Goal: Task Accomplishment & Management: Complete application form

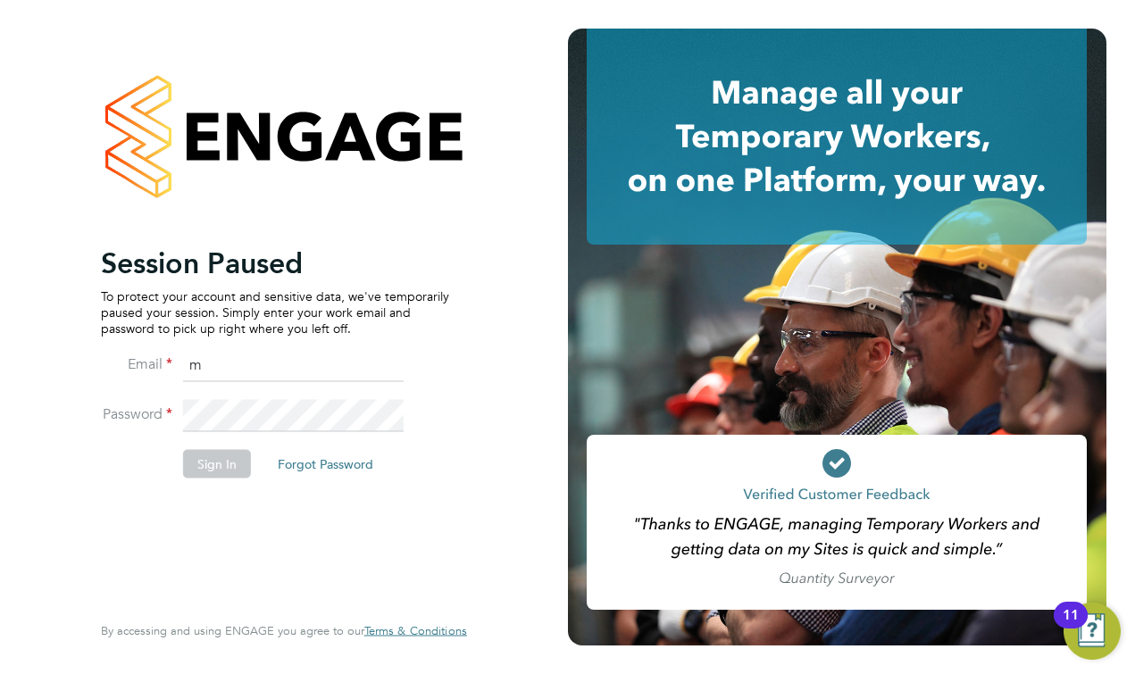
type input "[PERSON_NAME][EMAIL_ADDRESS][DOMAIN_NAME]"
click at [224, 468] on button "Sign In" at bounding box center [217, 463] width 68 height 29
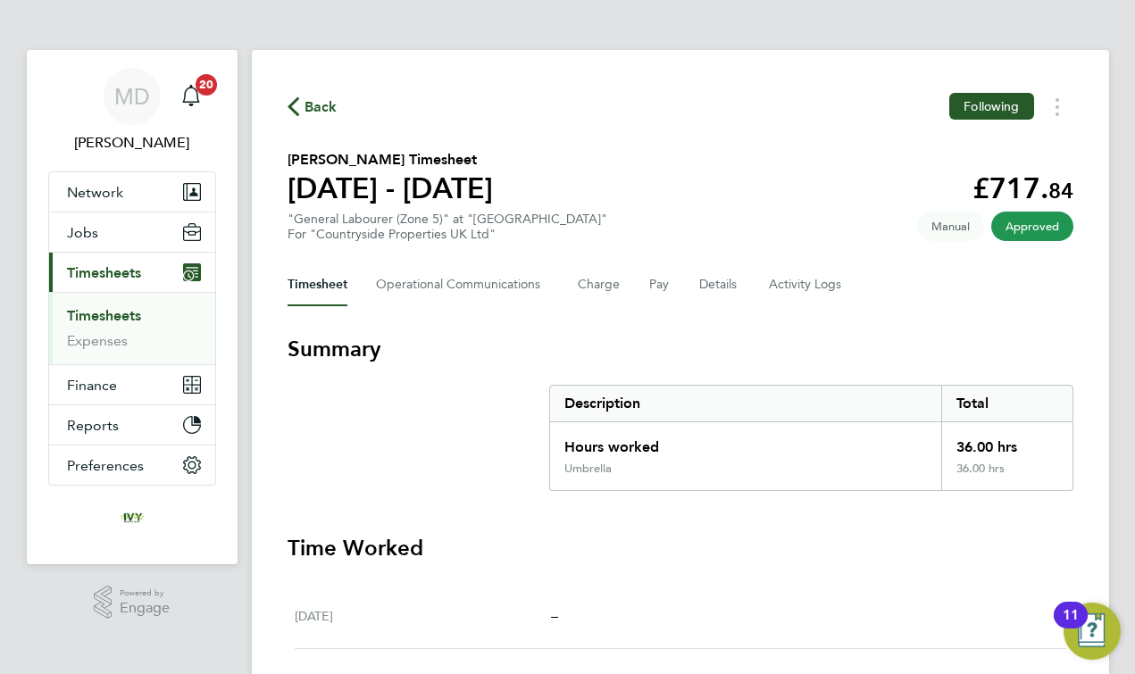
click at [114, 313] on link "Timesheets" at bounding box center [104, 315] width 74 height 17
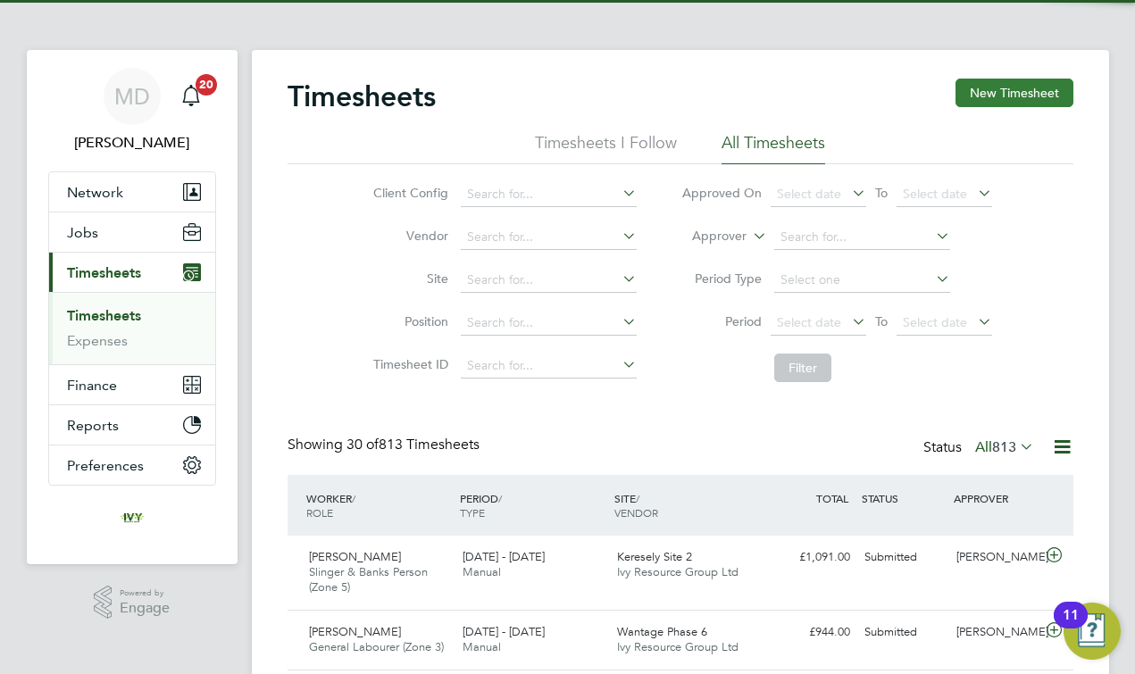
click at [1004, 83] on button "New Timesheet" at bounding box center [1014, 93] width 118 height 29
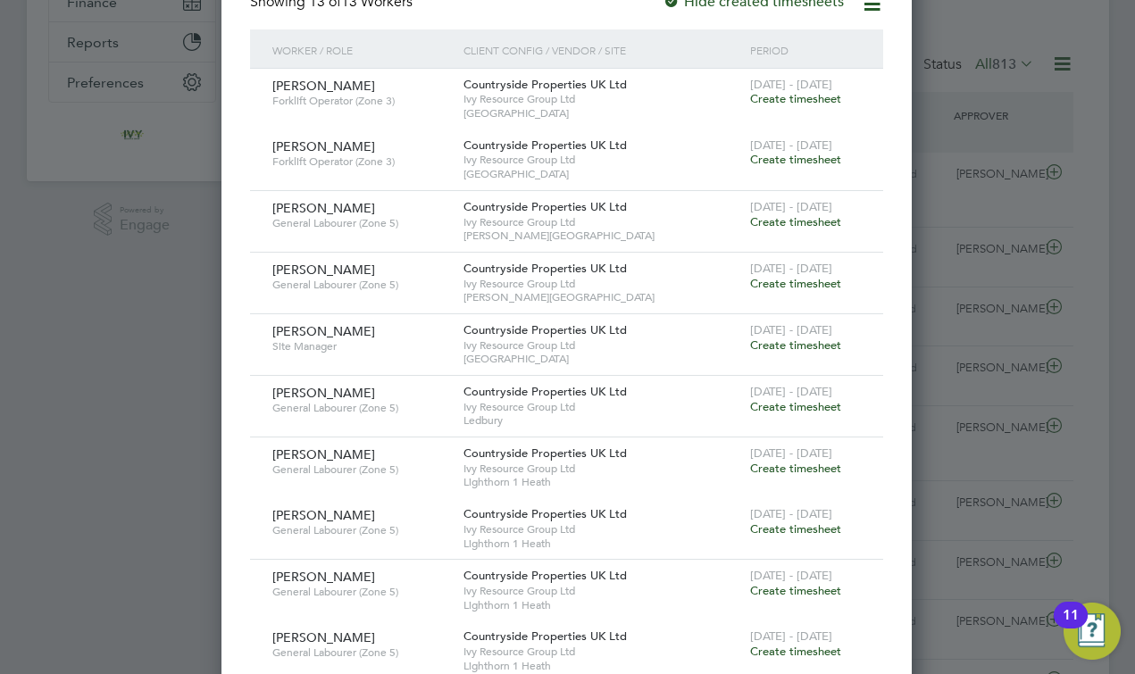
click at [796, 215] on span "Create timesheet" at bounding box center [795, 221] width 91 height 15
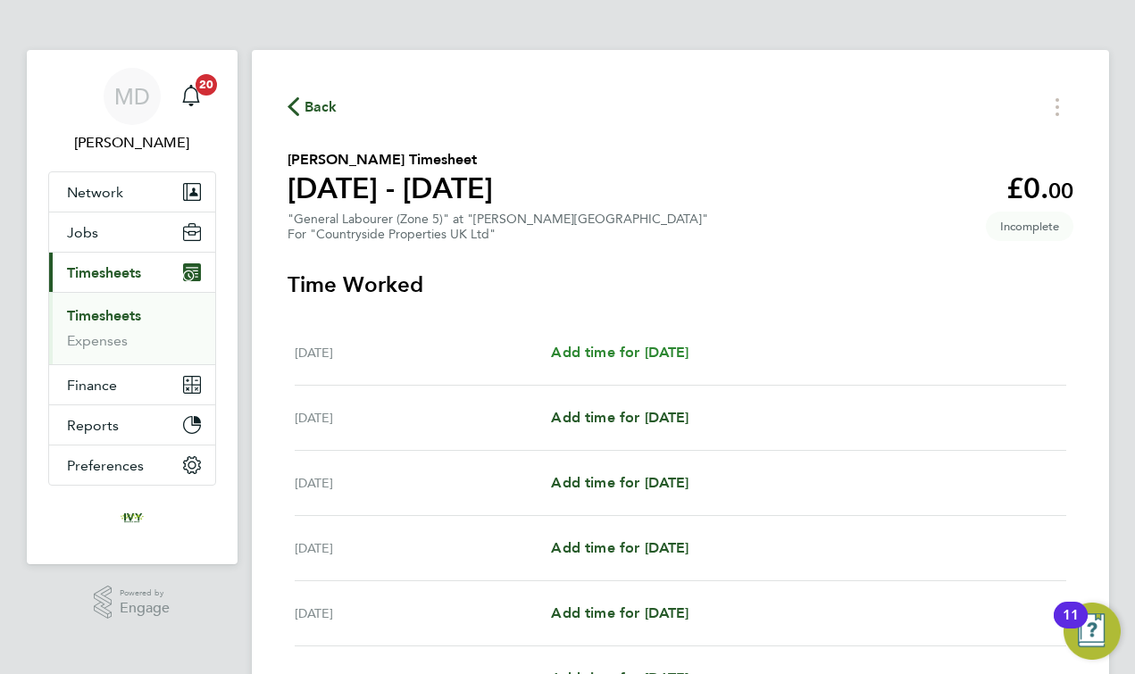
click at [608, 346] on span "Add time for [DATE]" at bounding box center [620, 352] width 138 height 17
select select "30"
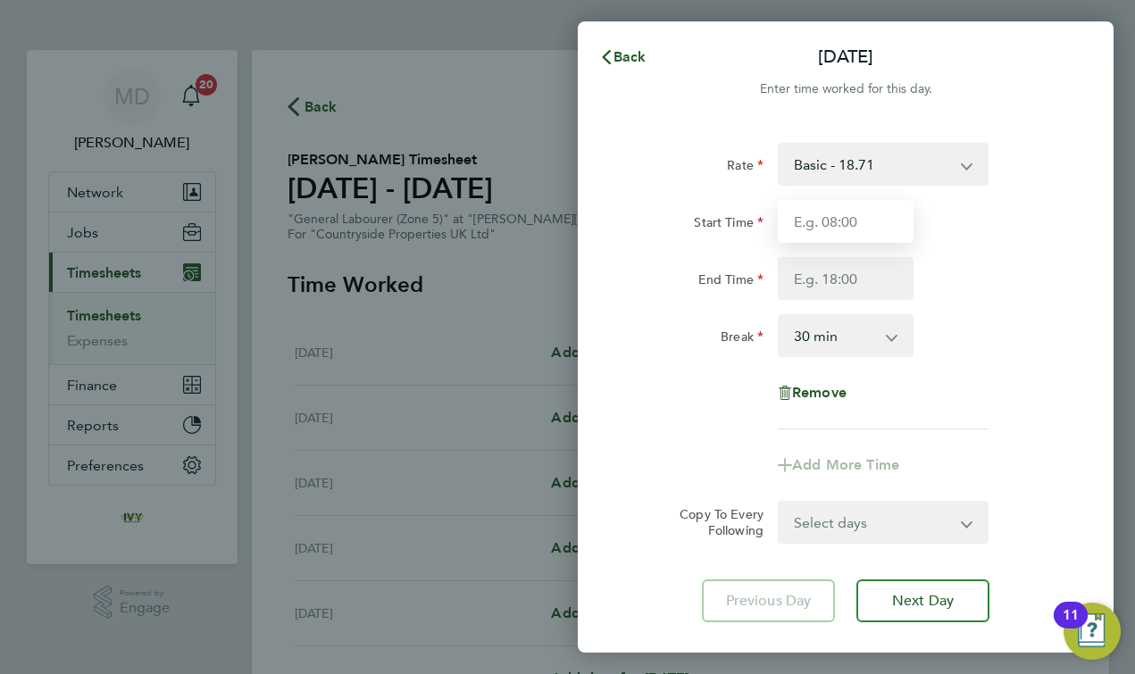
click at [822, 221] on input "Start Time" at bounding box center [846, 221] width 136 height 43
type input "06:30"
click at [839, 279] on input "End Time" at bounding box center [846, 278] width 136 height 43
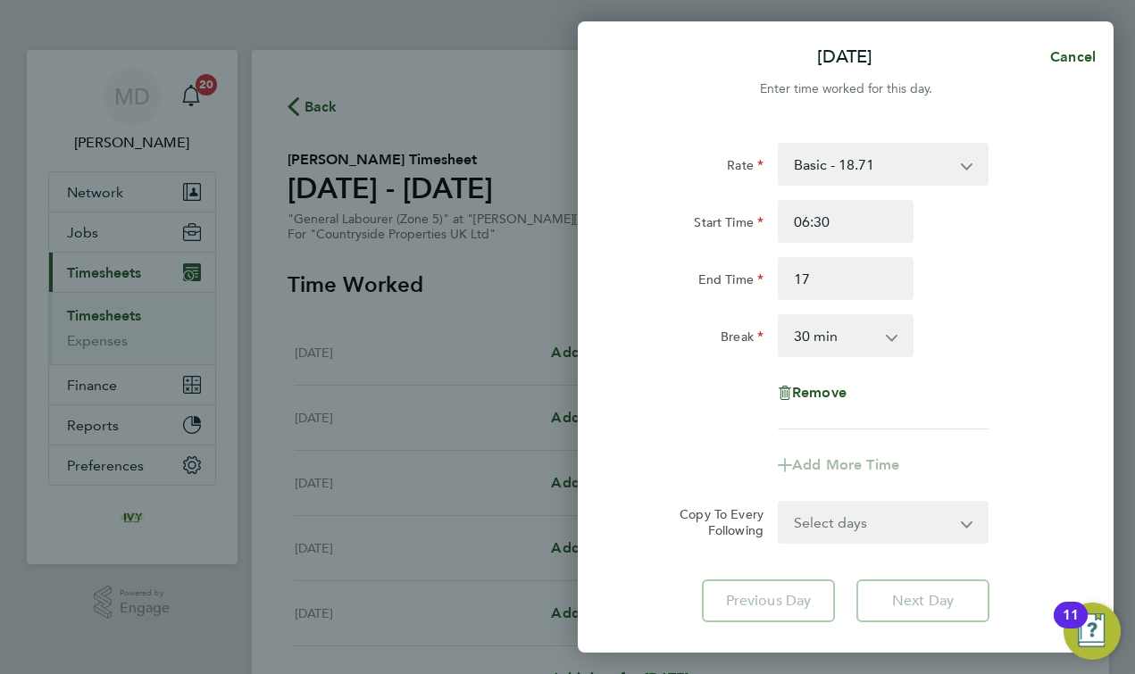
type input "17:00"
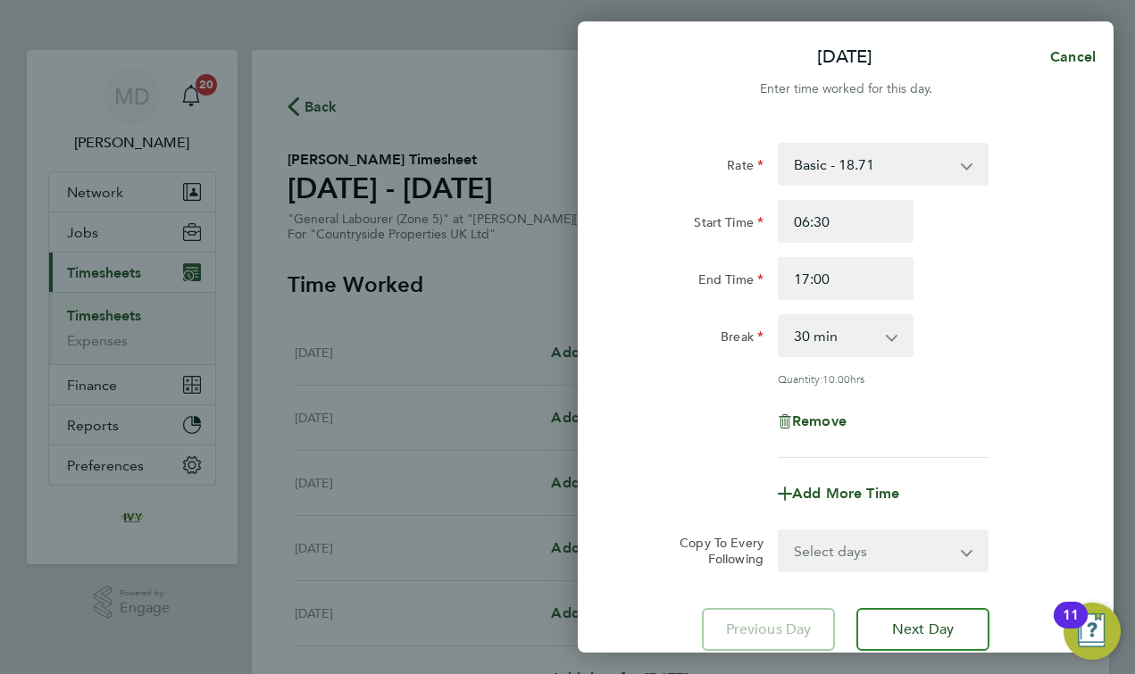
click at [991, 300] on div "Rate Basic - 18.71 Start Time 06:30 End Time 17:00 Break 0 min 15 min 30 min 45…" at bounding box center [846, 300] width 436 height 315
select select "DAY"
click at [752, 500] on div "Add More Time" at bounding box center [846, 493] width 450 height 43
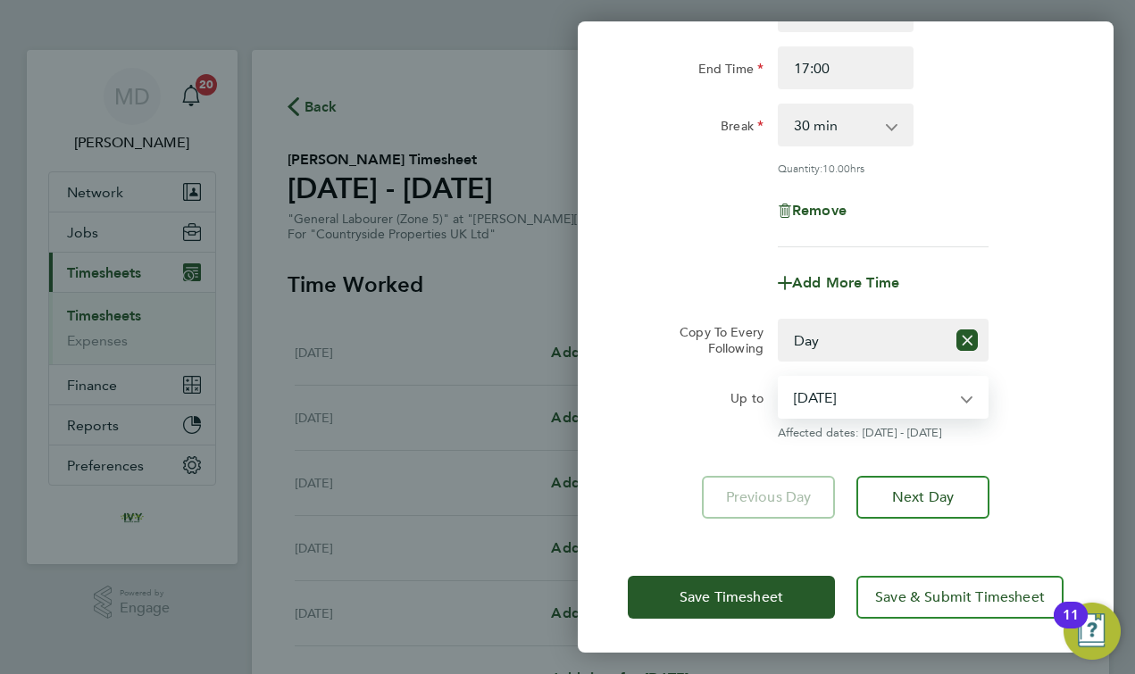
select select "[DATE]"
click at [671, 415] on div "Up to" at bounding box center [696, 408] width 150 height 64
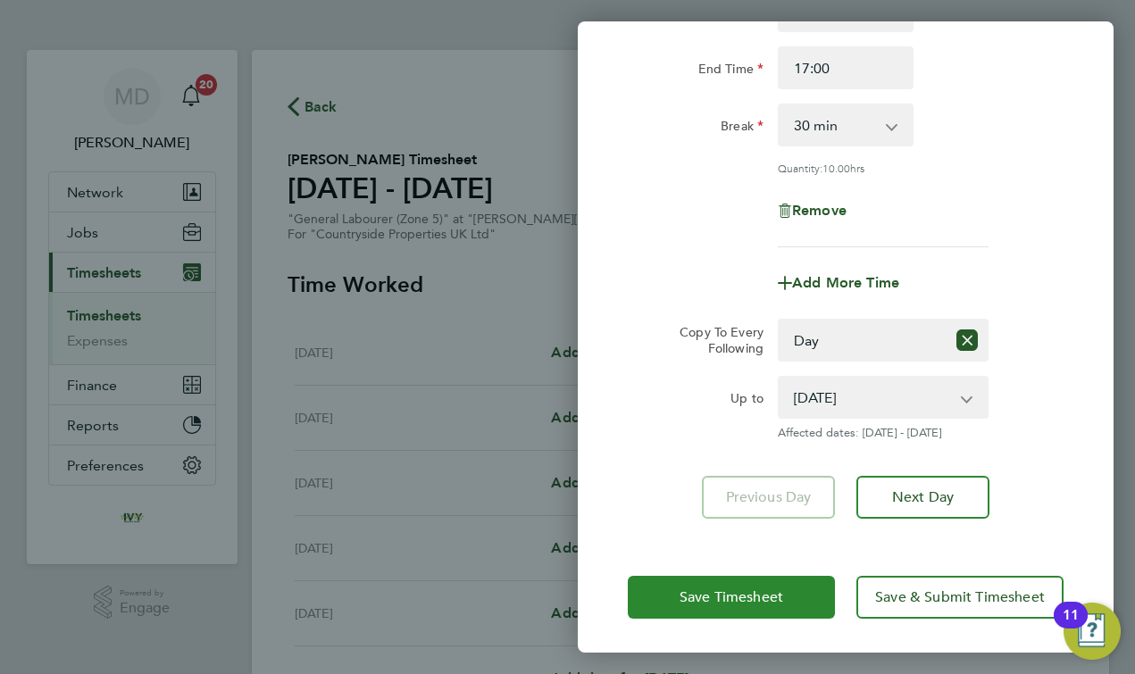
click at [687, 595] on span "Save Timesheet" at bounding box center [732, 597] width 104 height 18
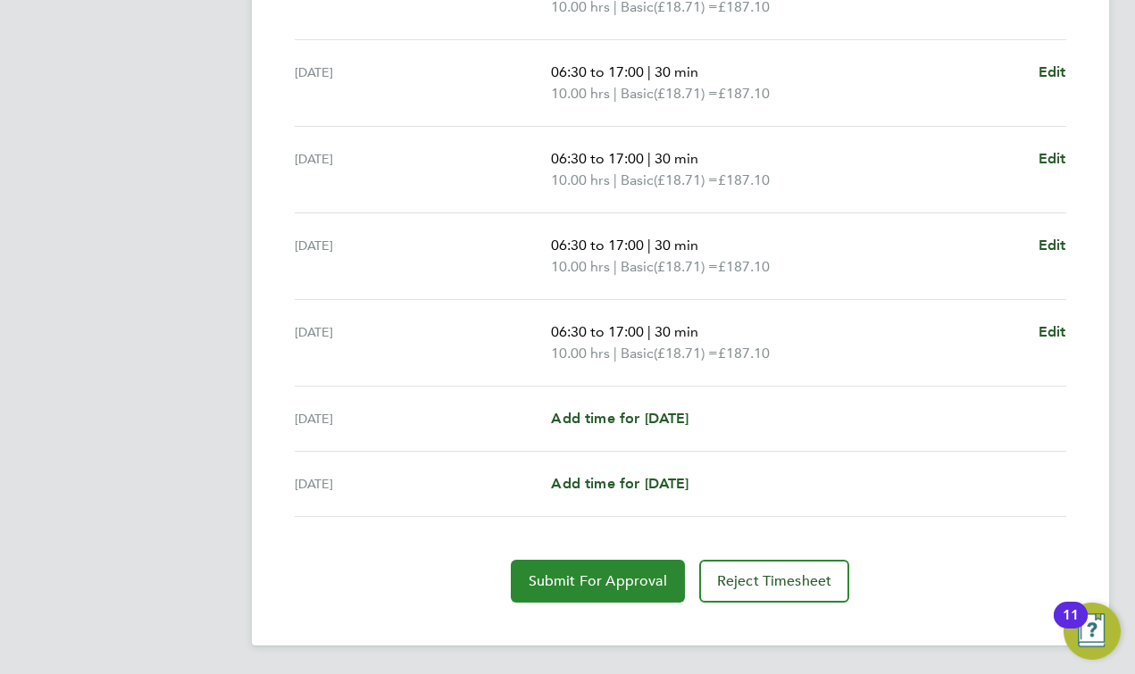
click at [607, 589] on span "Submit For Approval" at bounding box center [598, 581] width 138 height 18
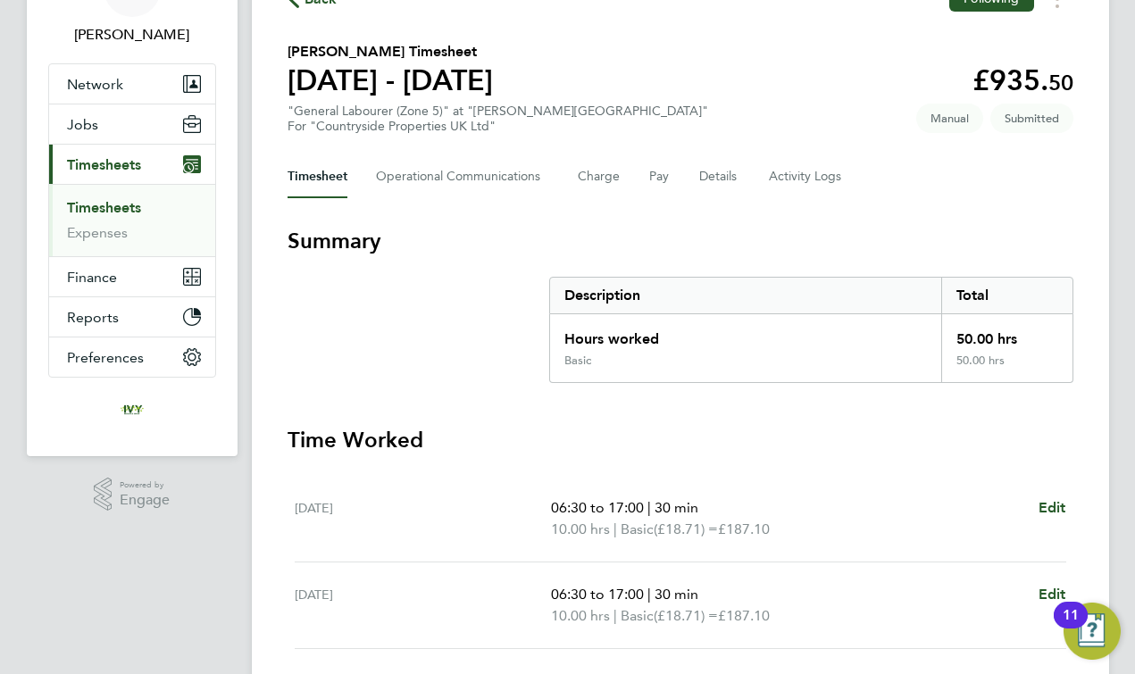
click at [129, 204] on link "Timesheets" at bounding box center [104, 207] width 74 height 17
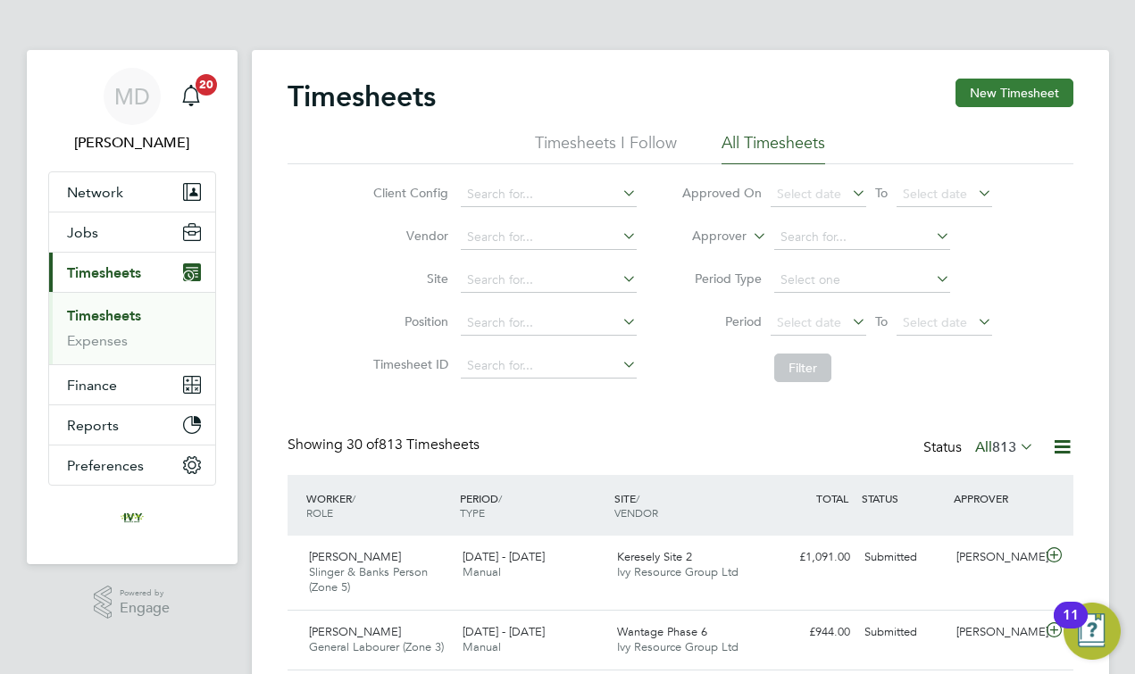
click at [988, 94] on button "New Timesheet" at bounding box center [1014, 93] width 118 height 29
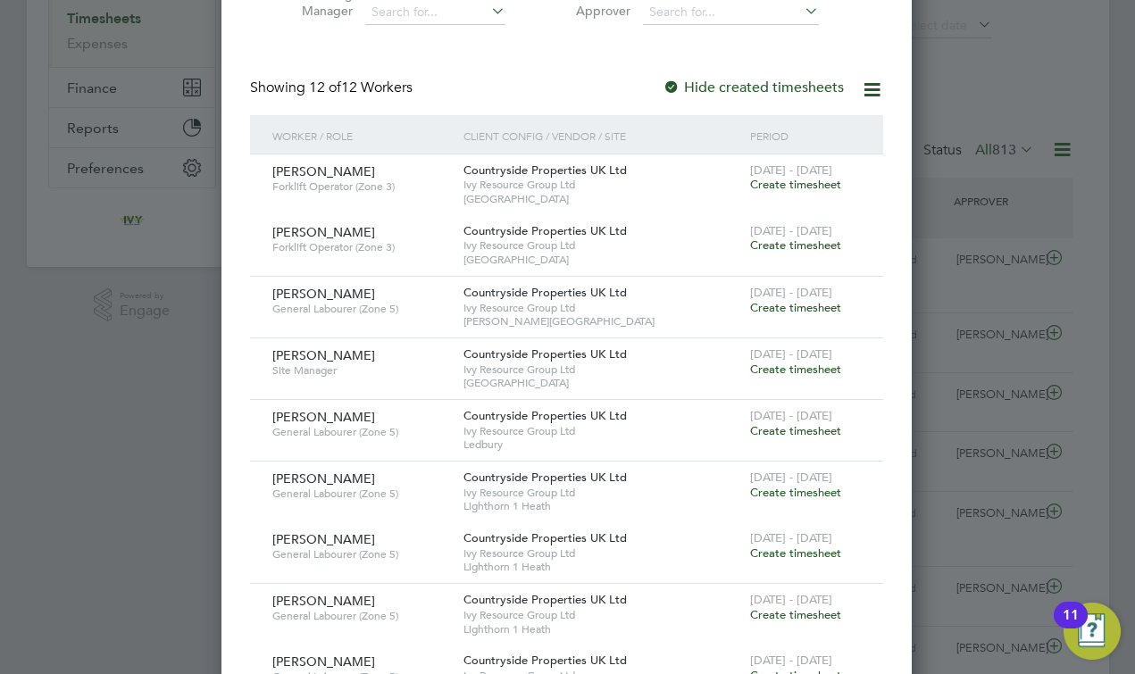
click at [811, 309] on div "[DATE] - [DATE] Create timesheet" at bounding box center [806, 301] width 120 height 48
click at [802, 304] on span "Create timesheet" at bounding box center [795, 307] width 91 height 15
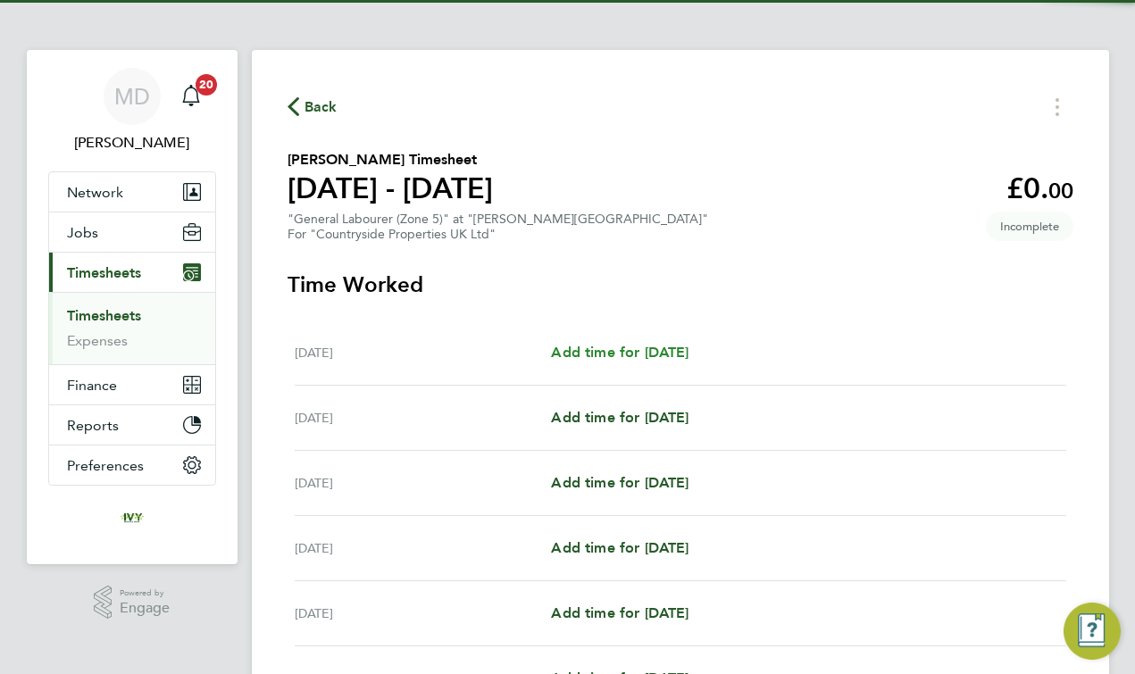
click at [623, 352] on span "Add time for [DATE]" at bounding box center [620, 352] width 138 height 17
select select "30"
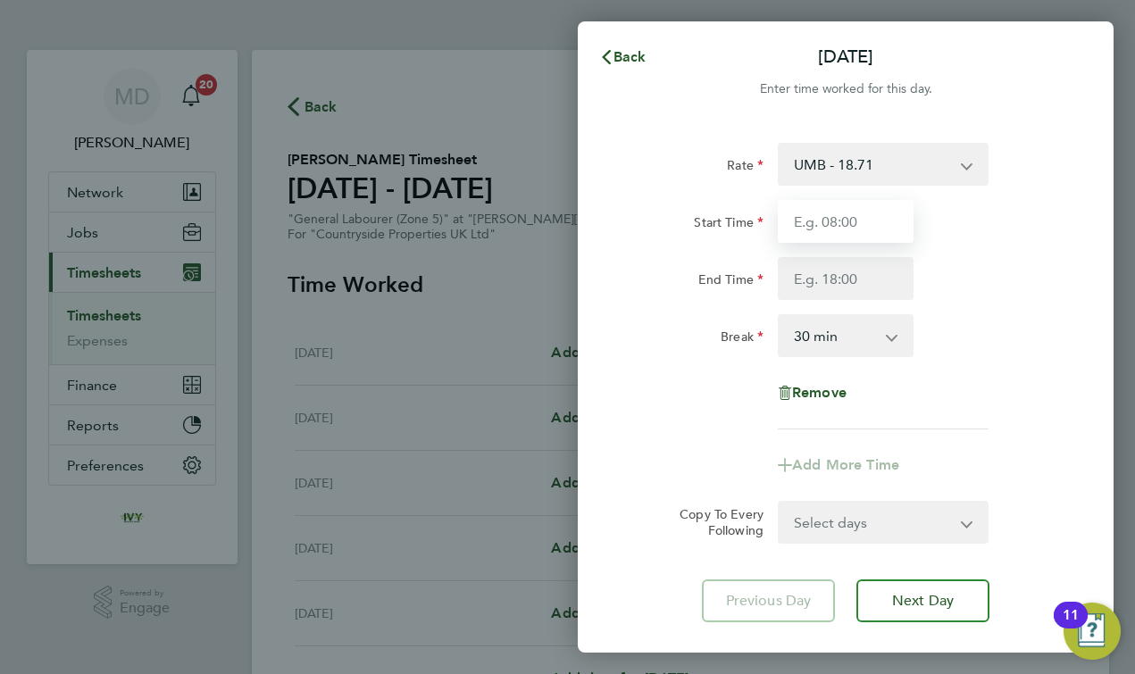
click at [810, 220] on input "Start Time" at bounding box center [846, 221] width 136 height 43
type input "07:30"
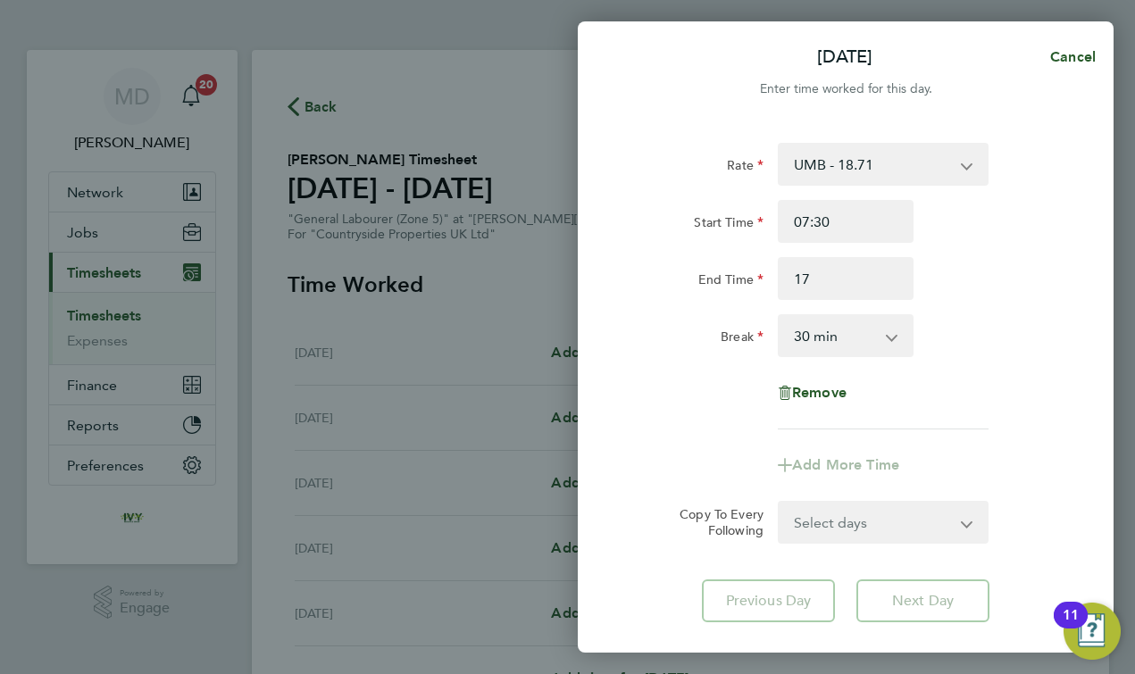
type input "17:00"
click at [713, 296] on div "End Time" at bounding box center [696, 278] width 150 height 43
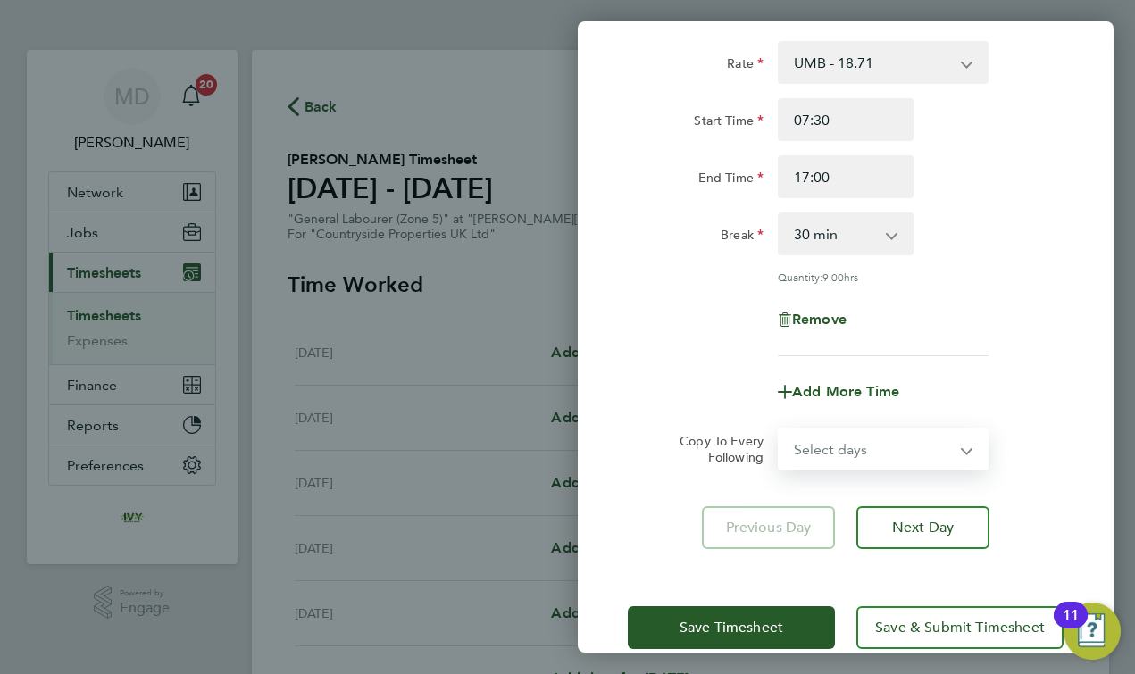
select select "DAY"
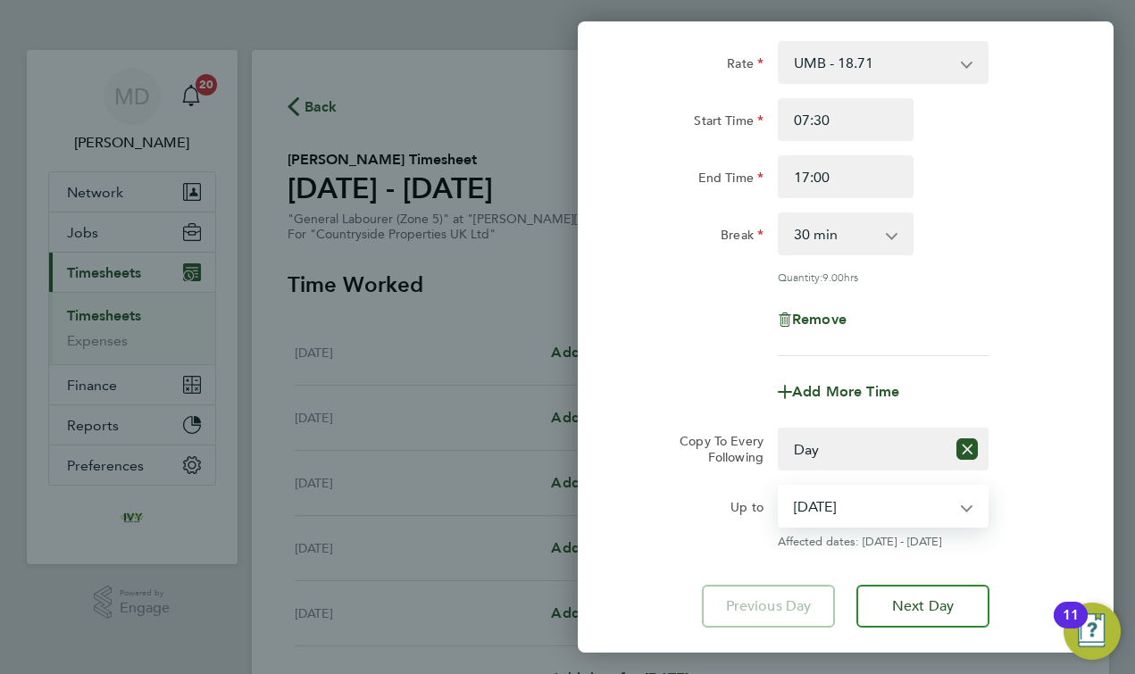
select select "[DATE]"
click at [673, 476] on app-copy-timesheet-lines "Copy To Every Following Select days Day Weekday (Mon-Fri) Weekend (Sat-Sun) [DA…" at bounding box center [846, 488] width 436 height 121
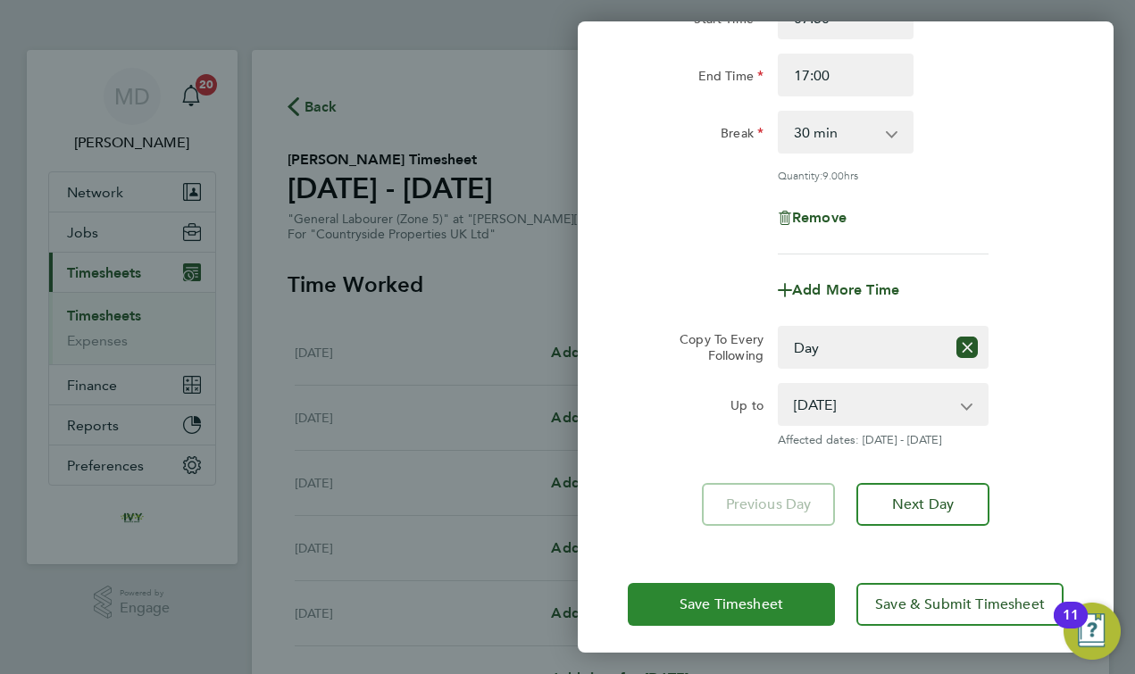
click at [687, 596] on span "Save Timesheet" at bounding box center [732, 605] width 104 height 18
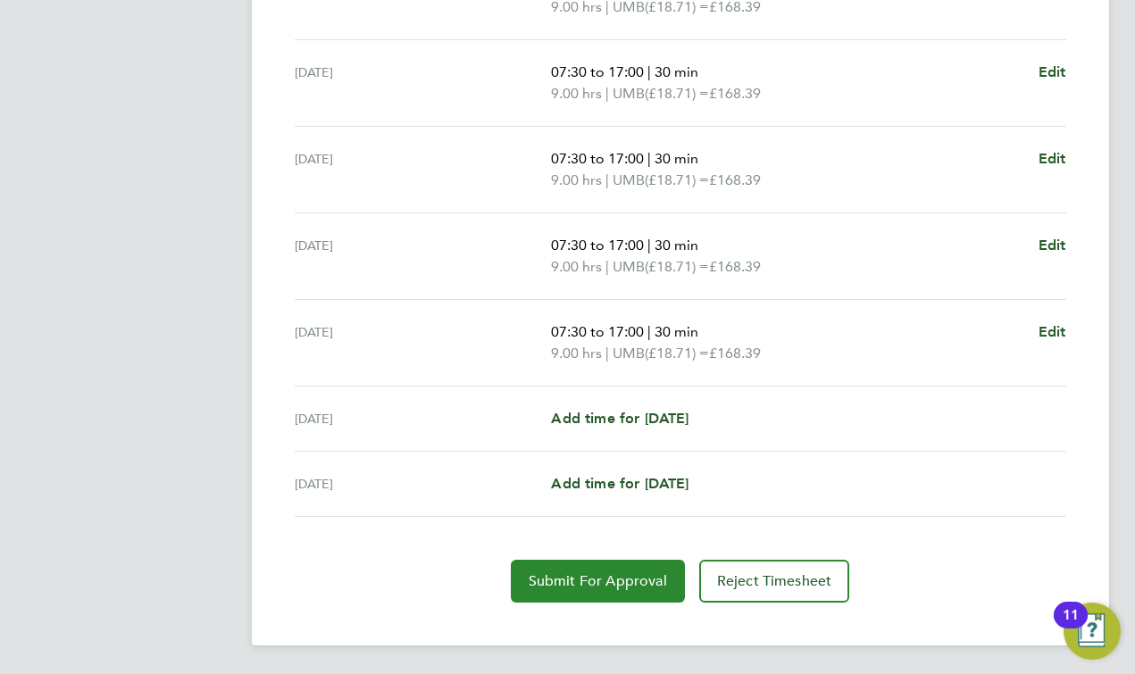
click at [579, 582] on span "Submit For Approval" at bounding box center [598, 581] width 138 height 18
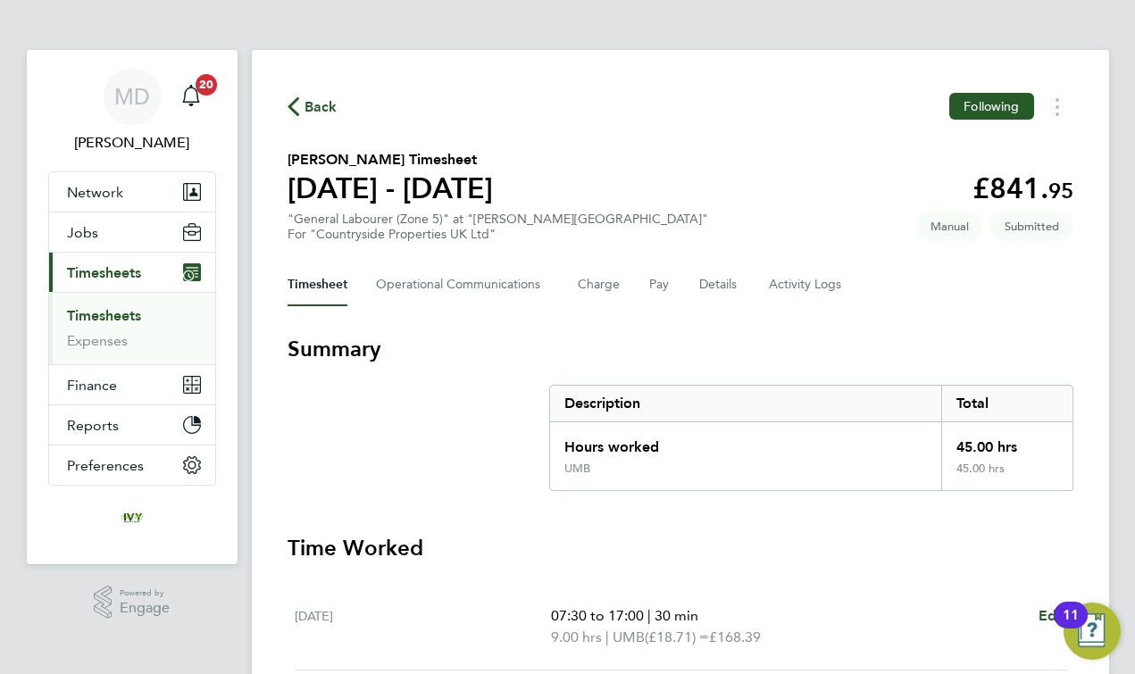
click at [129, 313] on link "Timesheets" at bounding box center [104, 315] width 74 height 17
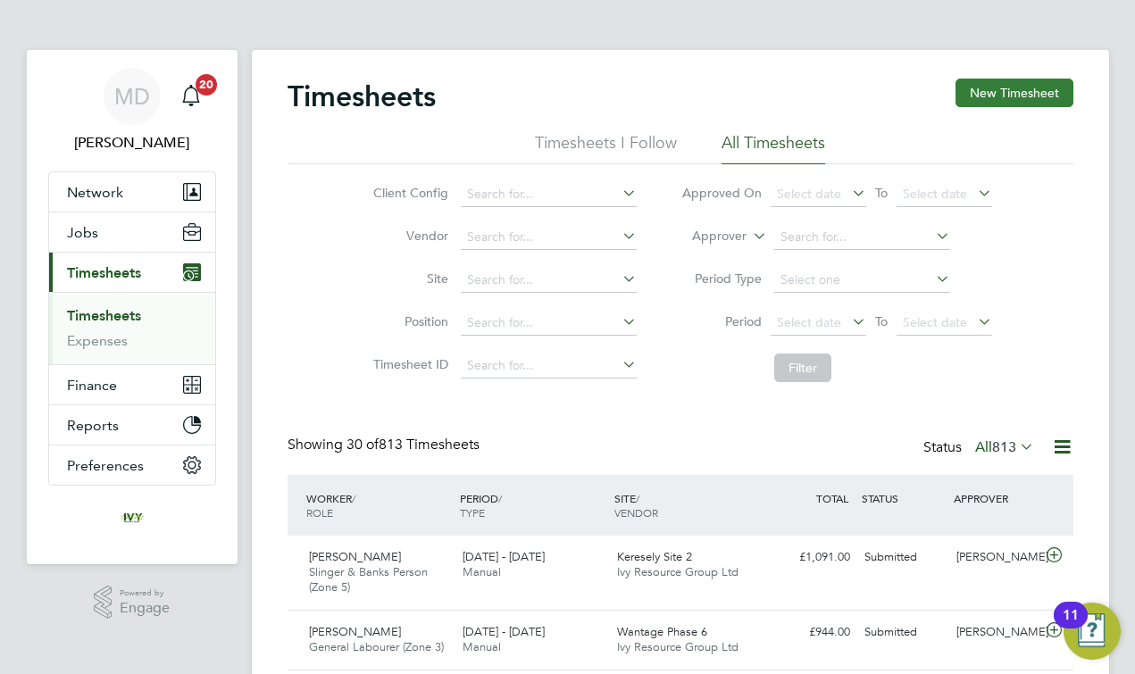
click at [996, 82] on button "New Timesheet" at bounding box center [1014, 93] width 118 height 29
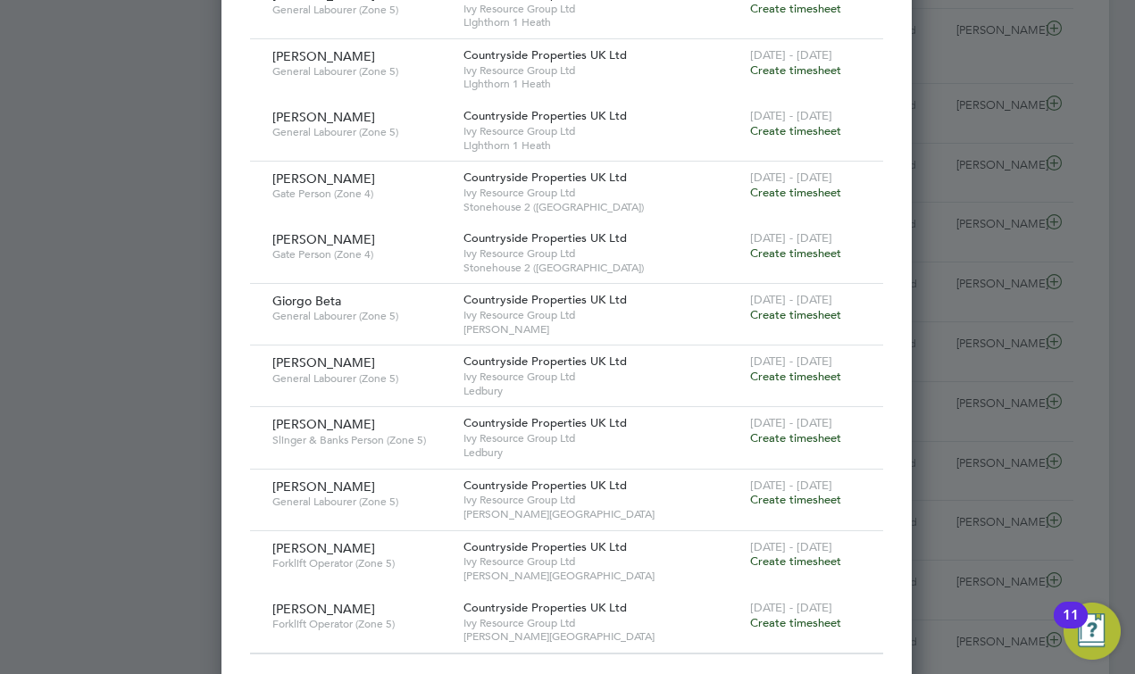
click at [779, 307] on span "Create timesheet" at bounding box center [795, 314] width 91 height 15
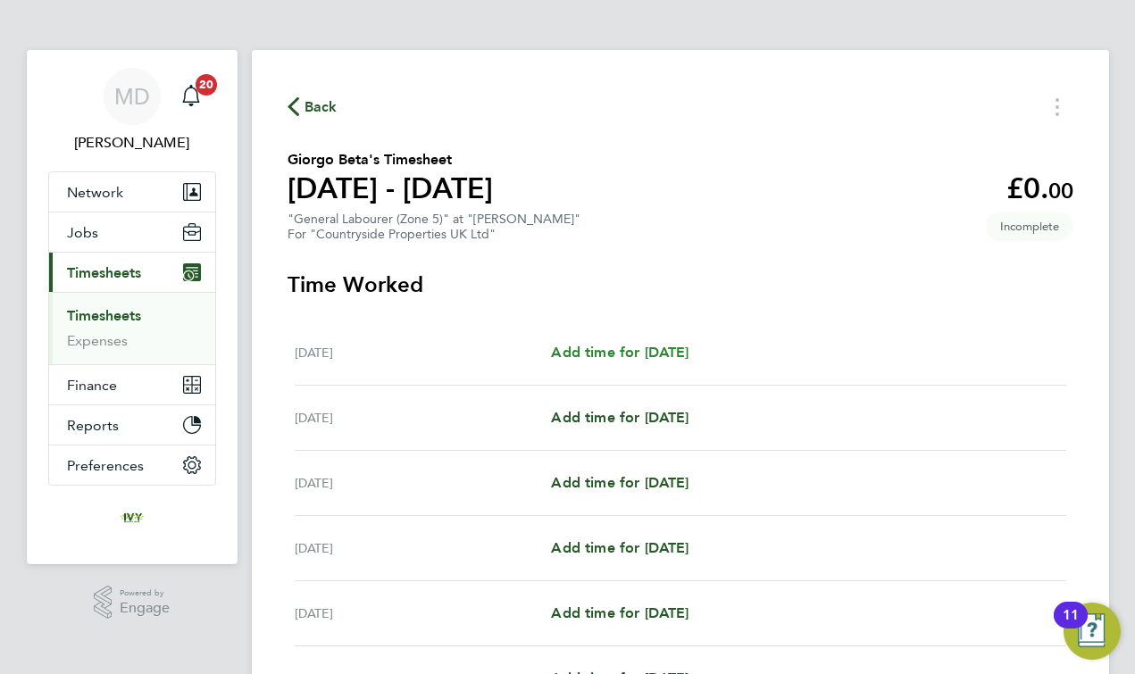
click at [629, 357] on span "Add time for [DATE]" at bounding box center [620, 352] width 138 height 17
select select "30"
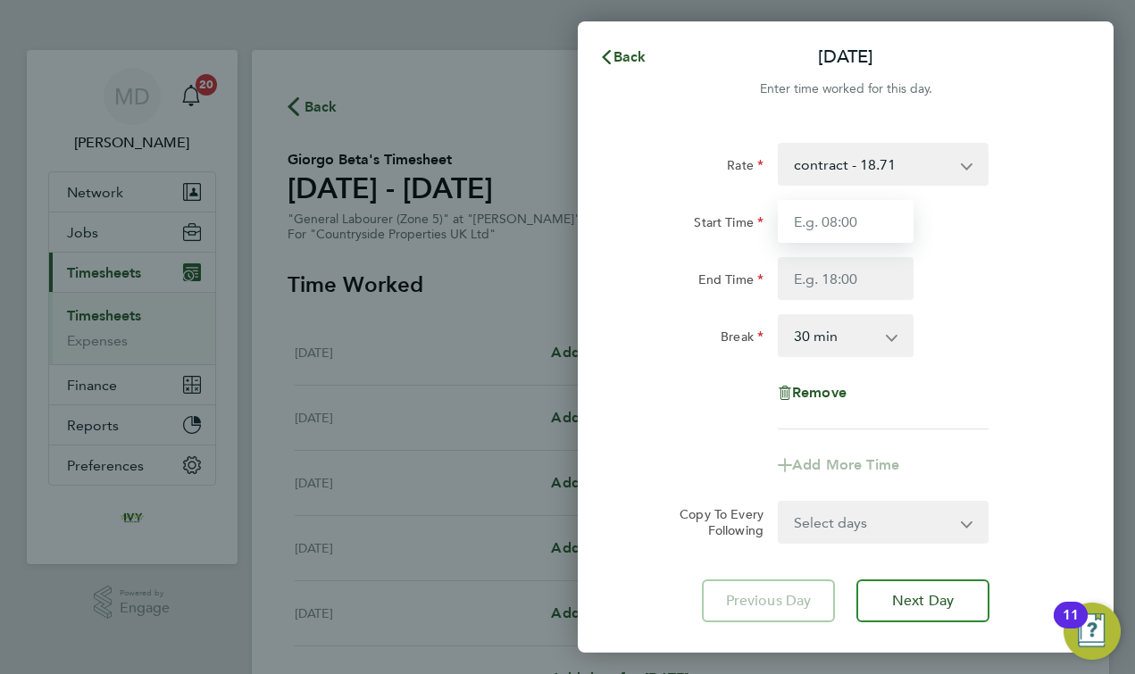
click at [805, 225] on input "Start Time" at bounding box center [846, 221] width 136 height 43
type input "07:30"
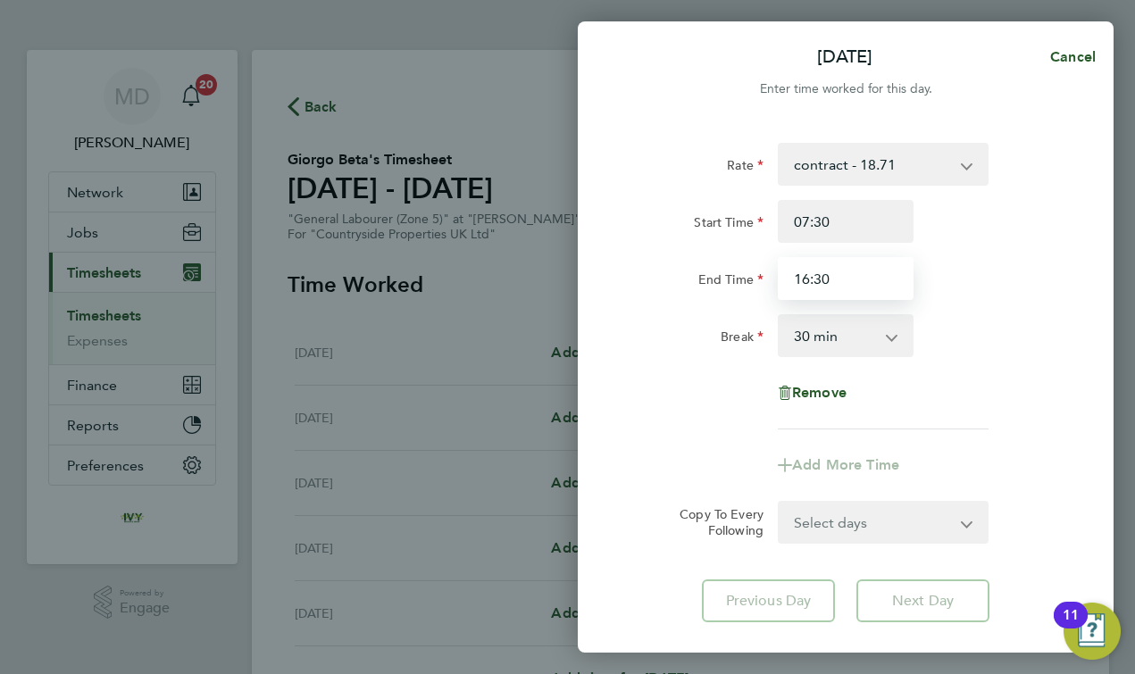
type input "16:30"
click at [792, 403] on div "Remove" at bounding box center [846, 392] width 150 height 43
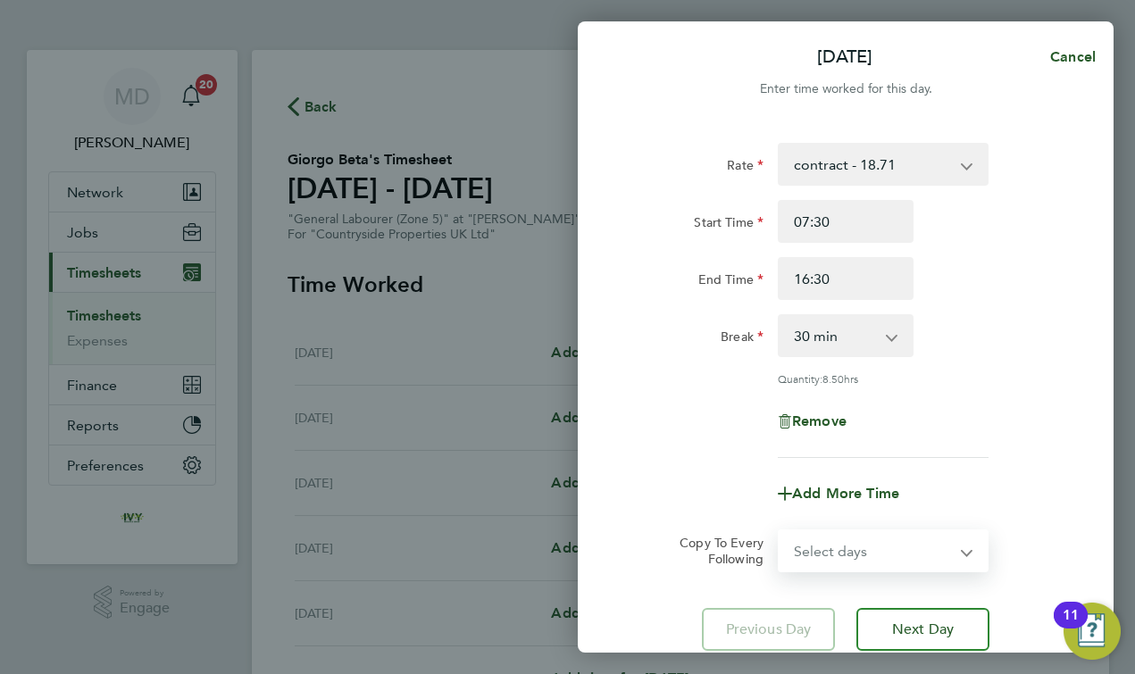
select select "DAY"
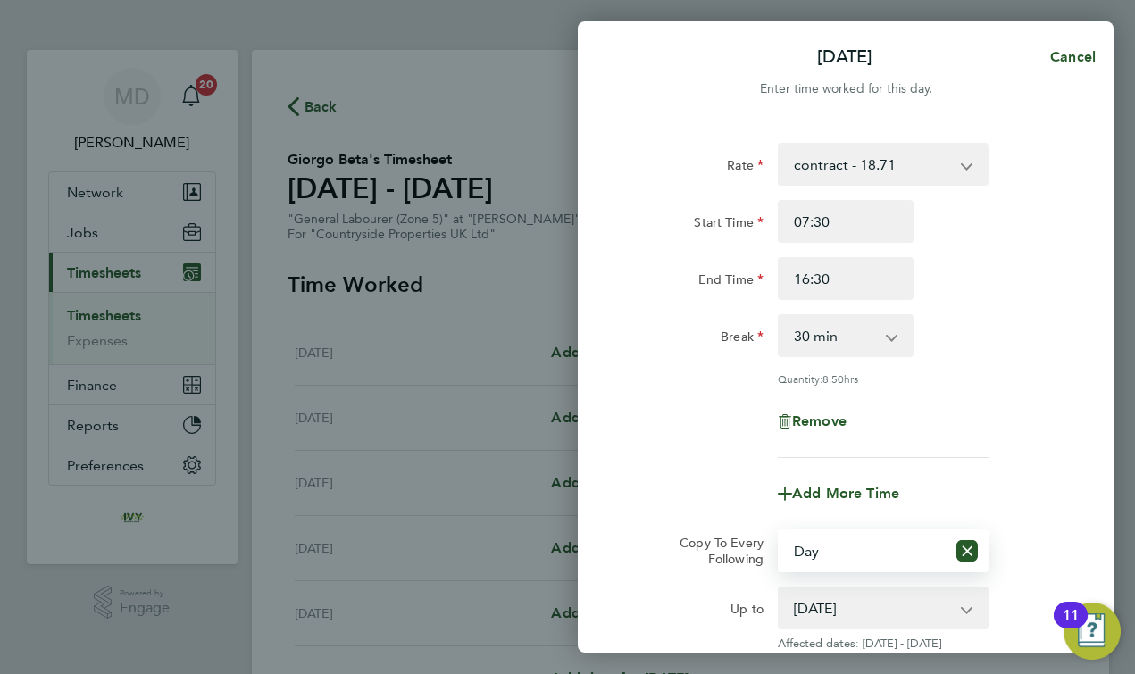
click at [685, 506] on div "Add More Time" at bounding box center [846, 493] width 450 height 43
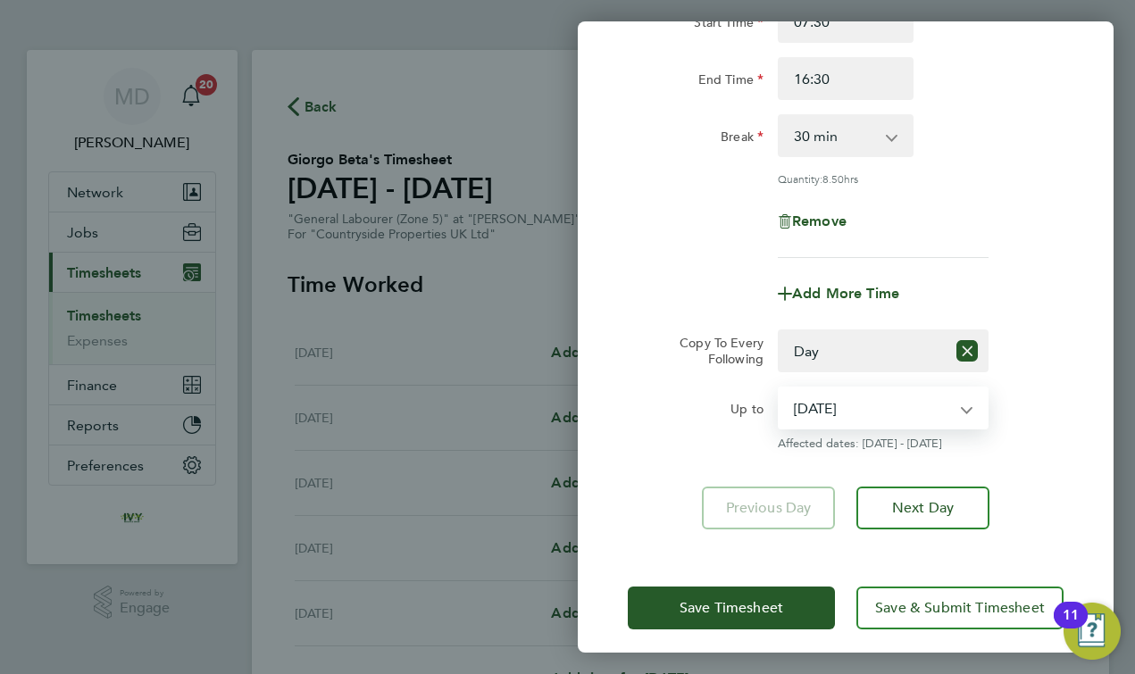
select select "[DATE]"
click at [689, 418] on div "Up to" at bounding box center [696, 405] width 136 height 36
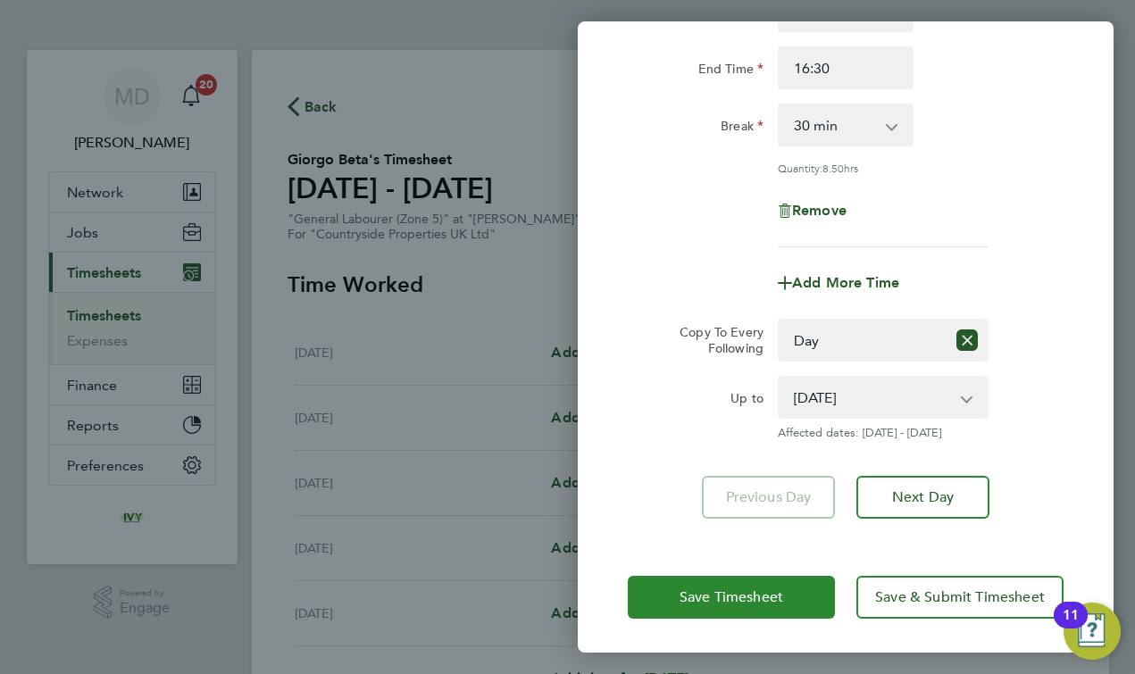
click at [670, 590] on button "Save Timesheet" at bounding box center [731, 597] width 207 height 43
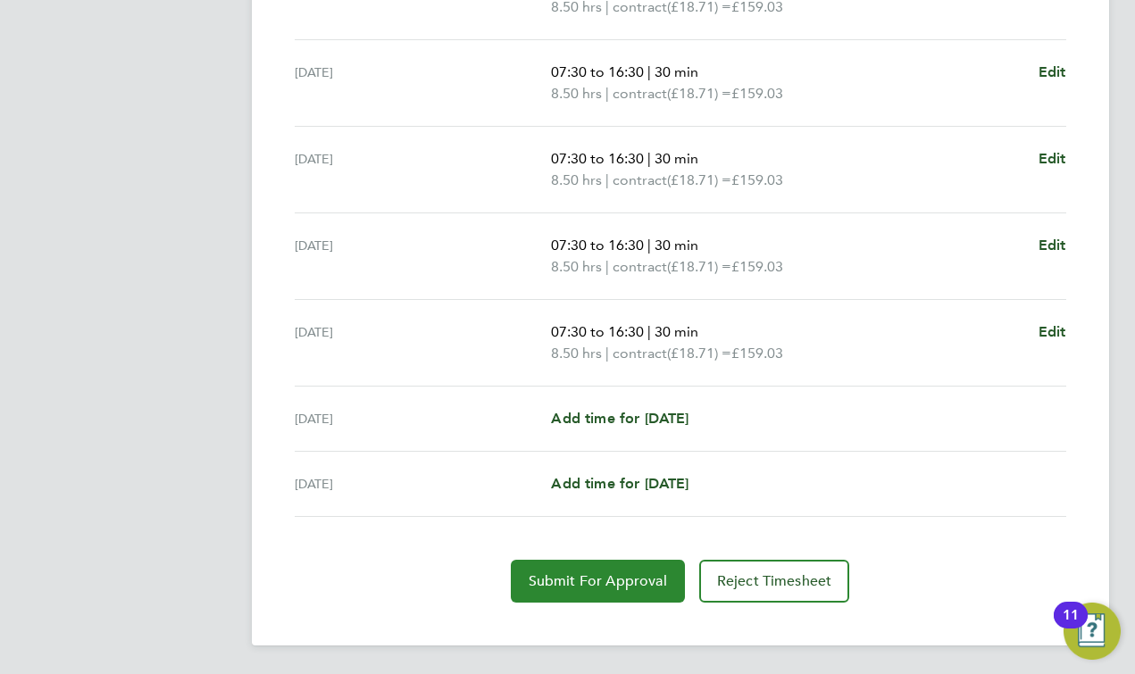
click at [607, 576] on span "Submit For Approval" at bounding box center [598, 581] width 138 height 18
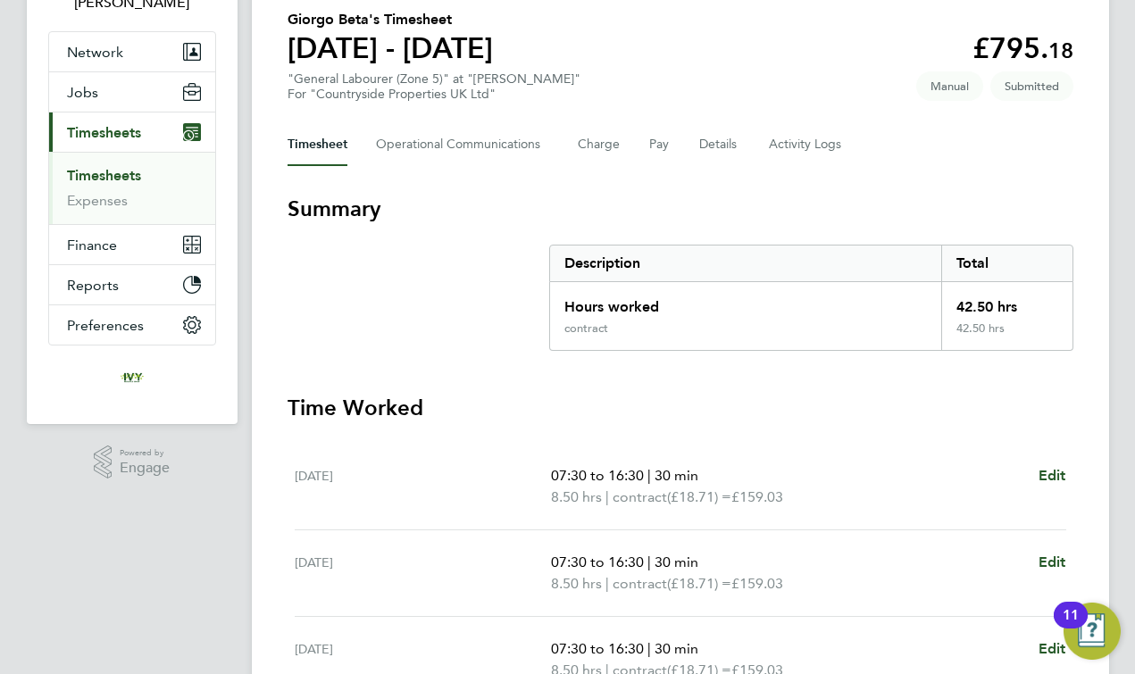
click at [117, 176] on link "Timesheets" at bounding box center [104, 175] width 74 height 17
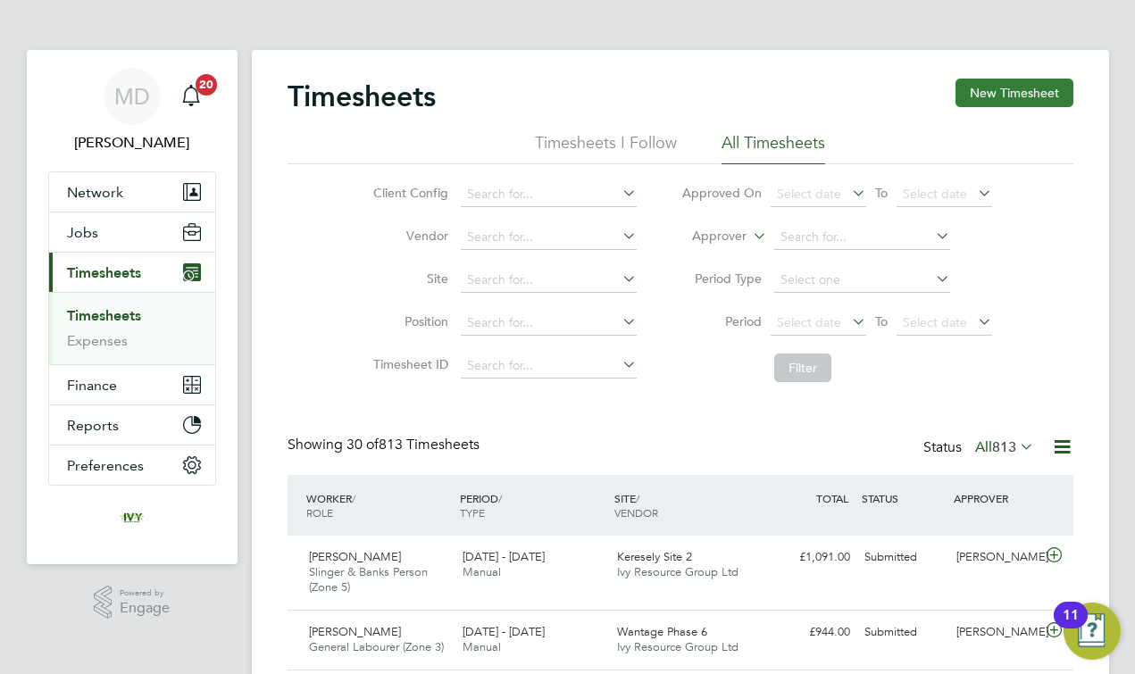
click at [1009, 89] on button "New Timesheet" at bounding box center [1014, 93] width 118 height 29
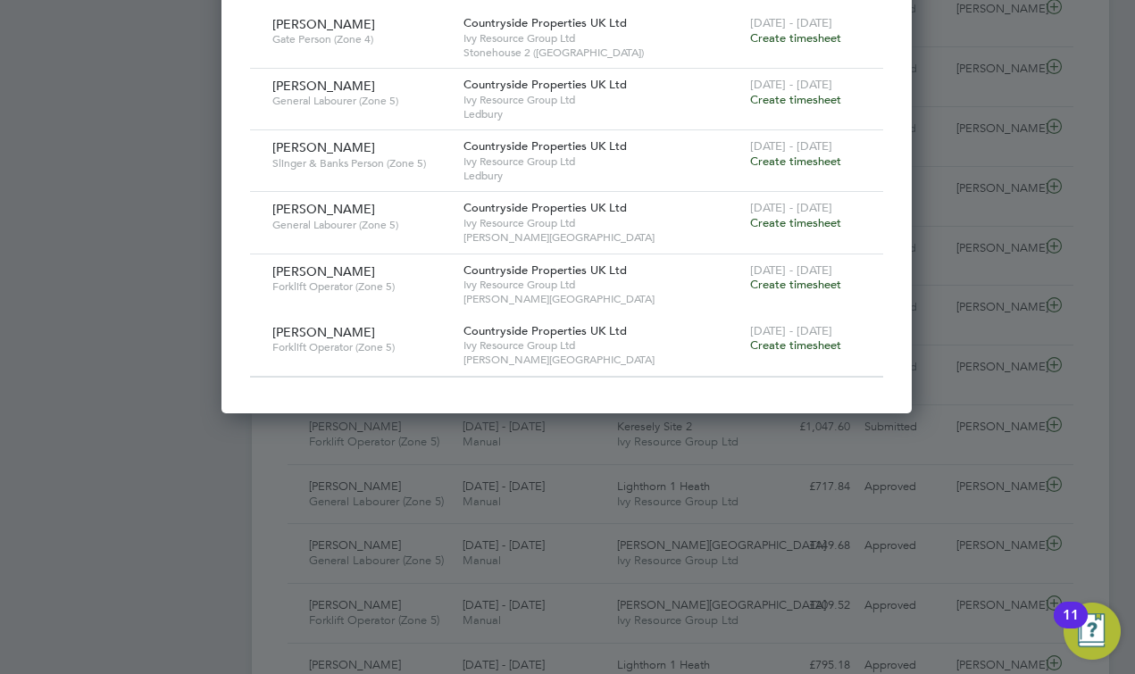
click at [805, 215] on span "Create timesheet" at bounding box center [795, 222] width 91 height 15
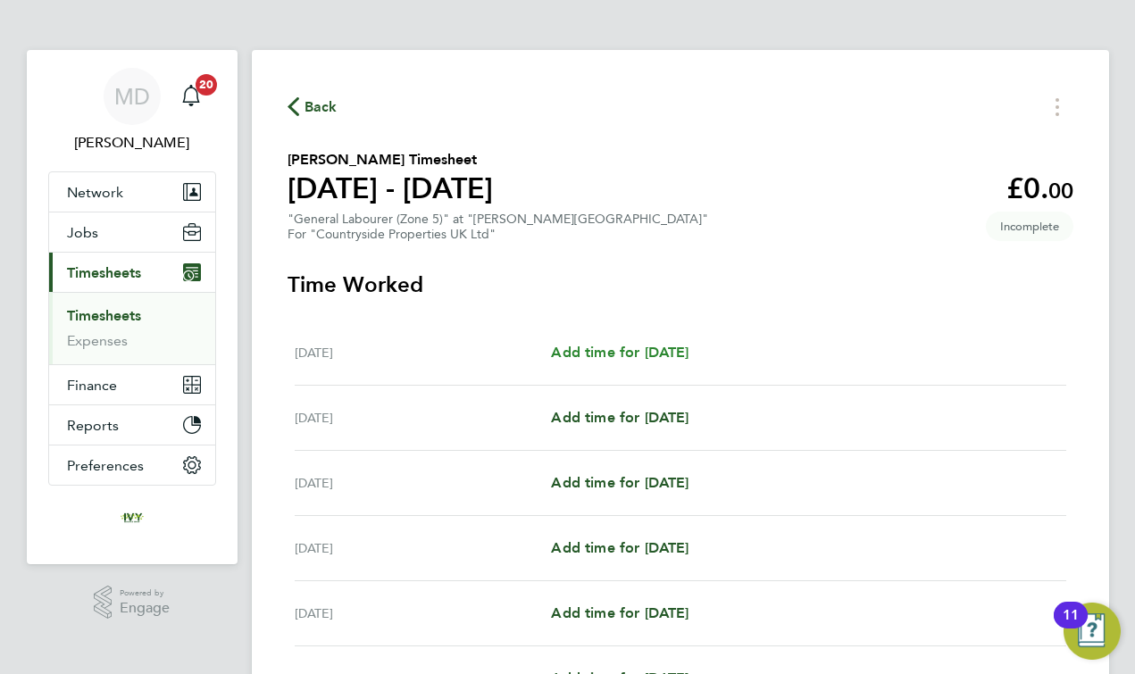
click at [612, 359] on span "Add time for [DATE]" at bounding box center [620, 352] width 138 height 17
select select "30"
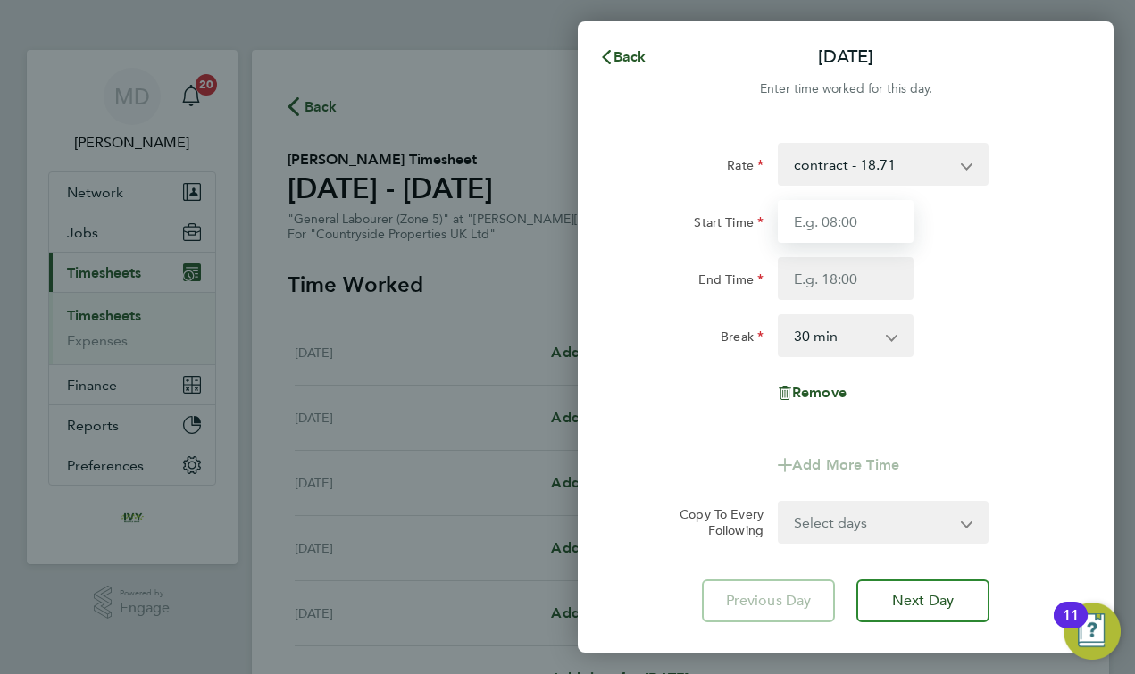
click at [870, 217] on input "Start Time" at bounding box center [846, 221] width 136 height 43
type input "07:30"
click at [911, 277] on input "End Time" at bounding box center [846, 278] width 136 height 43
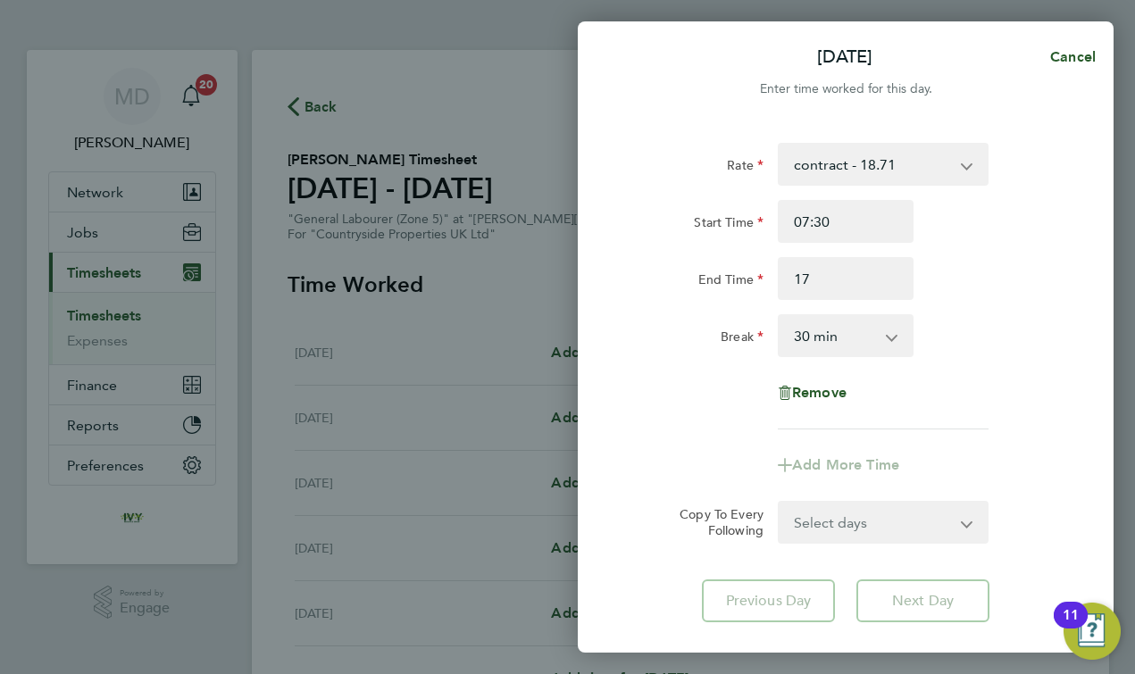
type input "17:00"
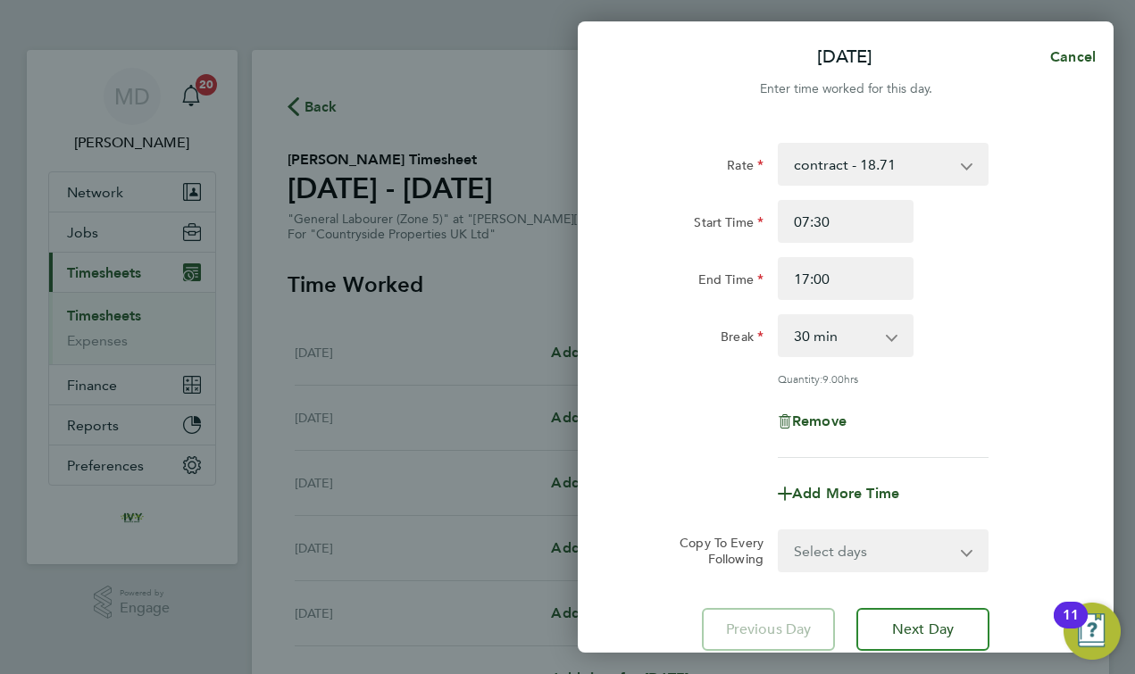
click at [662, 365] on div "Rate contract - 18.71 Start Time 07:30 End Time 17:00 Break 0 min 15 min 30 min…" at bounding box center [846, 300] width 436 height 315
click at [814, 527] on form "Rate contract - 18.71 Start Time 07:30 End Time 17:00 Break 0 min 15 min 30 min…" at bounding box center [846, 357] width 436 height 429
select select "DAY"
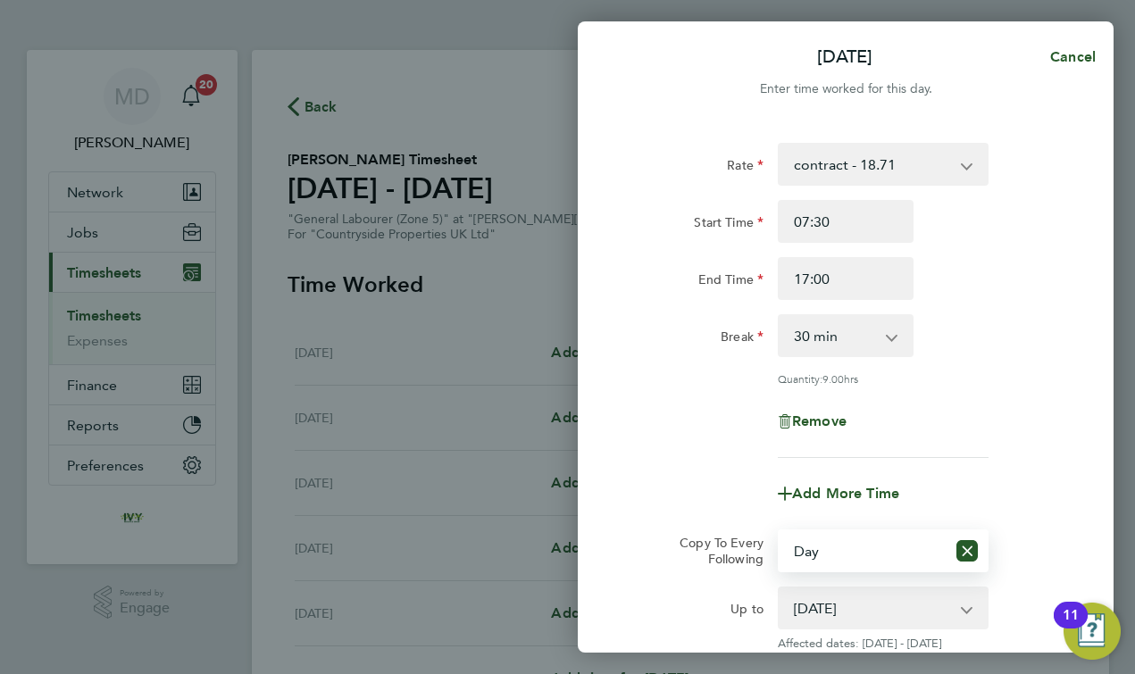
click at [693, 533] on div "Copy To Every Following" at bounding box center [714, 551] width 113 height 43
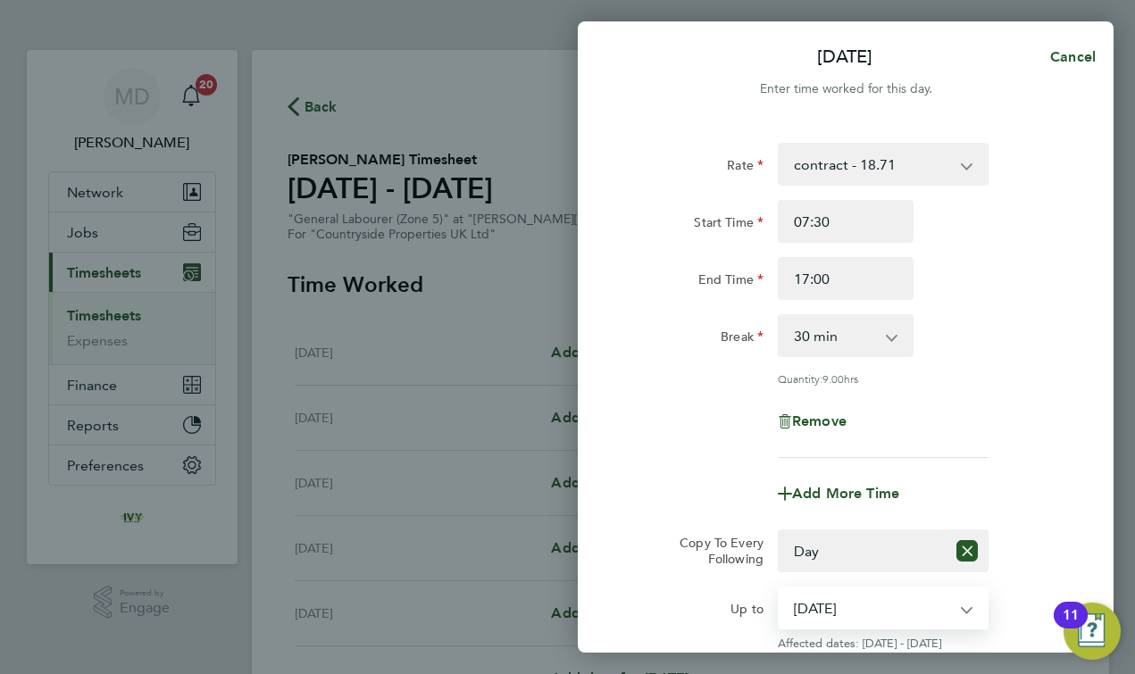
select select "[DATE]"
click at [662, 466] on app-timesheet-line-form-group "Rate contract - 18.71 Start Time 07:30 End Time 17:00 Break 0 min 15 min 30 min…" at bounding box center [846, 329] width 436 height 372
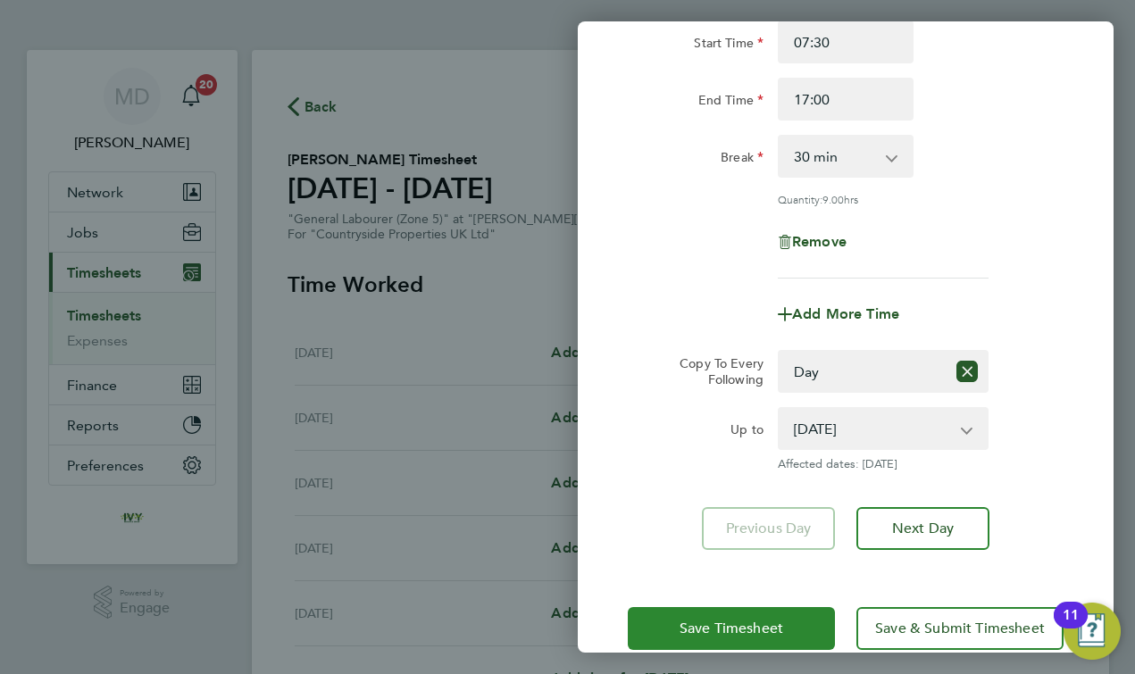
click at [673, 629] on button "Save Timesheet" at bounding box center [731, 628] width 207 height 43
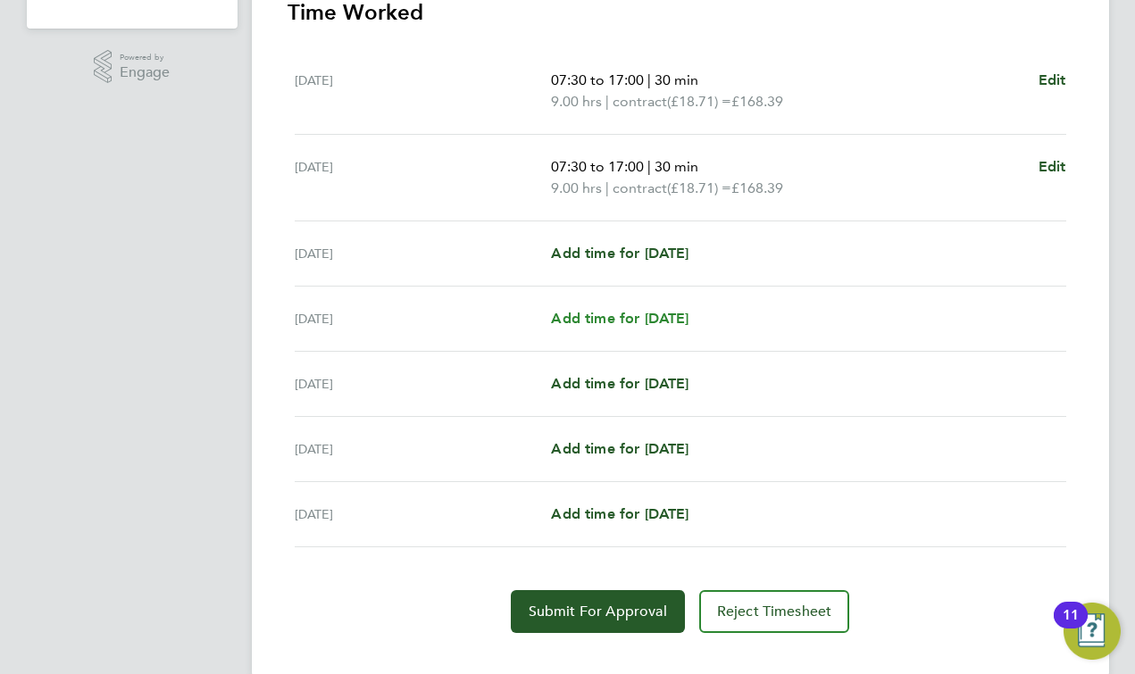
click at [646, 318] on span "Add time for [DATE]" at bounding box center [620, 318] width 138 height 17
select select "30"
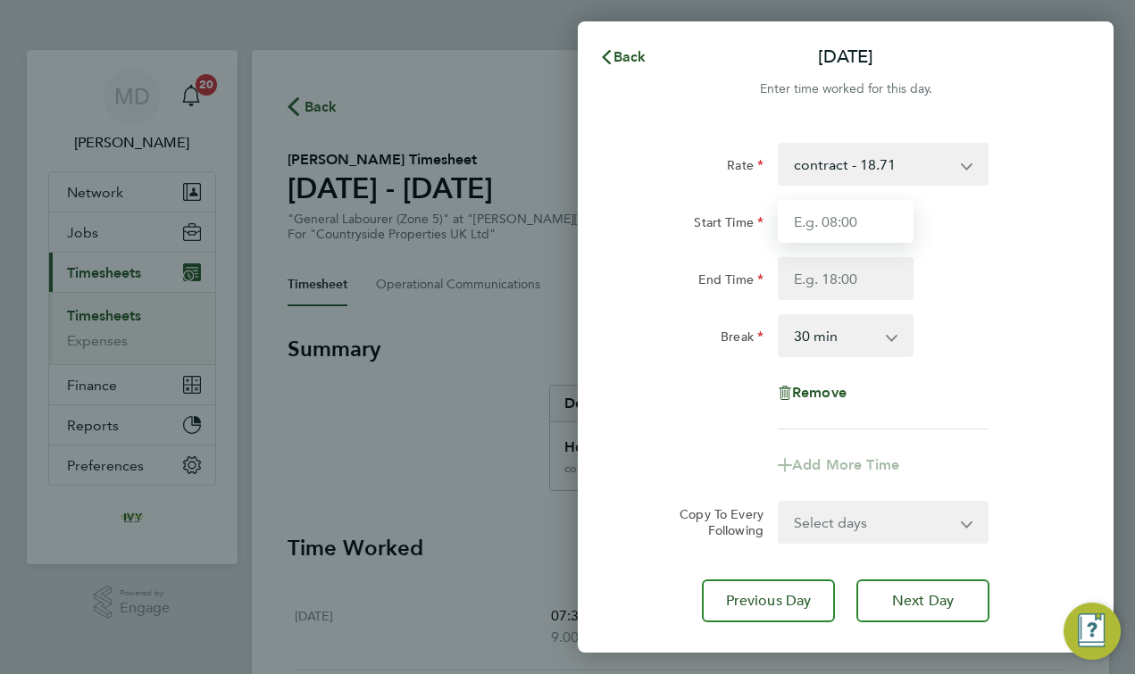
click at [835, 229] on input "Start Time" at bounding box center [846, 221] width 136 height 43
type input "7"
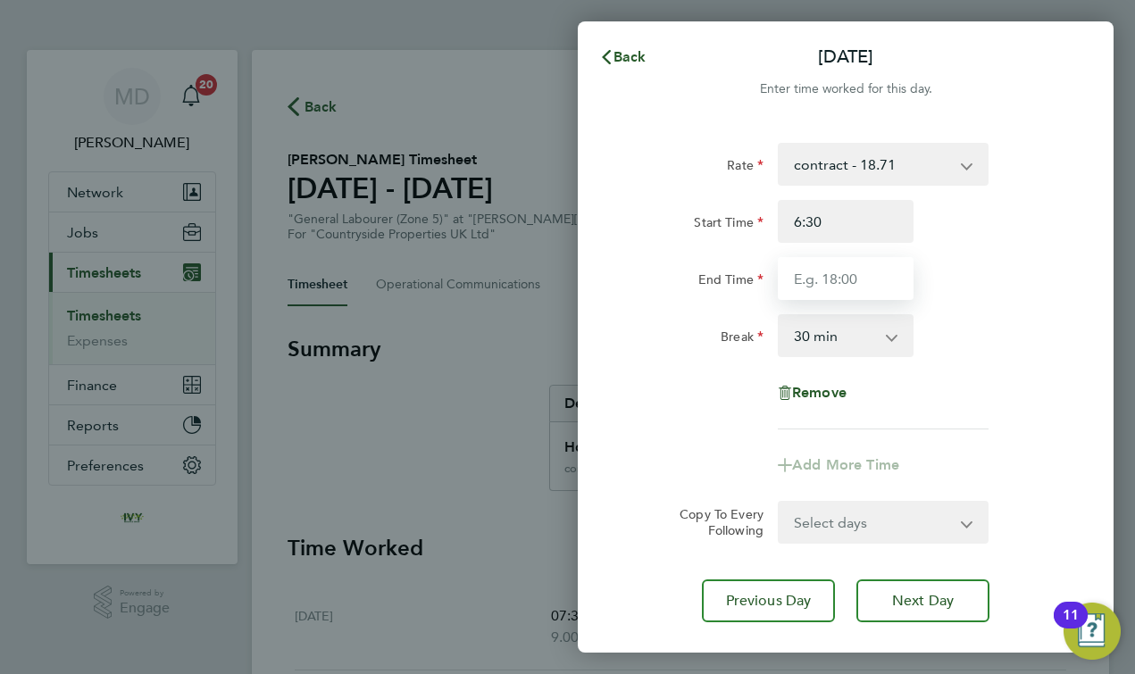
type input "06:30"
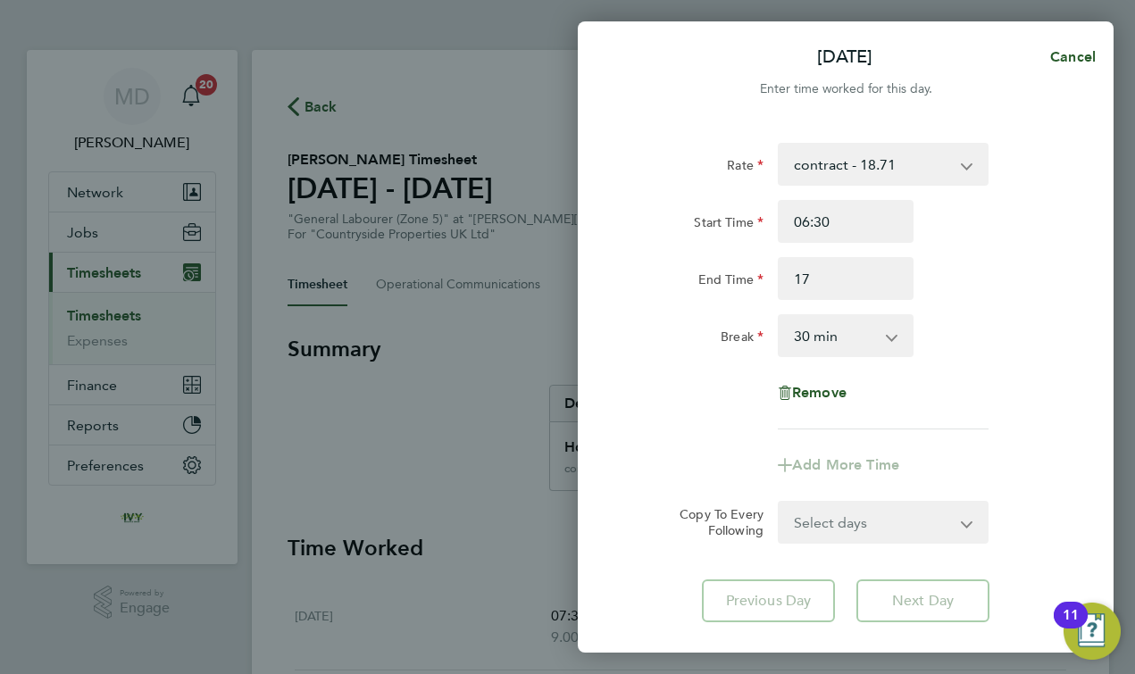
type input "17:00"
click at [672, 366] on div "Rate contract - 18.71 Start Time 06:30 End Time 17:00 Break 0 min 15 min 30 min…" at bounding box center [846, 286] width 436 height 287
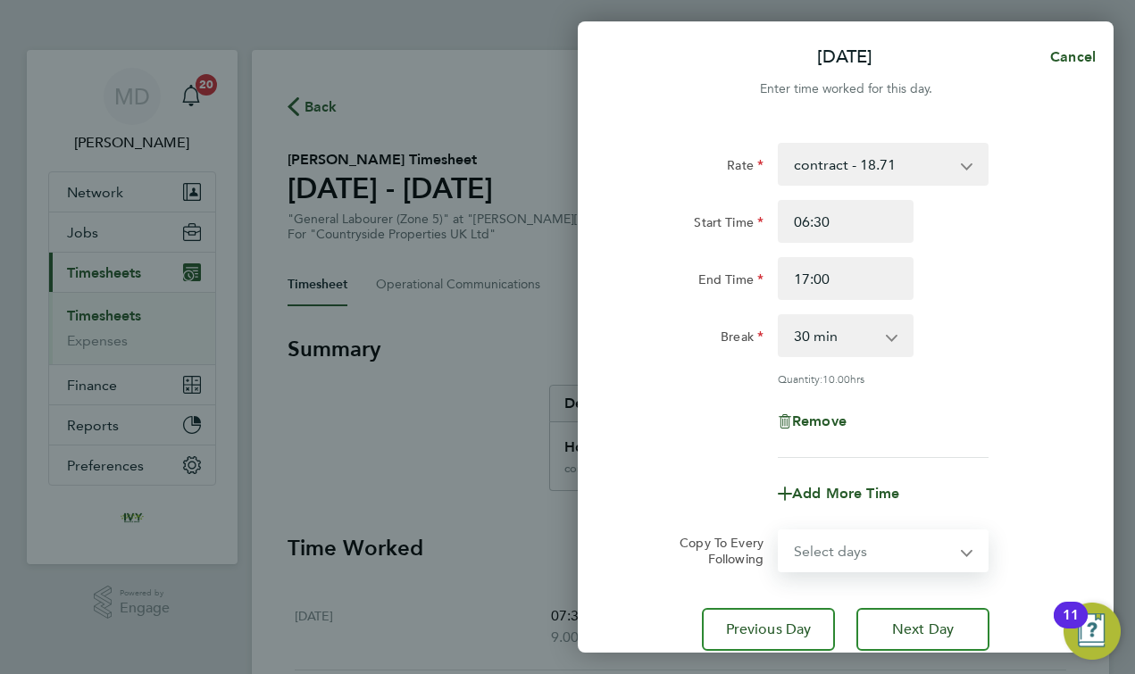
select select "DAY"
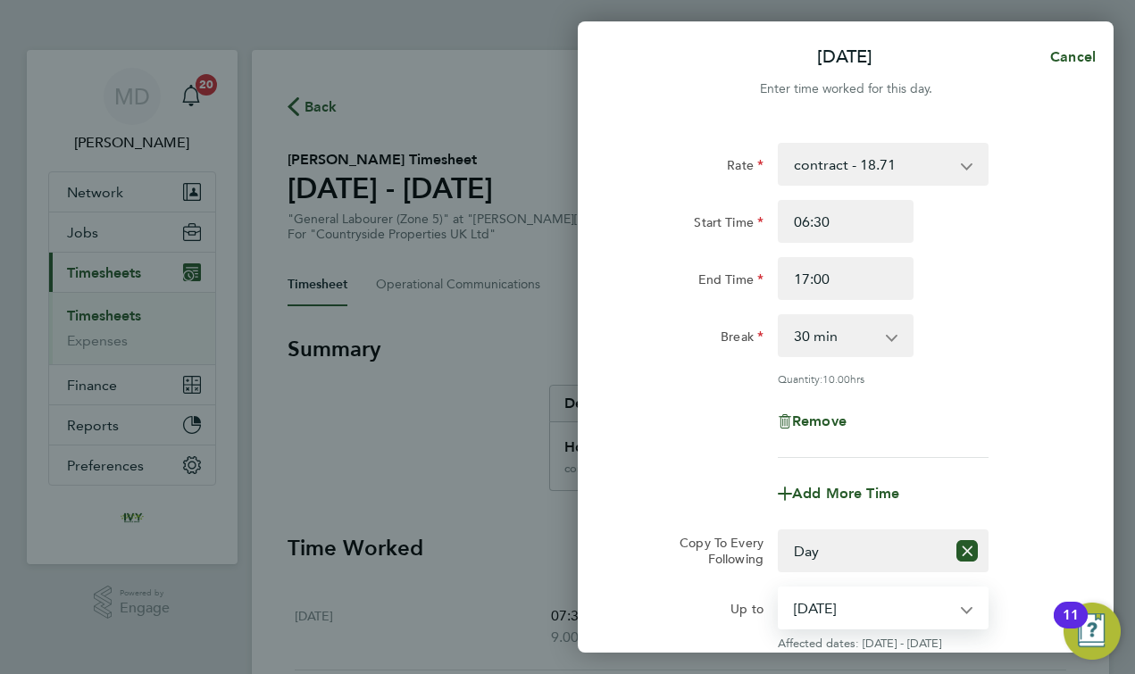
select select "[DATE]"
click at [704, 516] on form "Rate contract - 18.71 Start Time 06:30 End Time 17:00 Break 0 min 15 min 30 min…" at bounding box center [846, 397] width 436 height 508
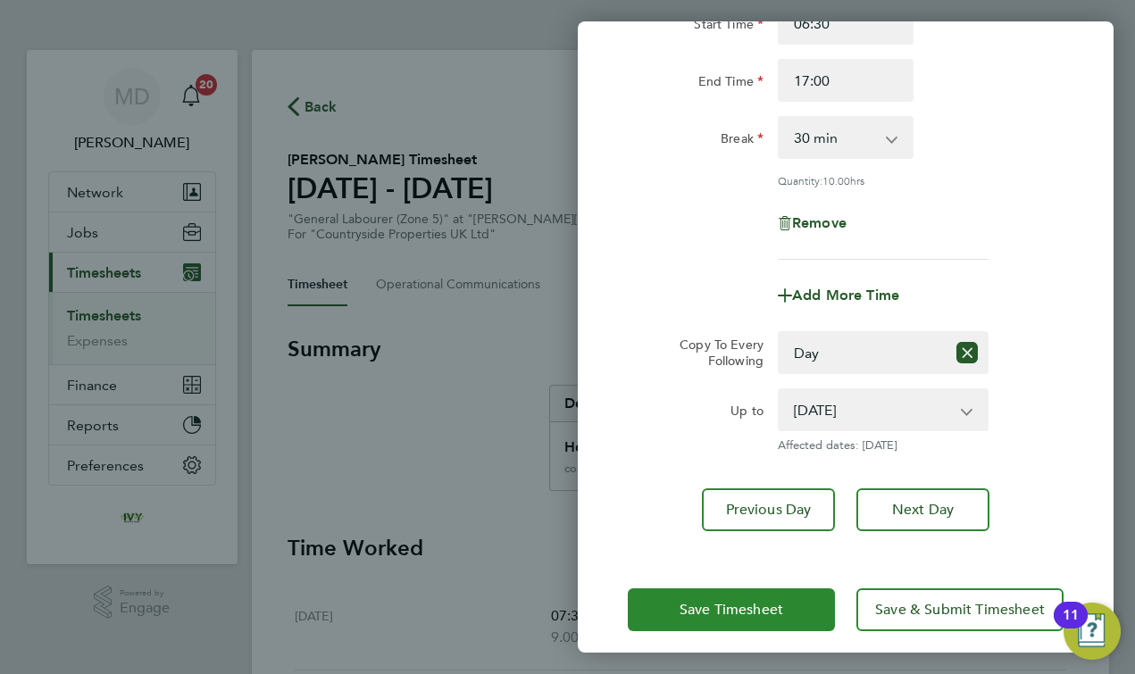
click at [708, 626] on button "Save Timesheet" at bounding box center [731, 609] width 207 height 43
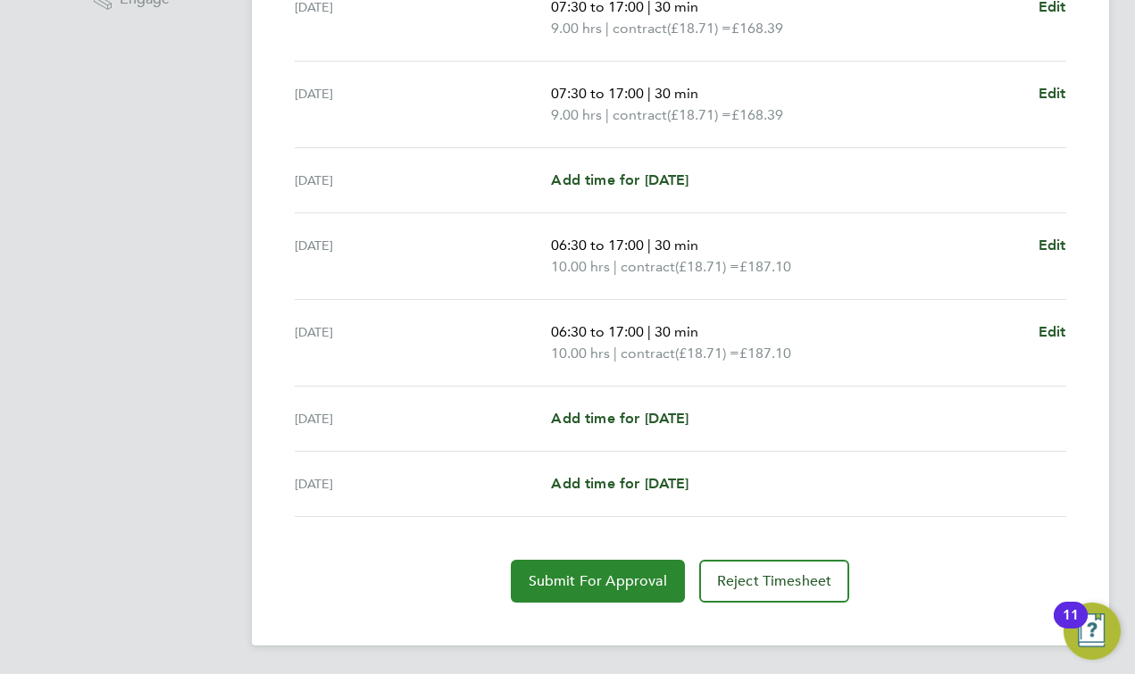
click at [588, 573] on span "Submit For Approval" at bounding box center [598, 581] width 138 height 18
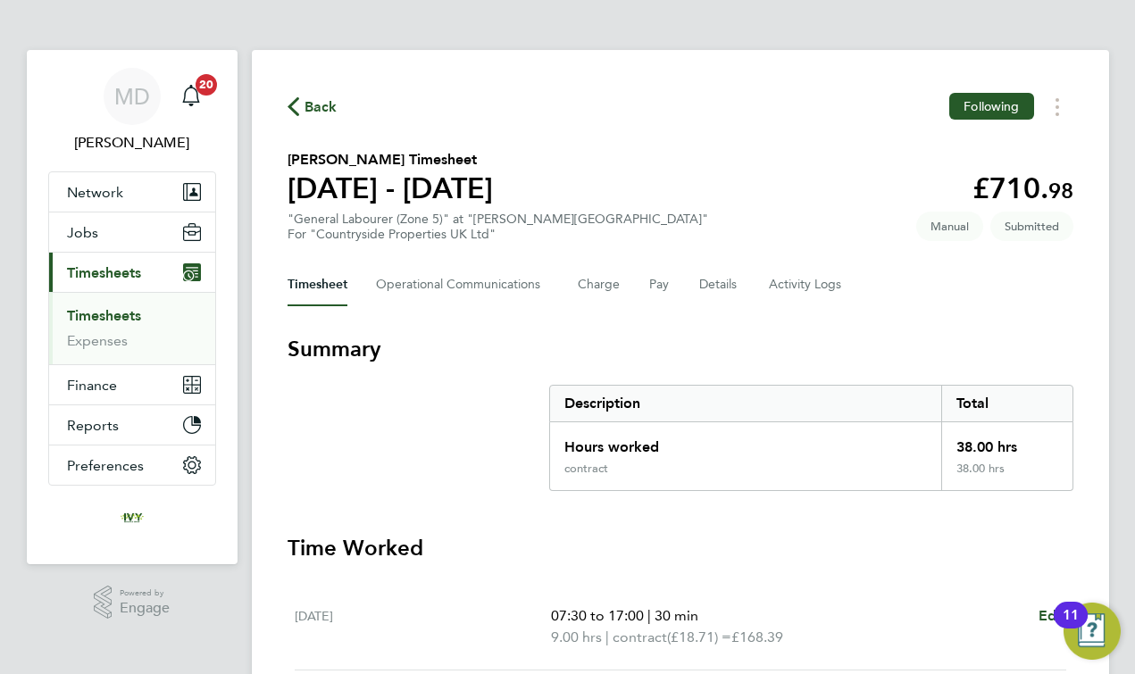
click at [92, 316] on link "Timesheets" at bounding box center [104, 315] width 74 height 17
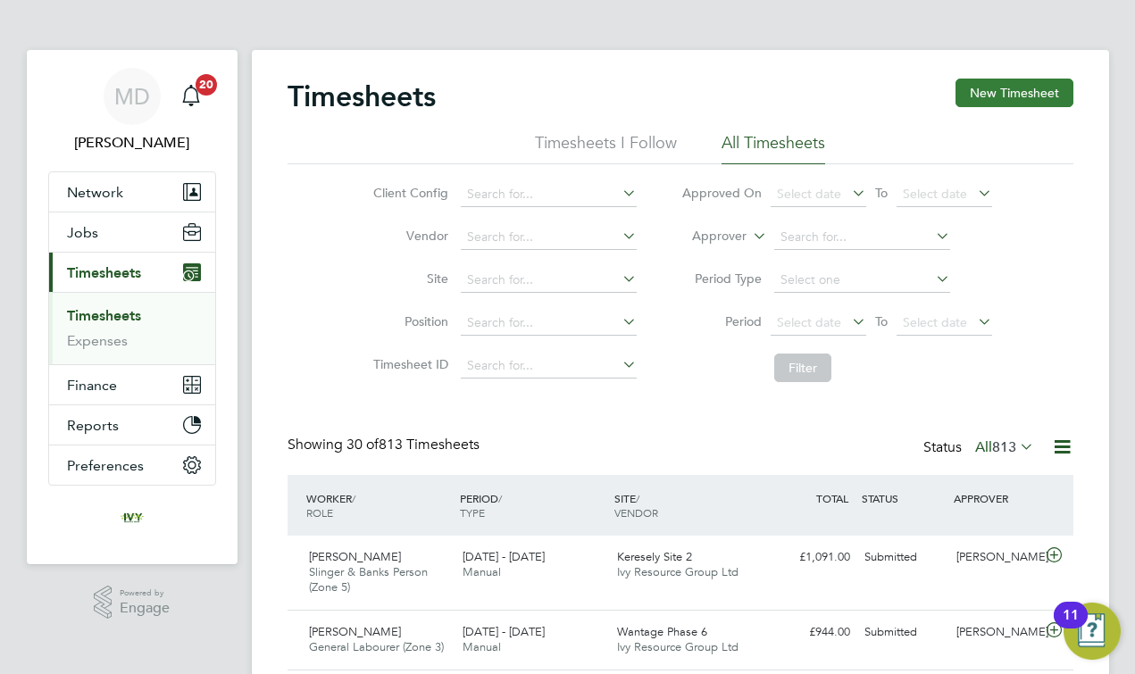
click at [971, 79] on button "New Timesheet" at bounding box center [1014, 93] width 118 height 29
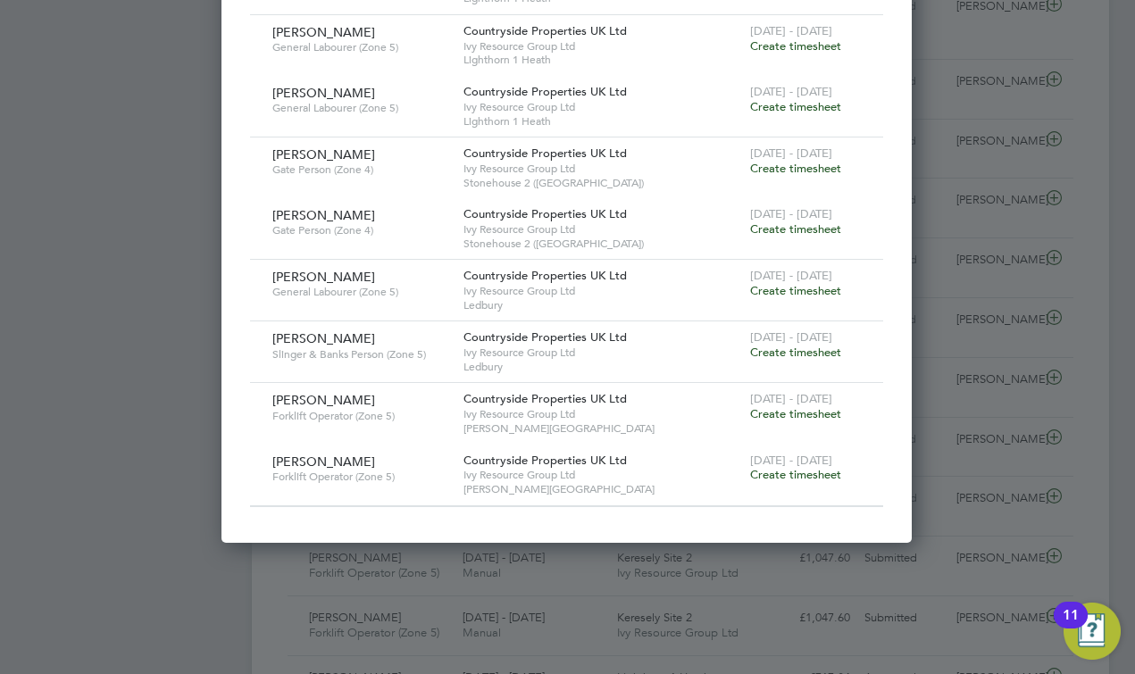
click at [797, 467] on span "Create timesheet" at bounding box center [795, 474] width 91 height 15
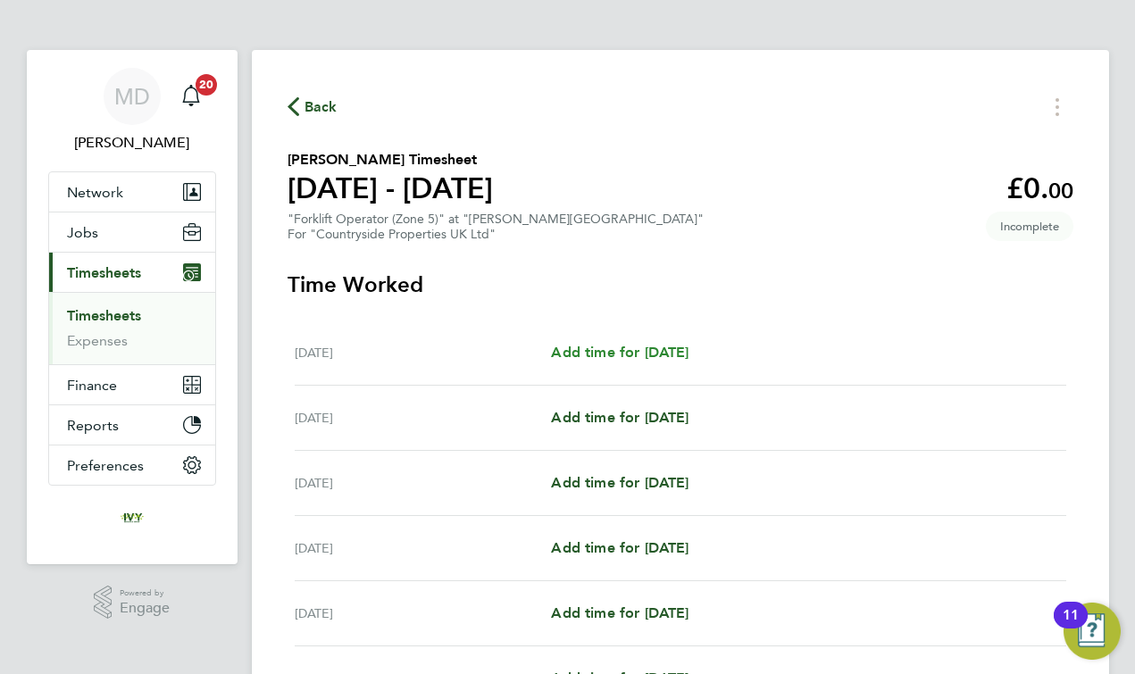
click at [575, 353] on span "Add time for [DATE]" at bounding box center [620, 352] width 138 height 17
select select "30"
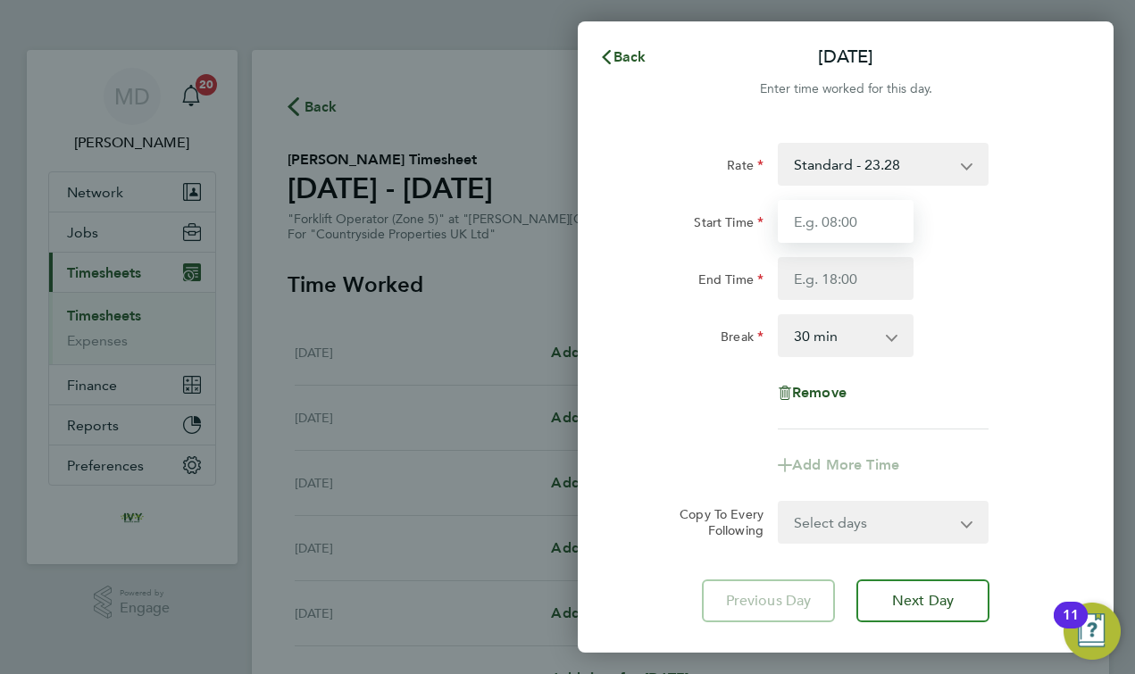
click at [811, 220] on input "Start Time" at bounding box center [846, 221] width 136 height 43
type input "07:30"
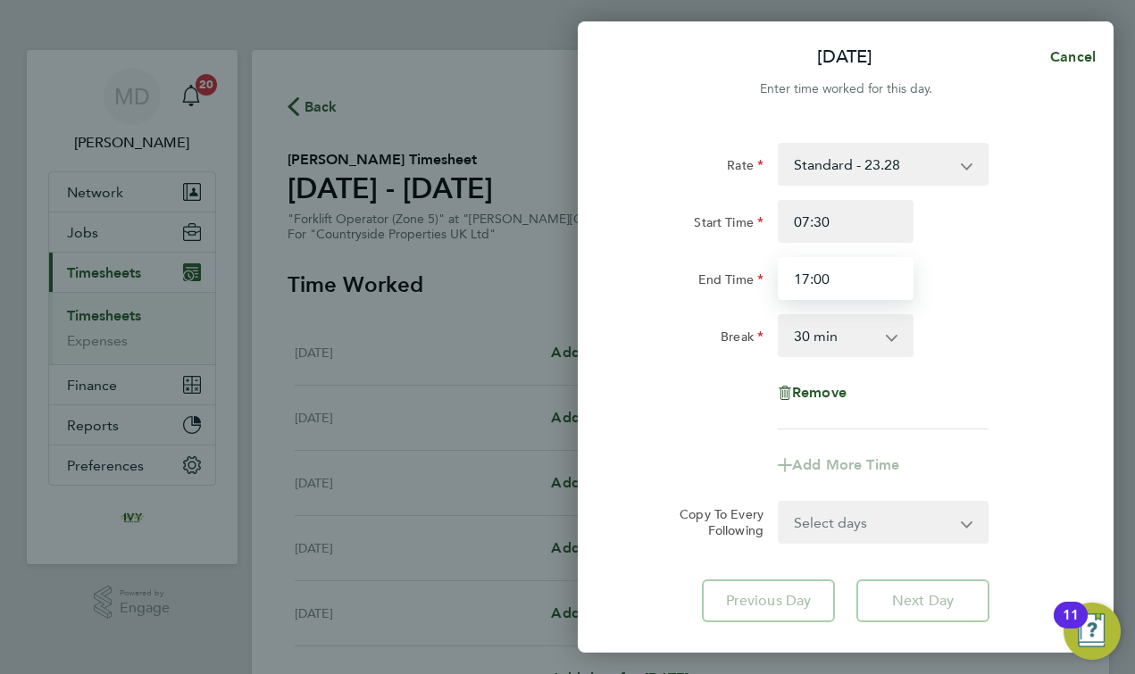
type input "17:00"
click at [624, 358] on div "Rate Standard - 23.28 Start Time 07:30 End Time 17:00 Break 0 min 15 min 30 min…" at bounding box center [846, 382] width 536 height 522
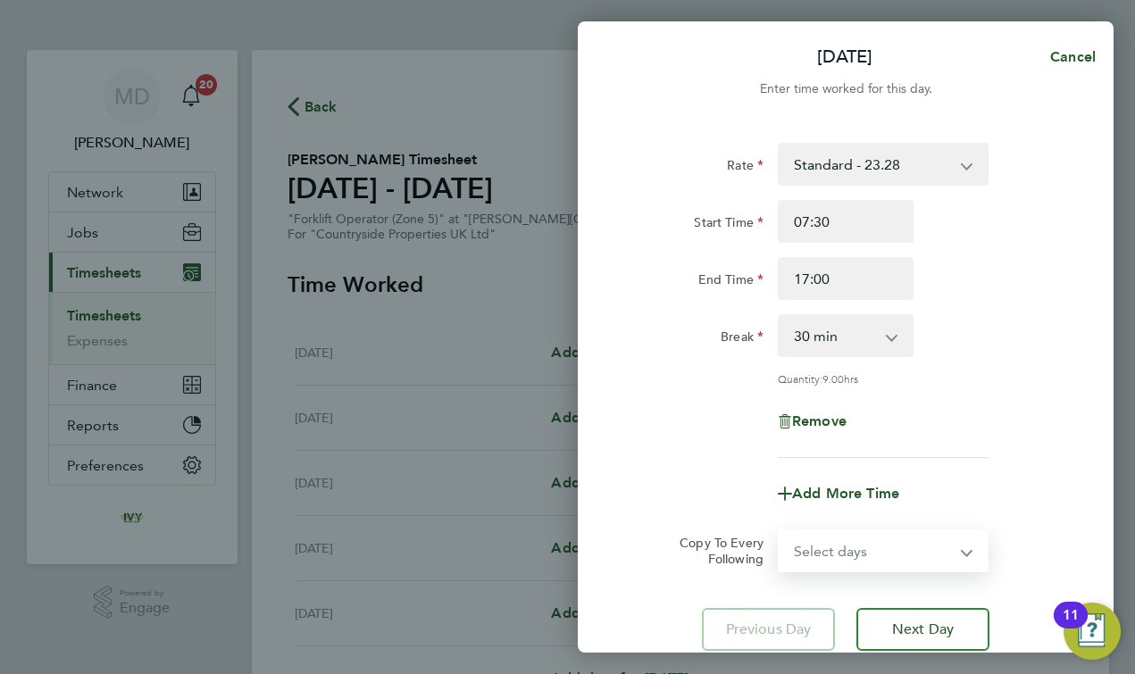
select select "DAY"
select select "[DATE]"
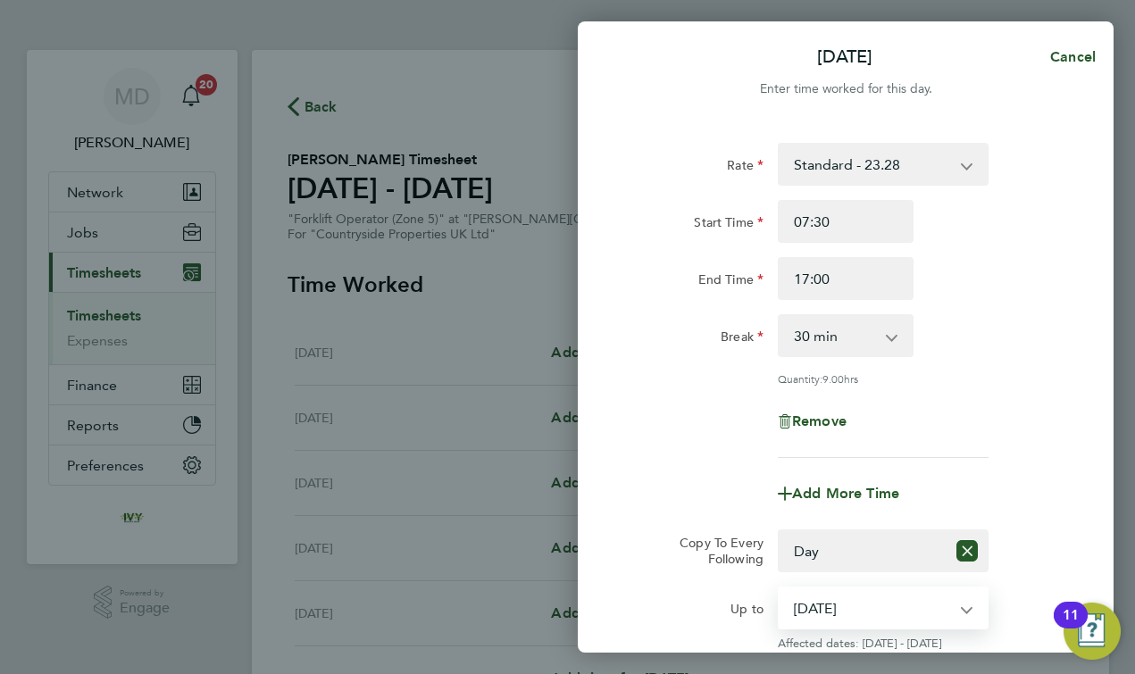
click at [681, 593] on div "Up to" at bounding box center [696, 605] width 136 height 36
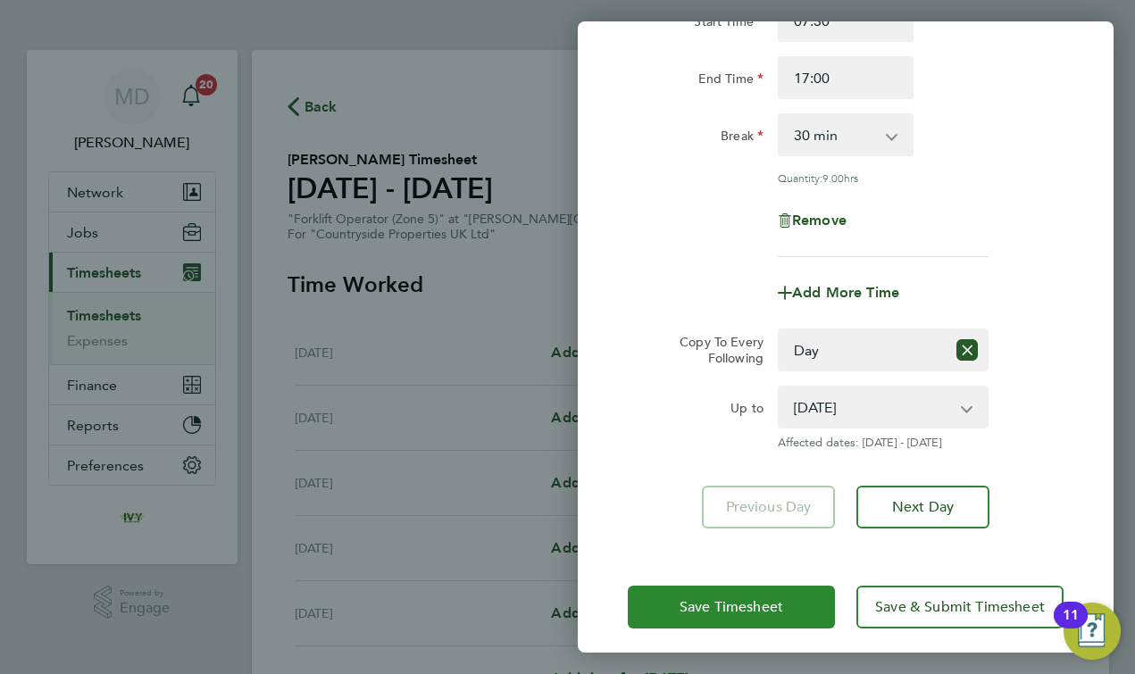
click at [721, 616] on button "Save Timesheet" at bounding box center [731, 607] width 207 height 43
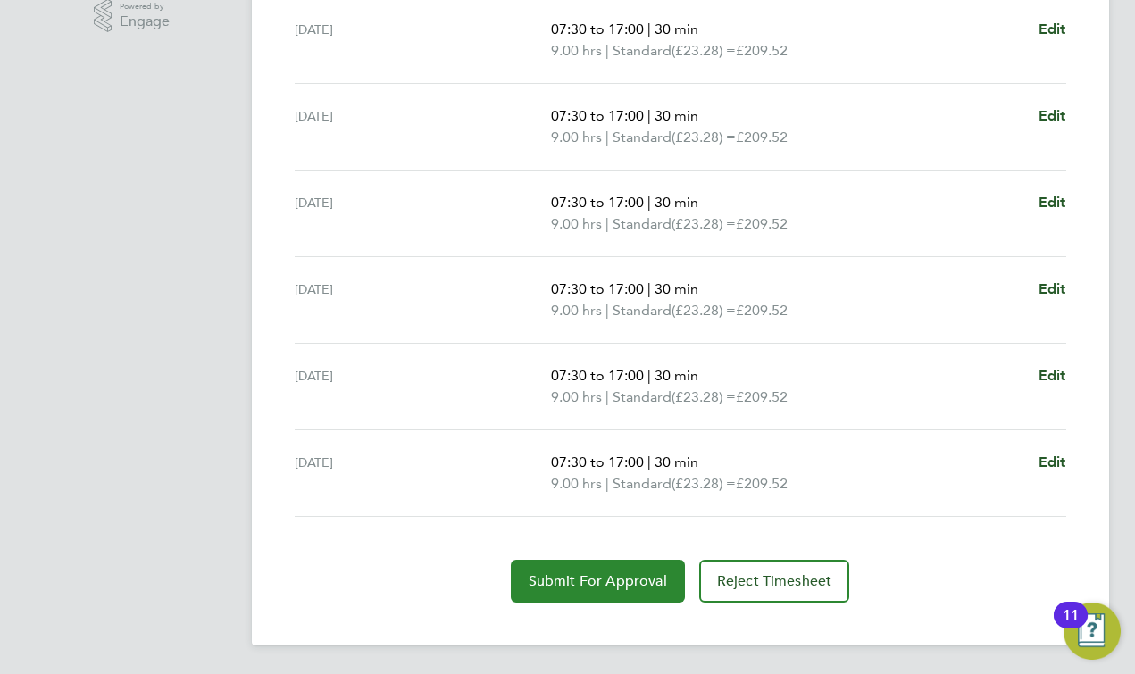
click at [620, 586] on span "Submit For Approval" at bounding box center [598, 581] width 138 height 18
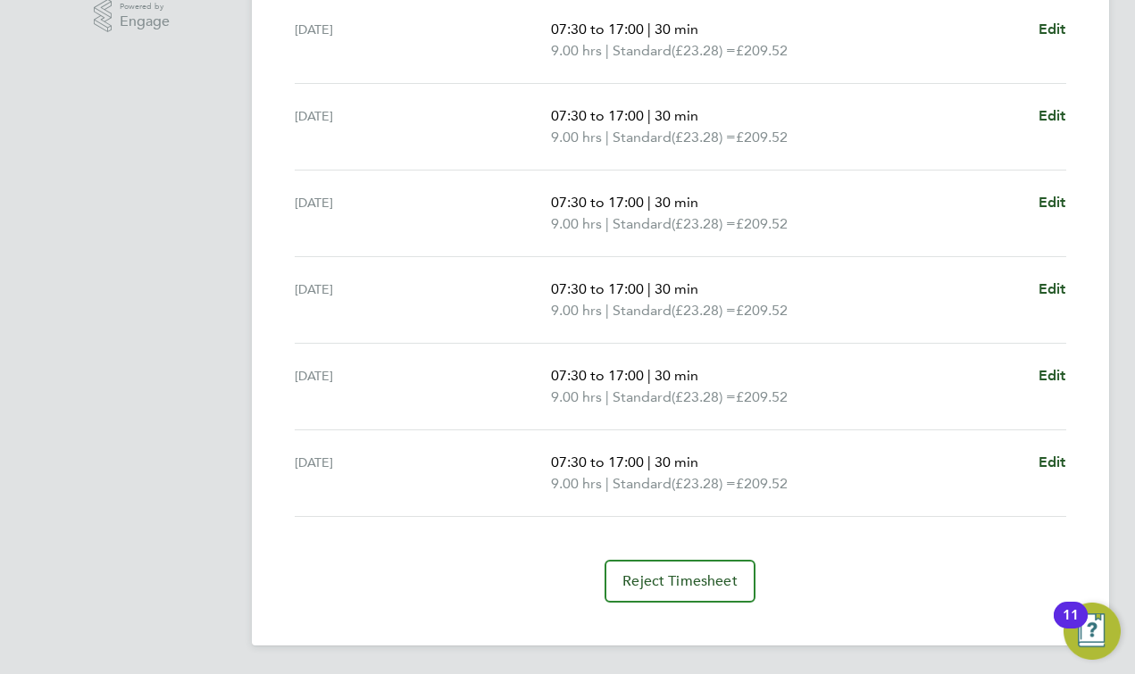
click at [291, 527] on section "Time Worked [DATE] 07:30 to 17:00 | 30 min 9.00 hrs | Standard (£23.28) = £209.…" at bounding box center [681, 274] width 786 height 655
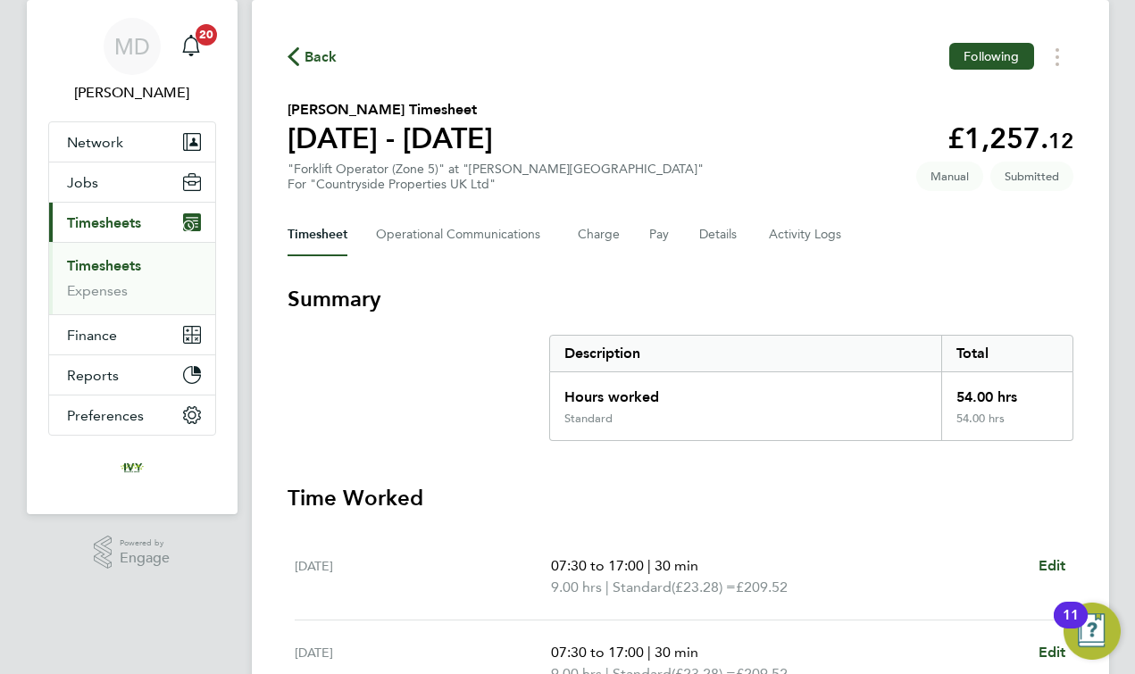
click at [109, 264] on link "Timesheets" at bounding box center [104, 265] width 74 height 17
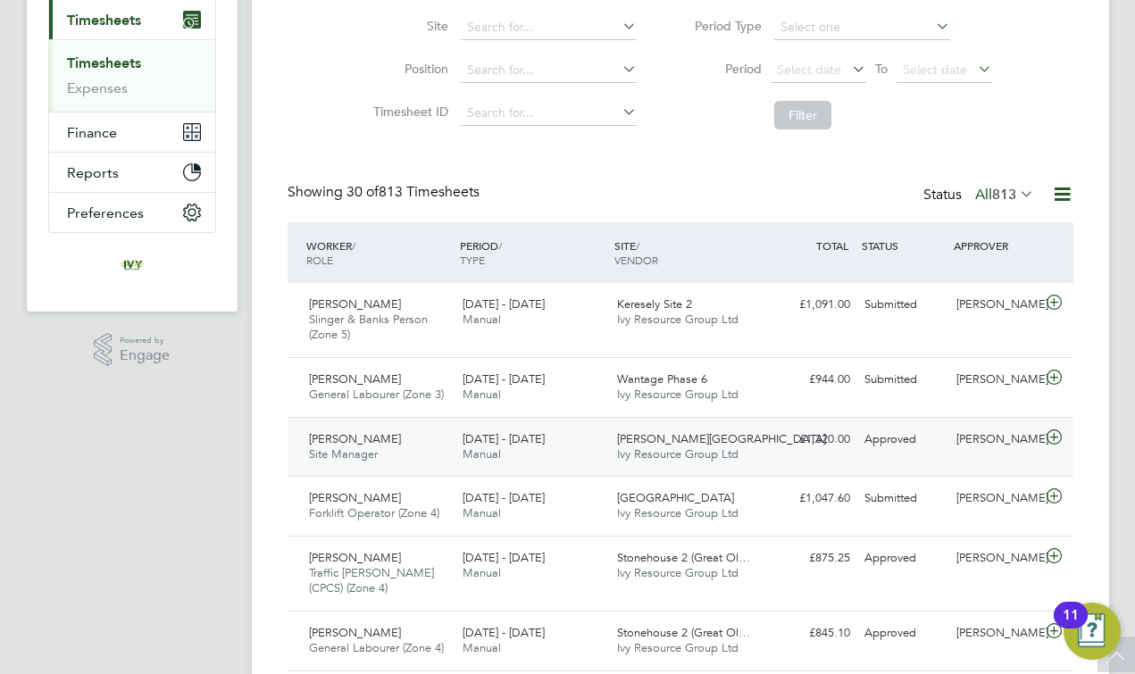
click at [534, 438] on span "[DATE] - [DATE]" at bounding box center [504, 438] width 82 height 15
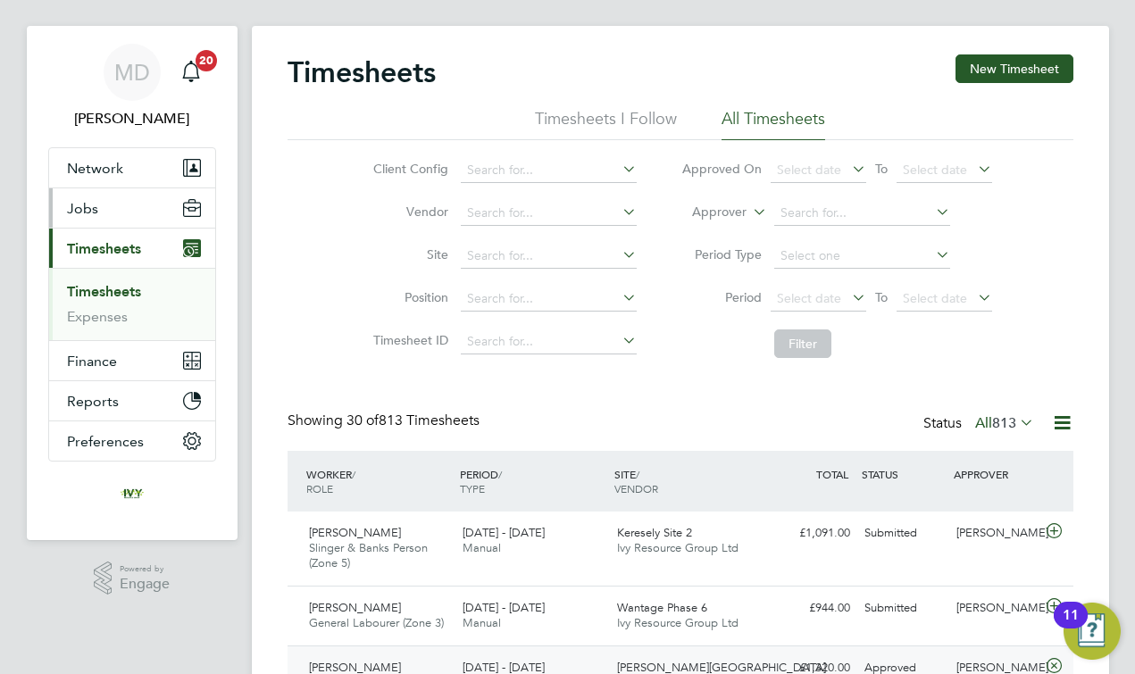
click at [104, 216] on button "Jobs" at bounding box center [132, 207] width 166 height 39
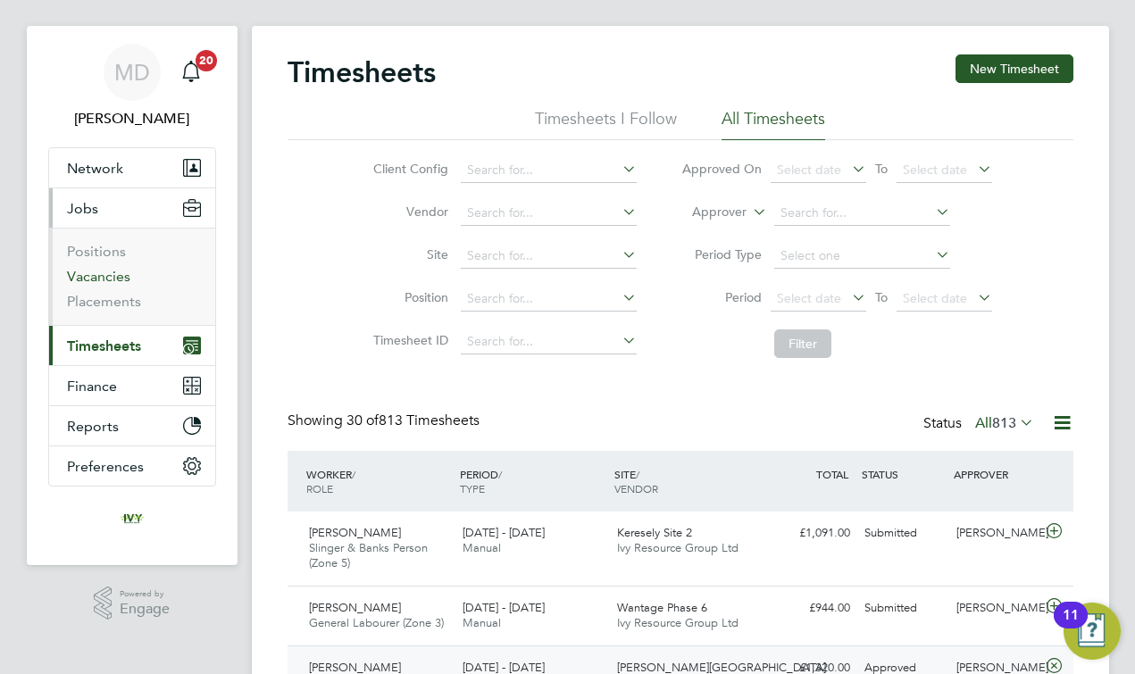
click at [100, 280] on link "Vacancies" at bounding box center [98, 276] width 63 height 17
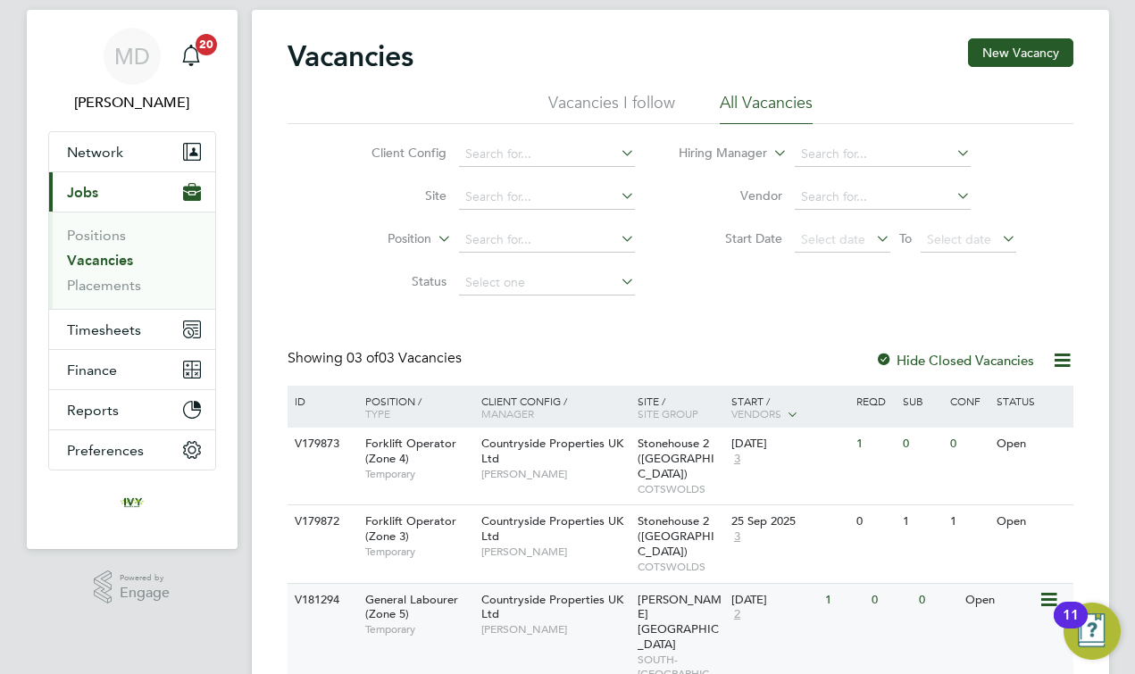
click at [486, 622] on span "[PERSON_NAME]" at bounding box center [554, 629] width 147 height 14
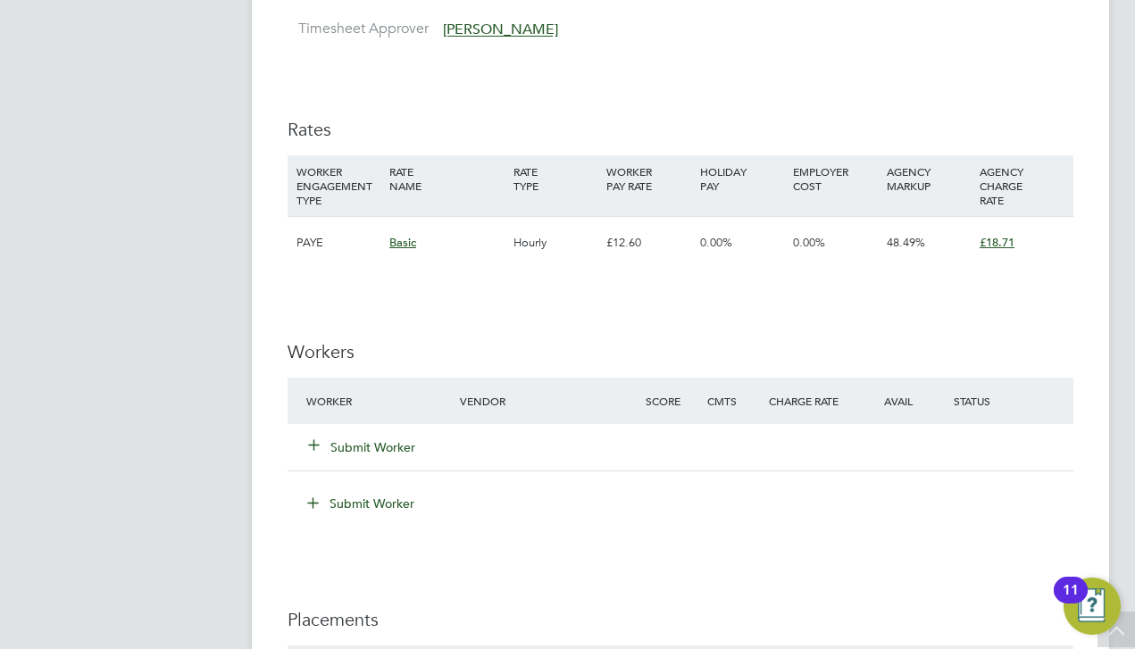
scroll to position [1112, 0]
click at [371, 429] on div "Submit Worker" at bounding box center [394, 445] width 185 height 32
click at [367, 436] on button "Submit Worker" at bounding box center [362, 445] width 107 height 18
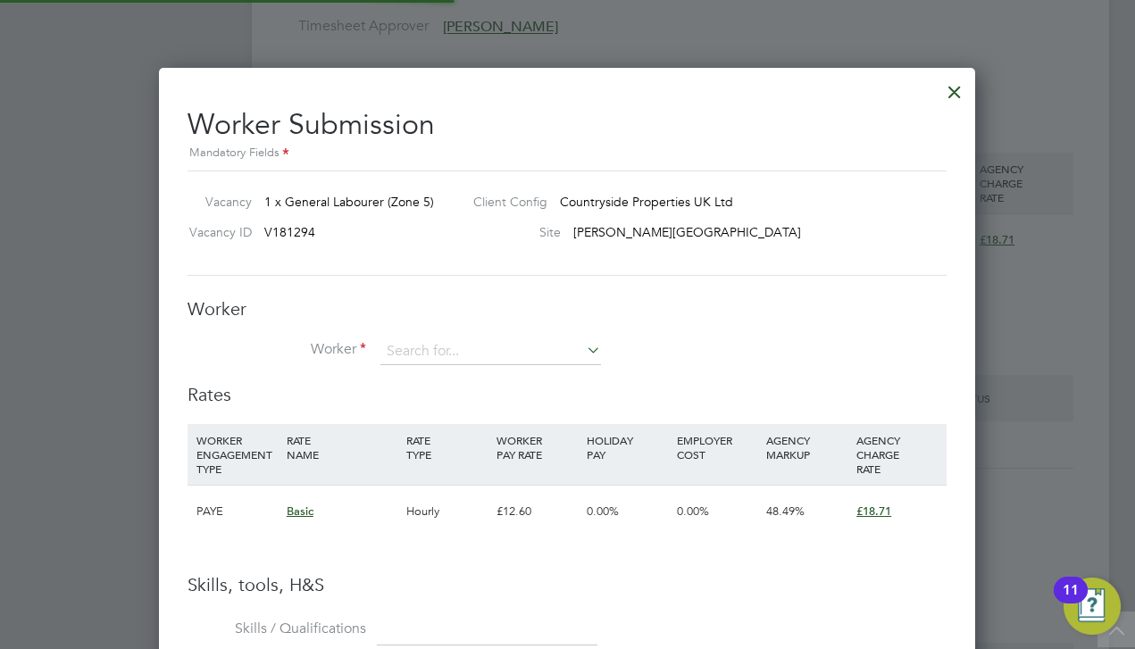
scroll to position [1125, 817]
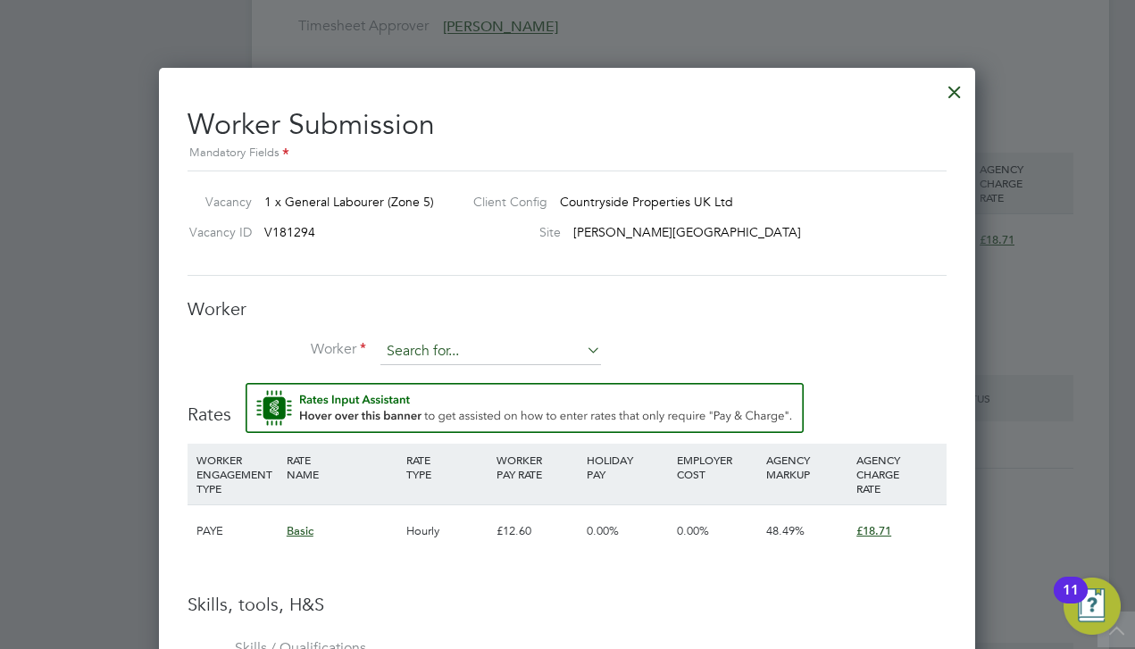
click at [438, 350] on input at bounding box center [490, 351] width 221 height 27
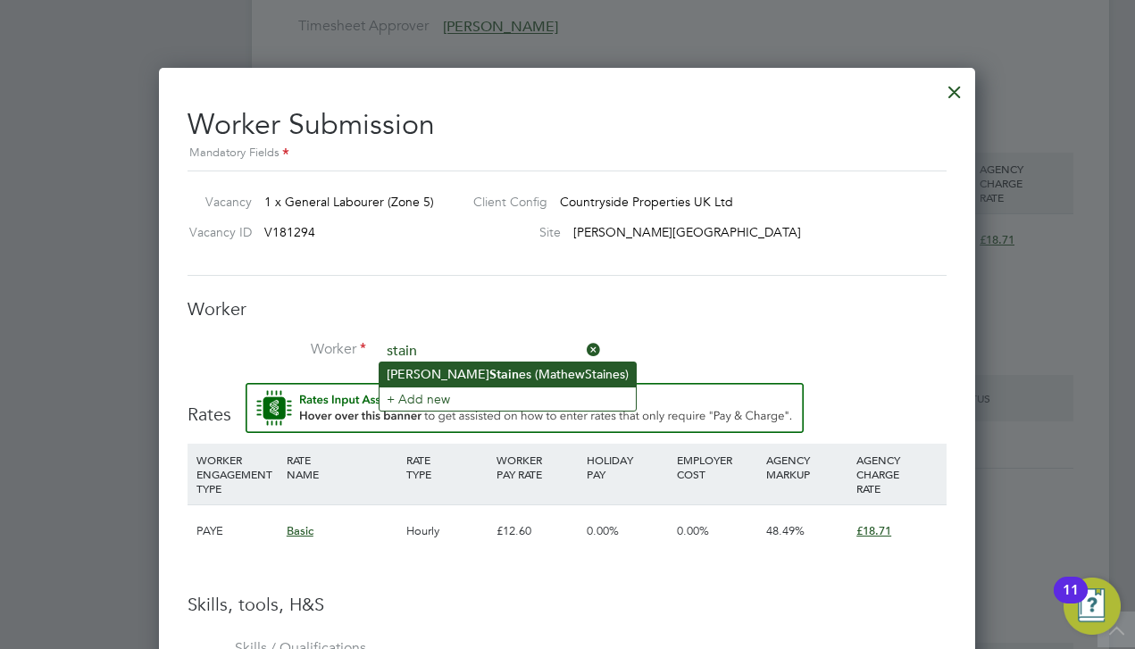
click at [413, 375] on li "Mathew Stain es (MathewStaines)" at bounding box center [507, 375] width 256 height 24
type input "Mathew Staines (MathewStaines)"
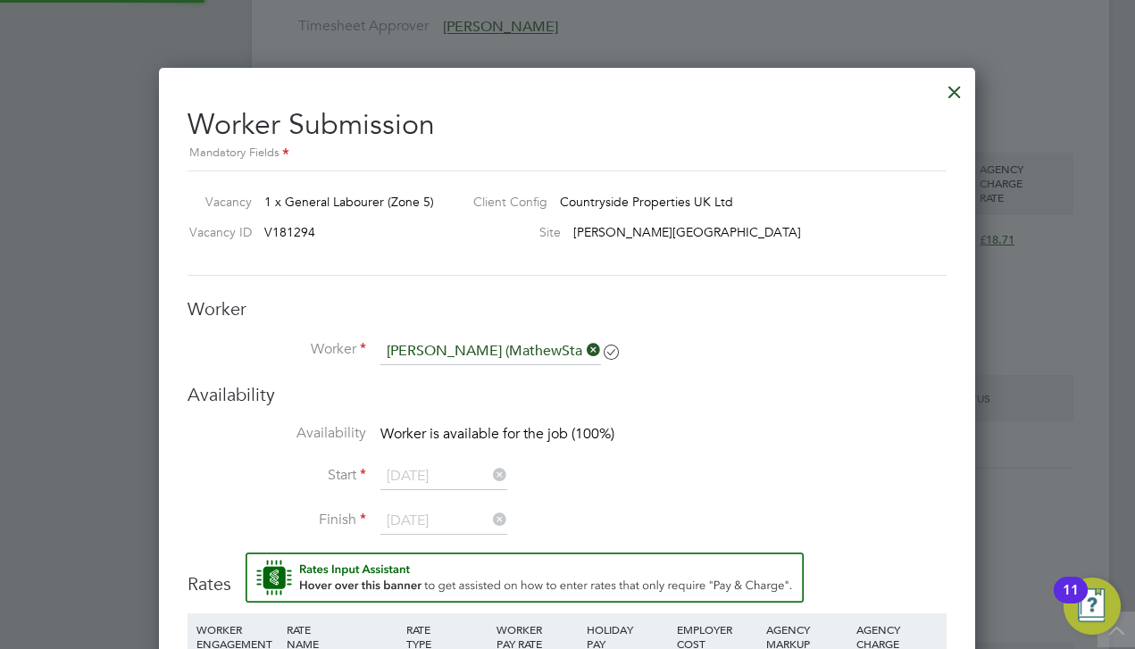
scroll to position [3, 9]
click at [716, 343] on li "Worker Mathew Staines (MathewStaines)" at bounding box center [567, 360] width 759 height 45
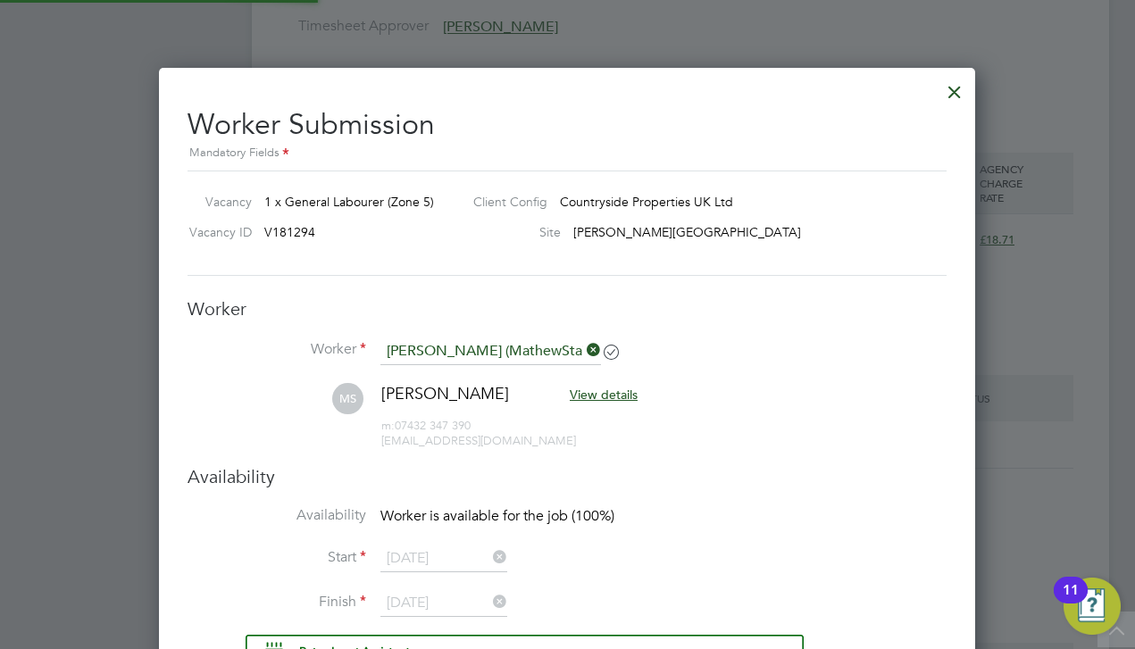
scroll to position [1539, 817]
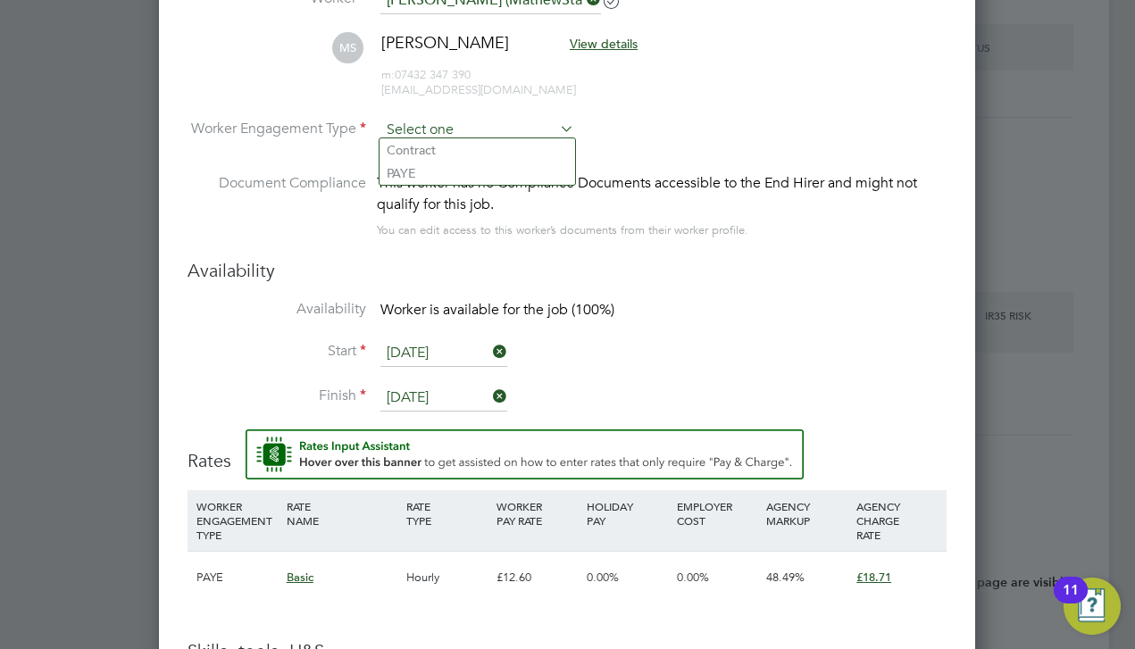
click at [503, 122] on input at bounding box center [477, 130] width 194 height 27
click at [472, 150] on li "Contract" at bounding box center [477, 149] width 196 height 23
type input "Contract"
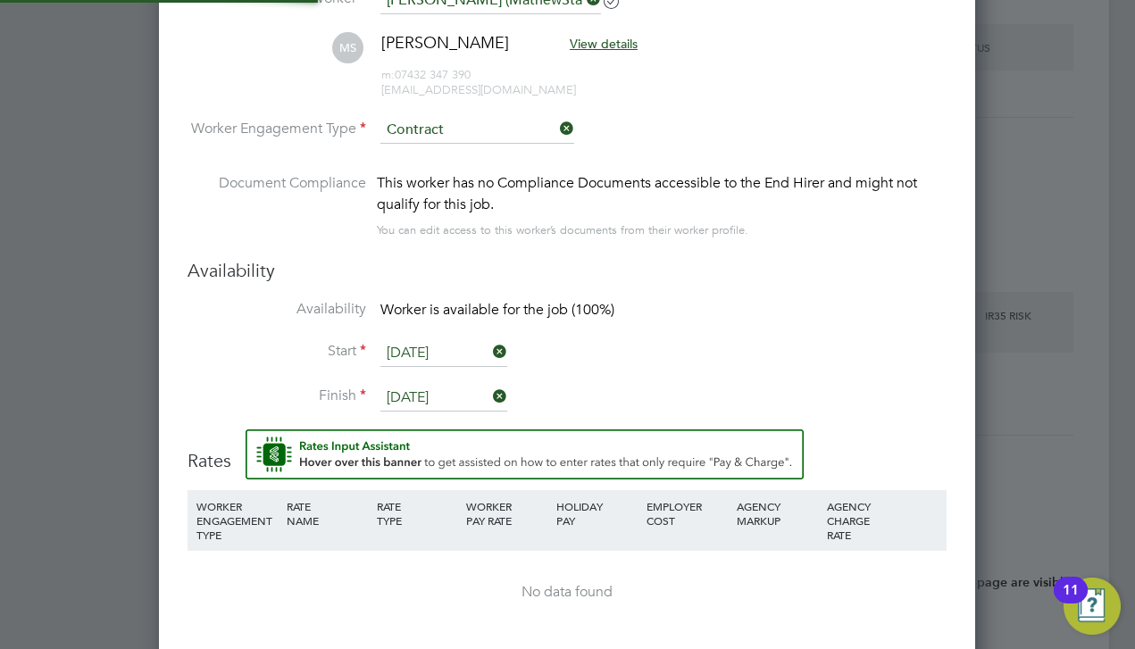
click at [716, 303] on li "Availability Worker is available for the job (100%)" at bounding box center [567, 320] width 759 height 40
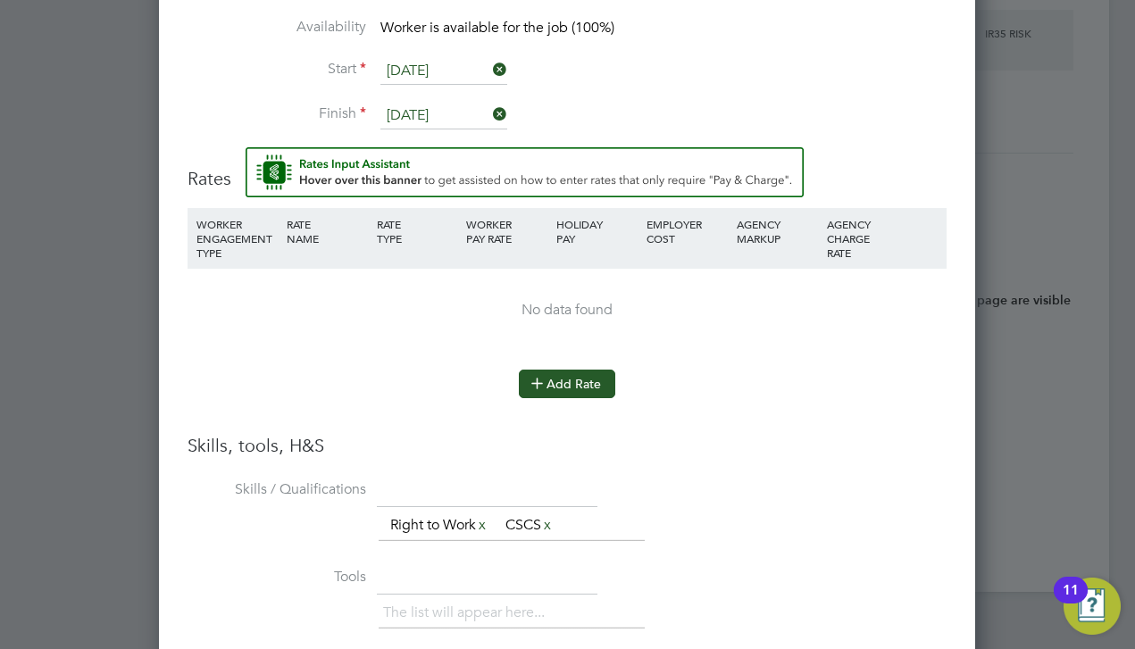
click at [585, 376] on button "Add Rate" at bounding box center [567, 384] width 96 height 29
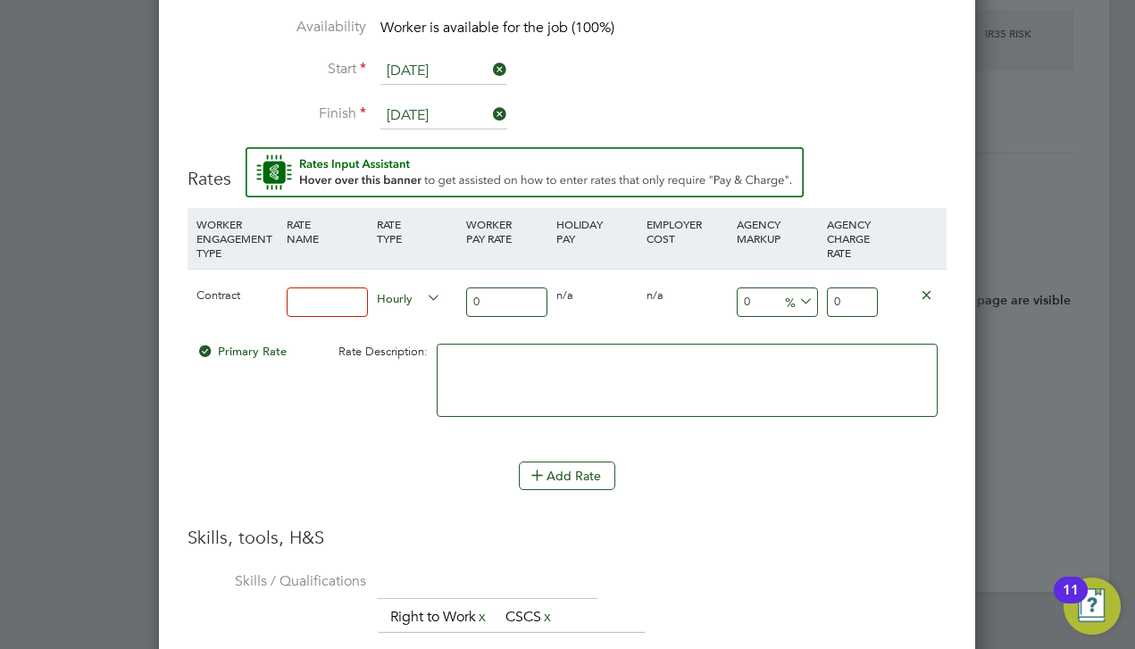
click at [347, 307] on input at bounding box center [327, 302] width 81 height 29
type input "contract"
click at [498, 292] on input "0" at bounding box center [506, 302] width 81 height 29
type input "1"
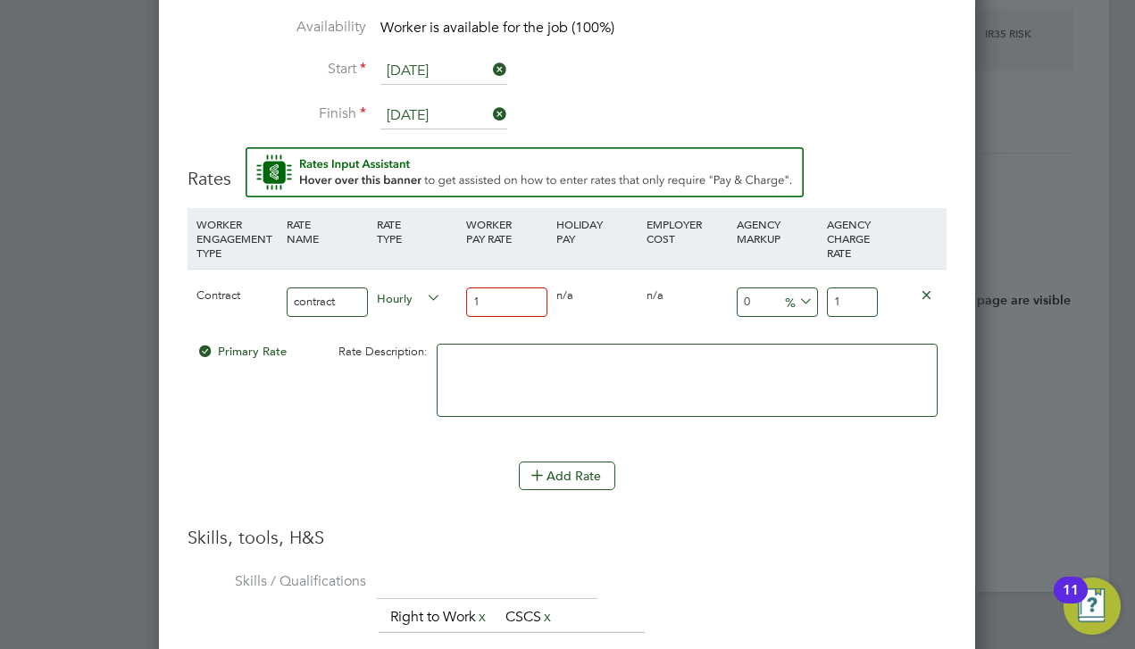
type input "16"
type input "16.8"
type input "16.85"
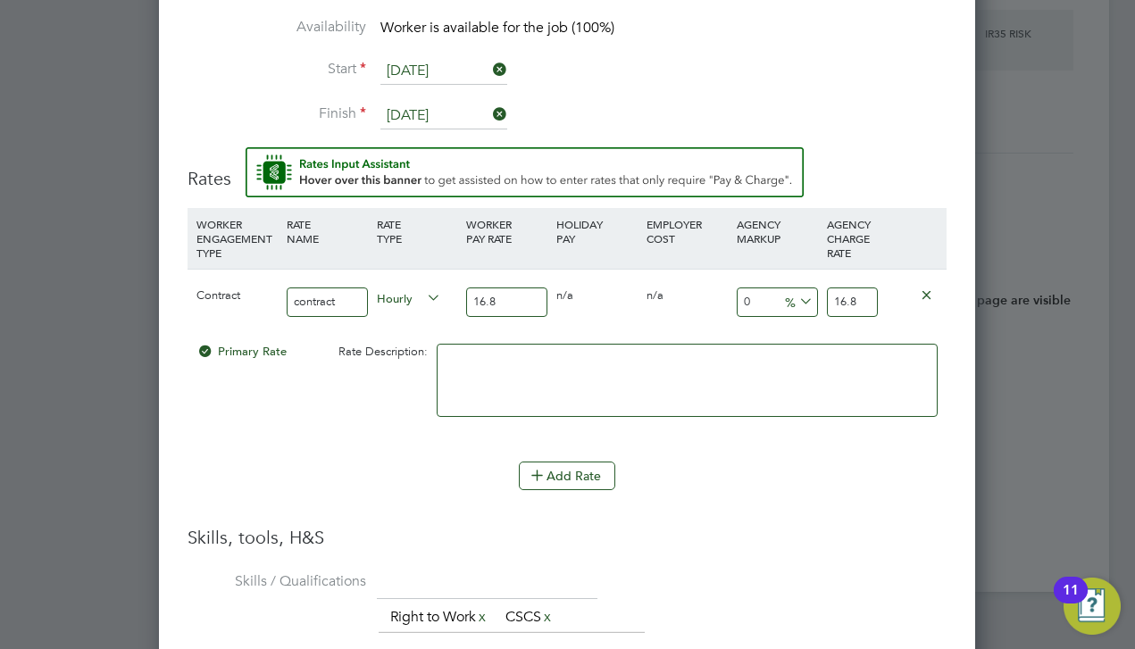
type input "16.85"
click at [853, 291] on input "16.85" at bounding box center [852, 302] width 51 height 29
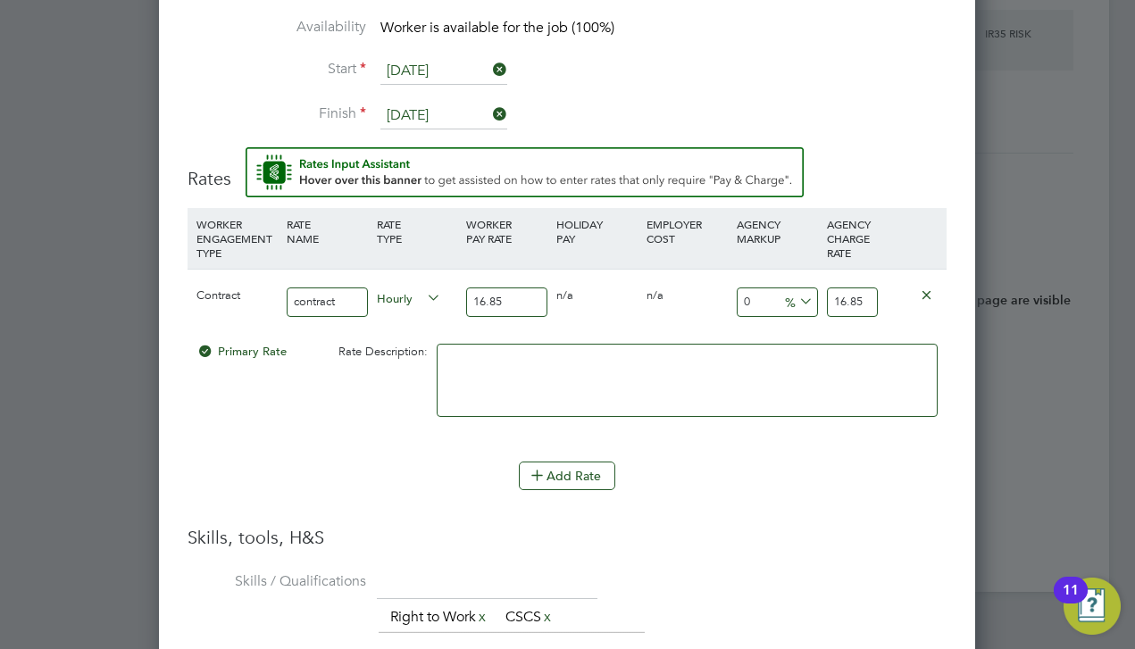
type input "-94.06528189910979"
type input "1"
type input "6.824925816023739"
type input "18"
type input "10.979228486646884"
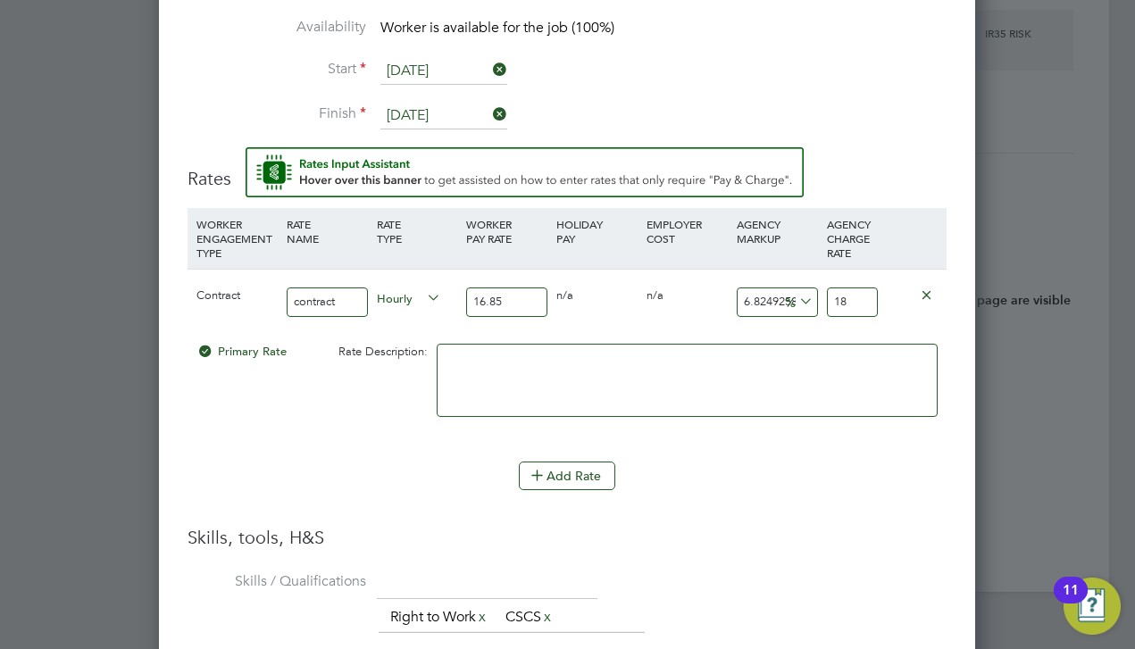
type input "18.7"
type input "11.038575667655786"
type input "18.71"
click at [762, 513] on li "WORKER ENGAGEMENT TYPE RATE NAME RATE TYPE WORKER PAY RATE HOLIDAY PAY EMPLOYER…" at bounding box center [567, 367] width 759 height 318
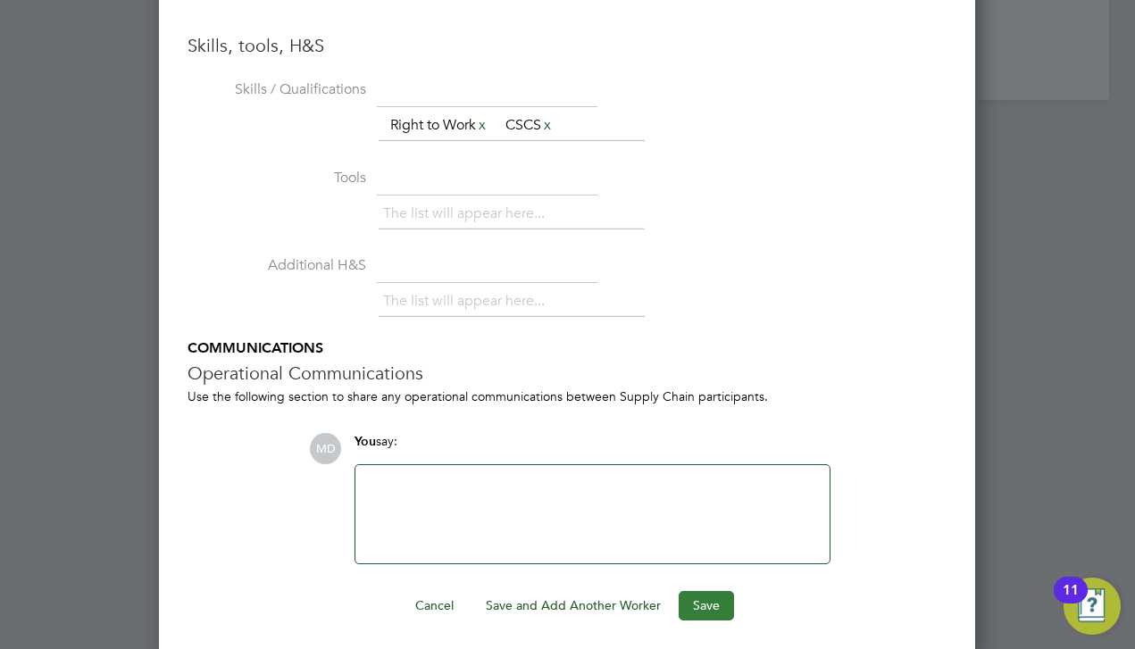
click at [685, 593] on button "Save" at bounding box center [706, 605] width 55 height 29
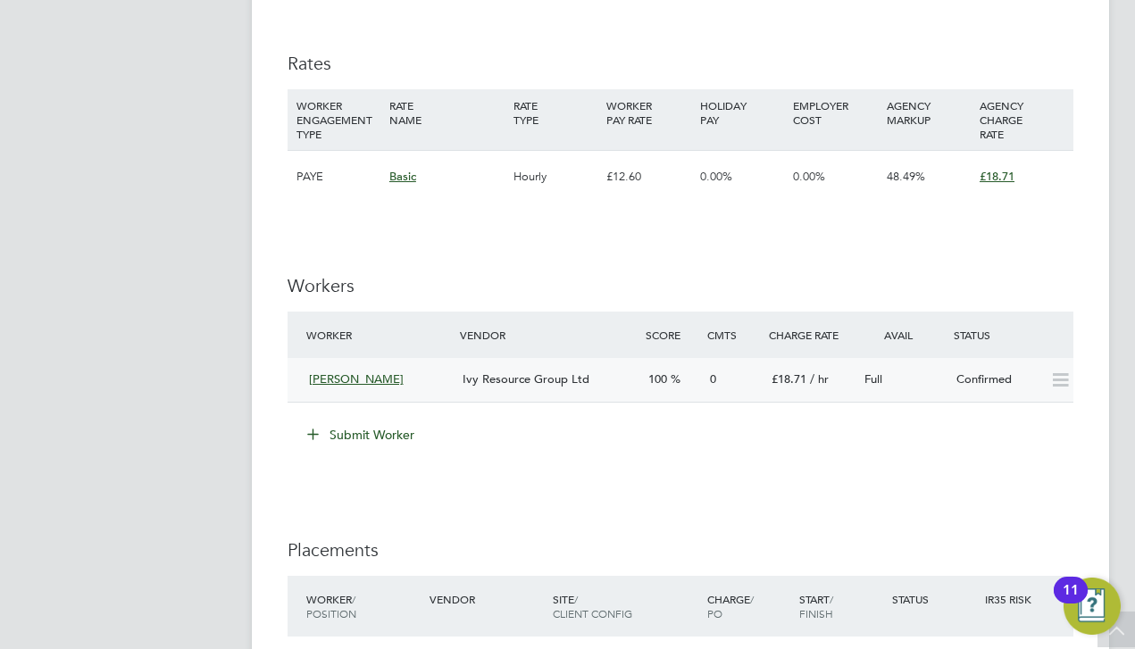
click at [1050, 373] on icon at bounding box center [1060, 380] width 22 height 14
click at [995, 365] on div "Confirmed" at bounding box center [995, 379] width 93 height 29
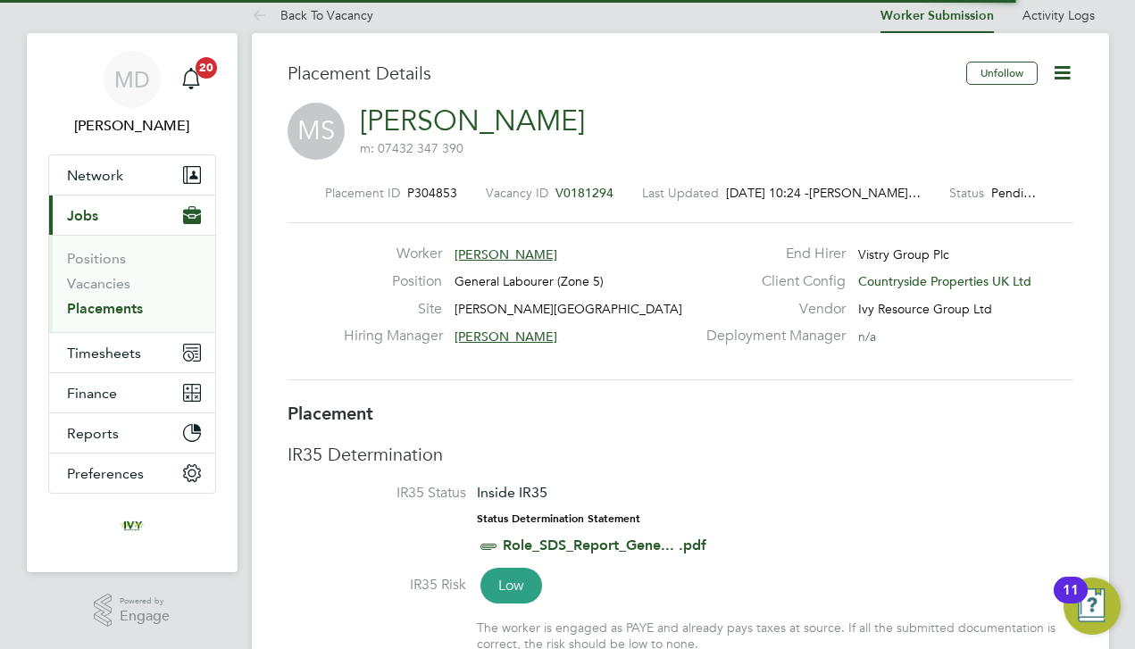
click at [1062, 76] on icon at bounding box center [1062, 73] width 22 height 22
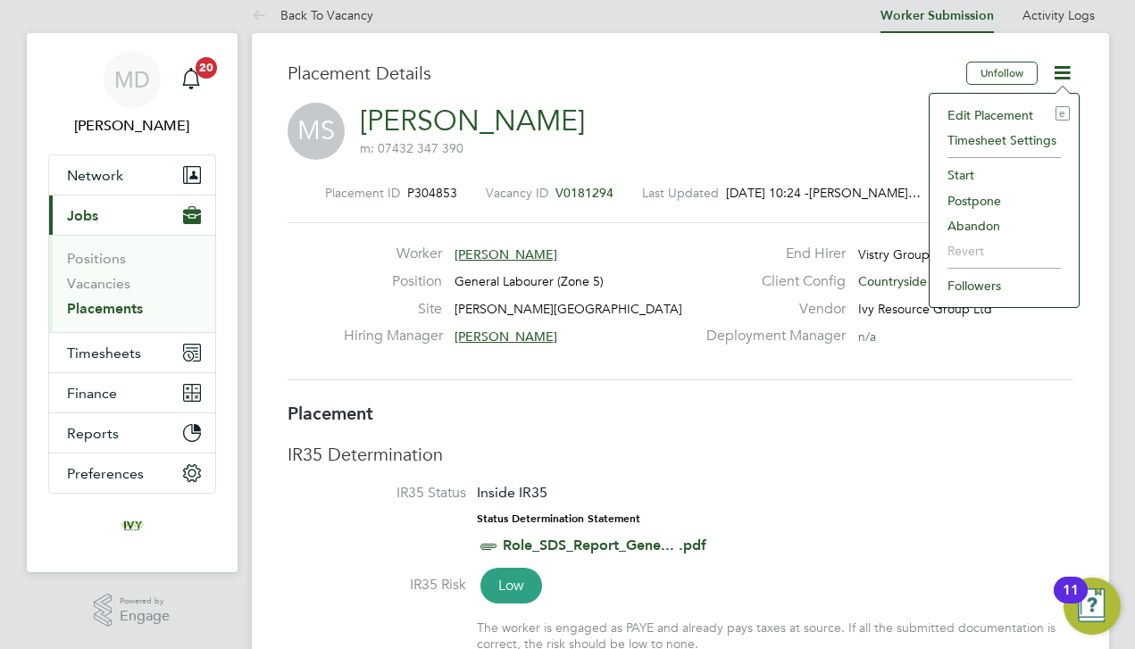
click at [979, 179] on li "Start" at bounding box center [1003, 175] width 131 height 25
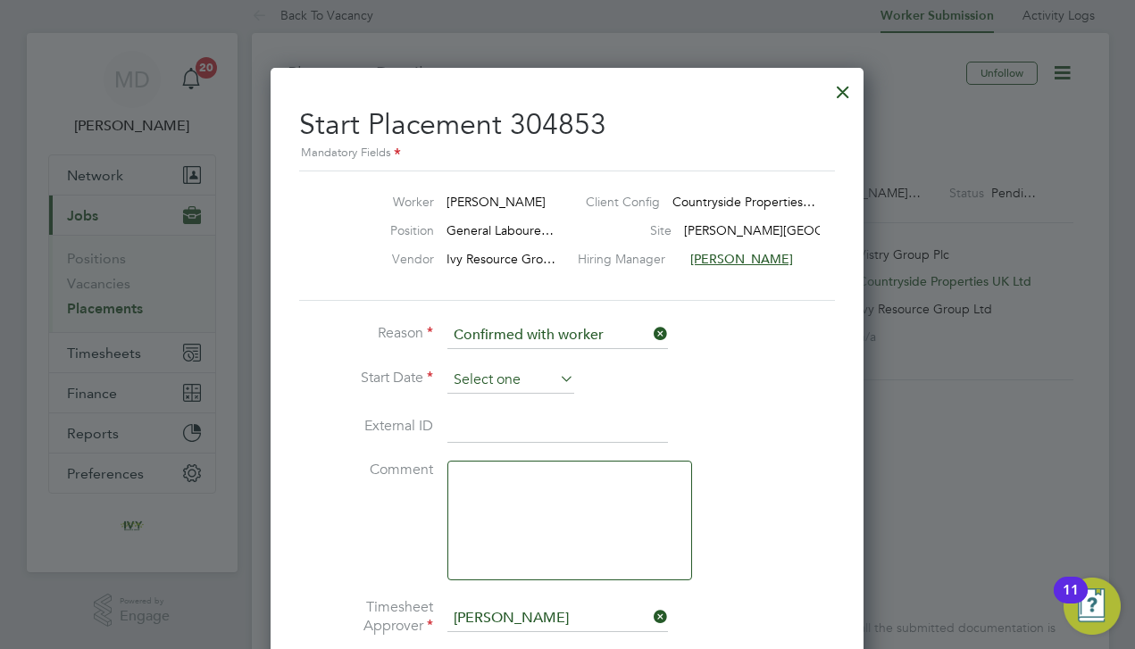
click at [480, 388] on input at bounding box center [510, 380] width 127 height 27
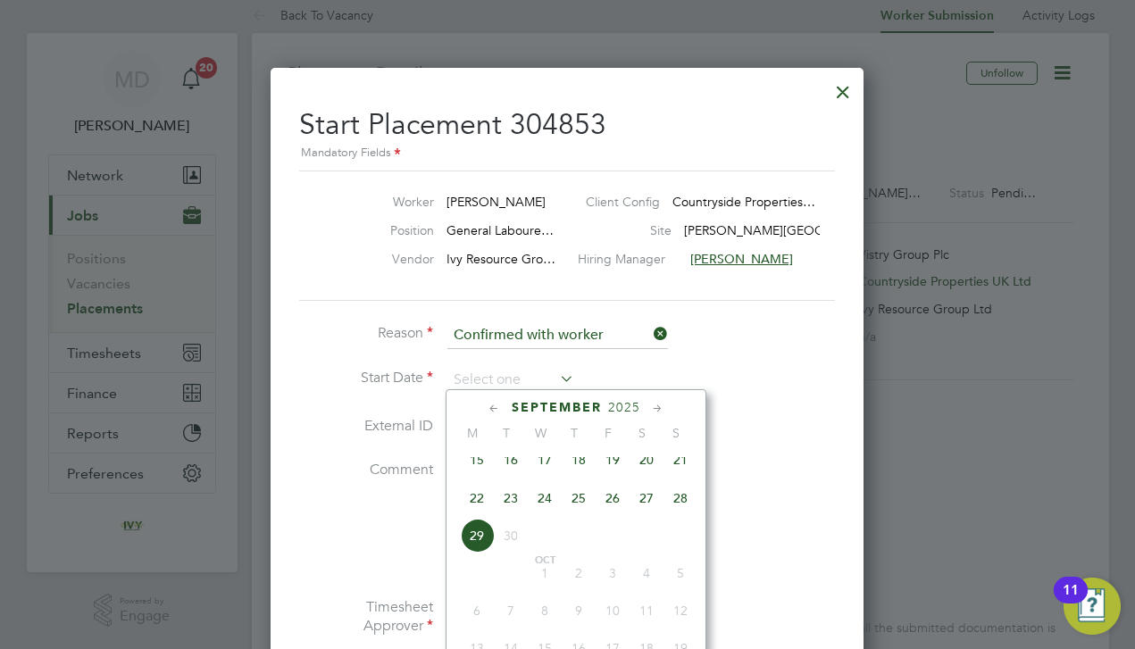
click at [473, 513] on span "22" at bounding box center [477, 498] width 34 height 34
type input "[DATE]"
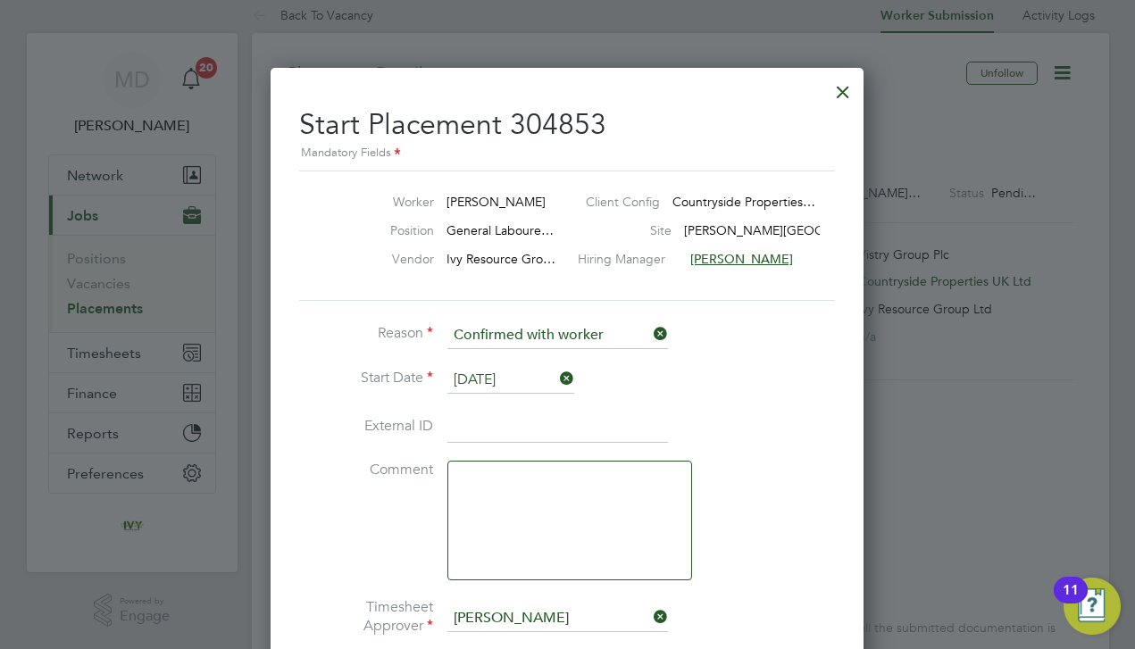
click at [692, 442] on li "External ID" at bounding box center [567, 437] width 536 height 50
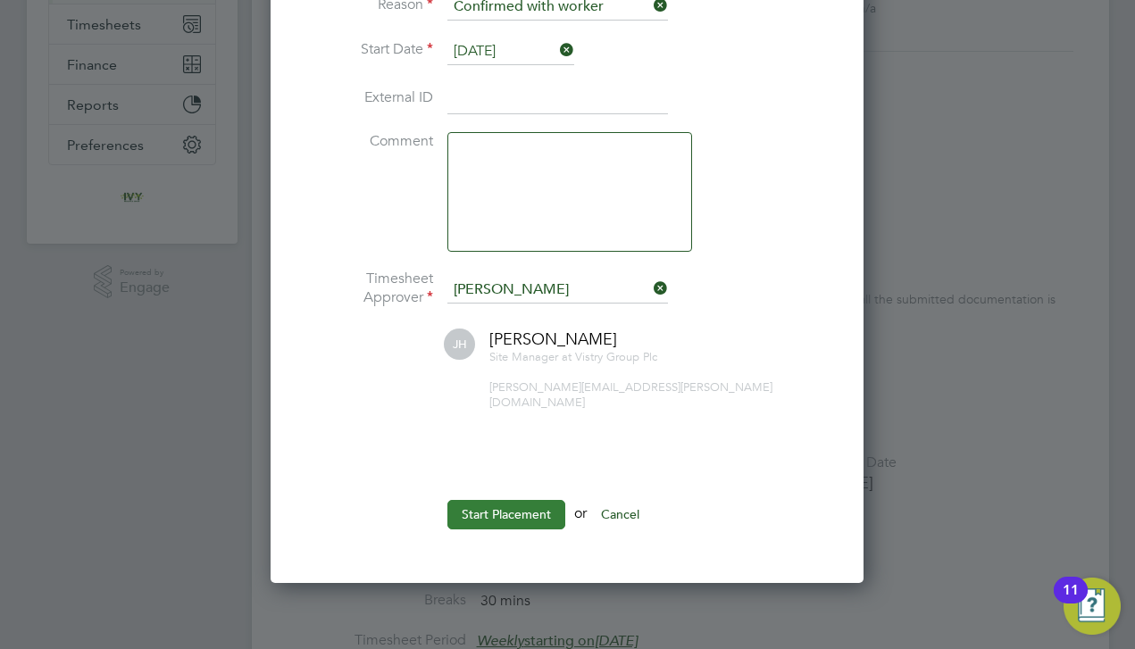
click at [537, 500] on button "Start Placement" at bounding box center [506, 514] width 118 height 29
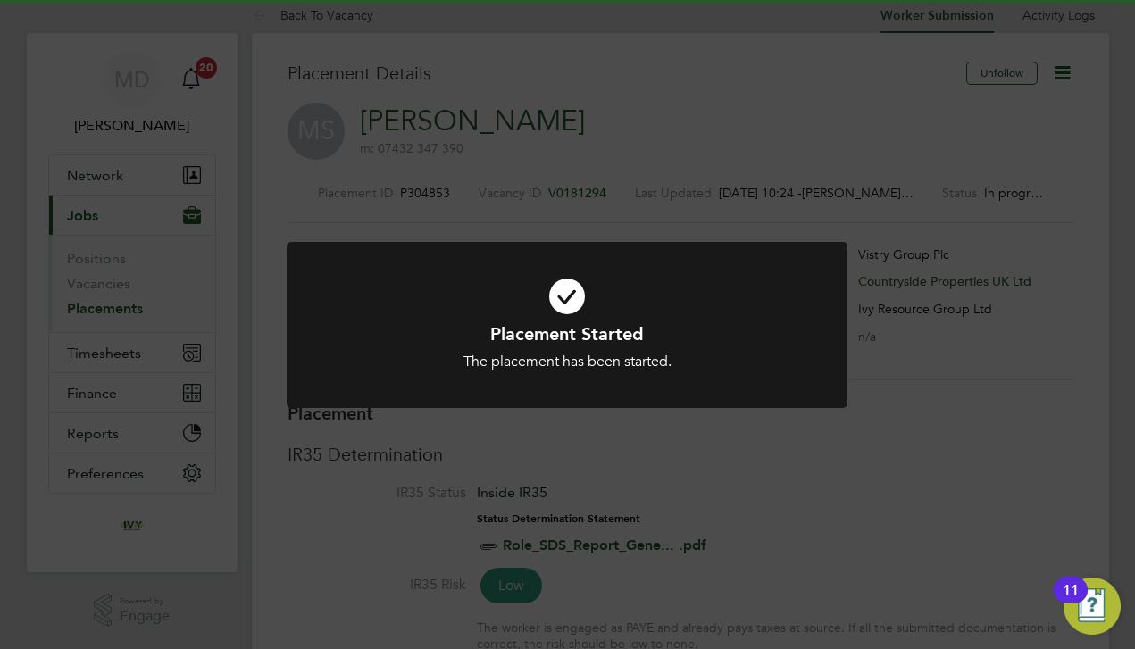
click at [392, 522] on div "Placement Started The placement has been started. Cancel Okay" at bounding box center [567, 324] width 1135 height 649
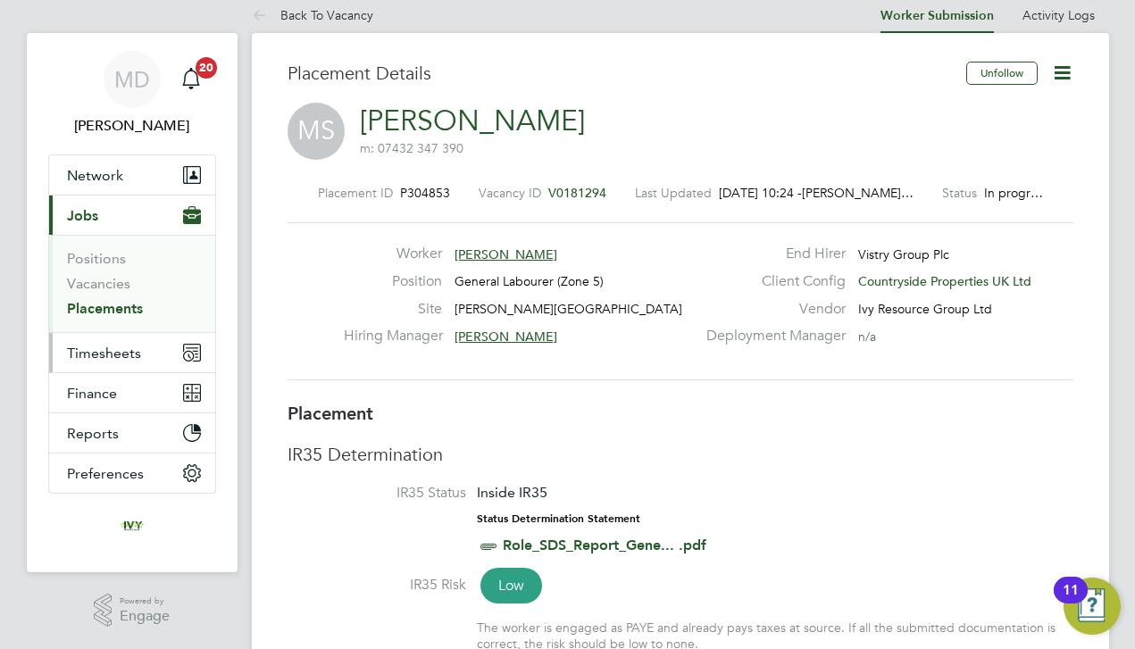
click at [113, 358] on span "Timesheets" at bounding box center [104, 353] width 74 height 17
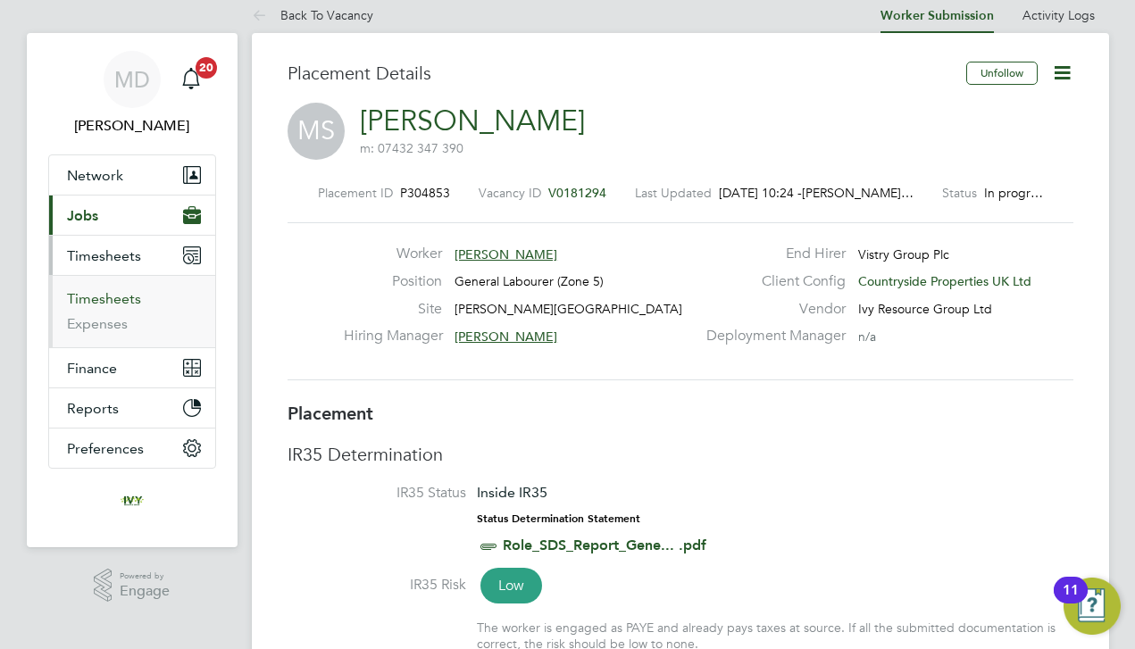
click at [104, 300] on link "Timesheets" at bounding box center [104, 298] width 74 height 17
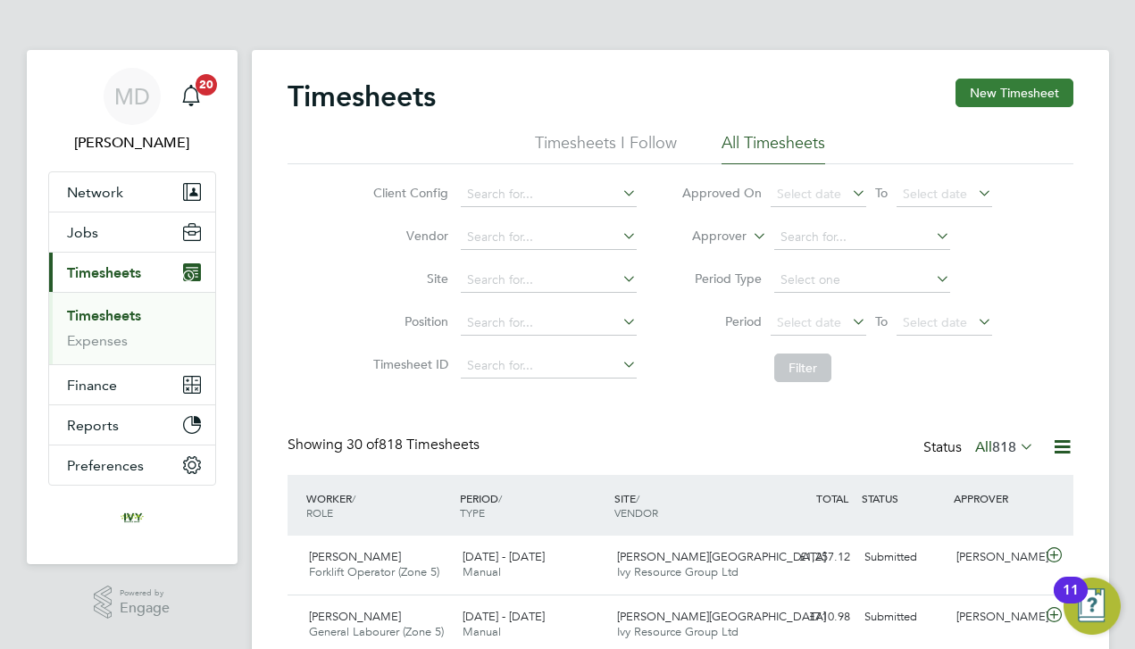
click at [1023, 91] on button "New Timesheet" at bounding box center [1014, 93] width 118 height 29
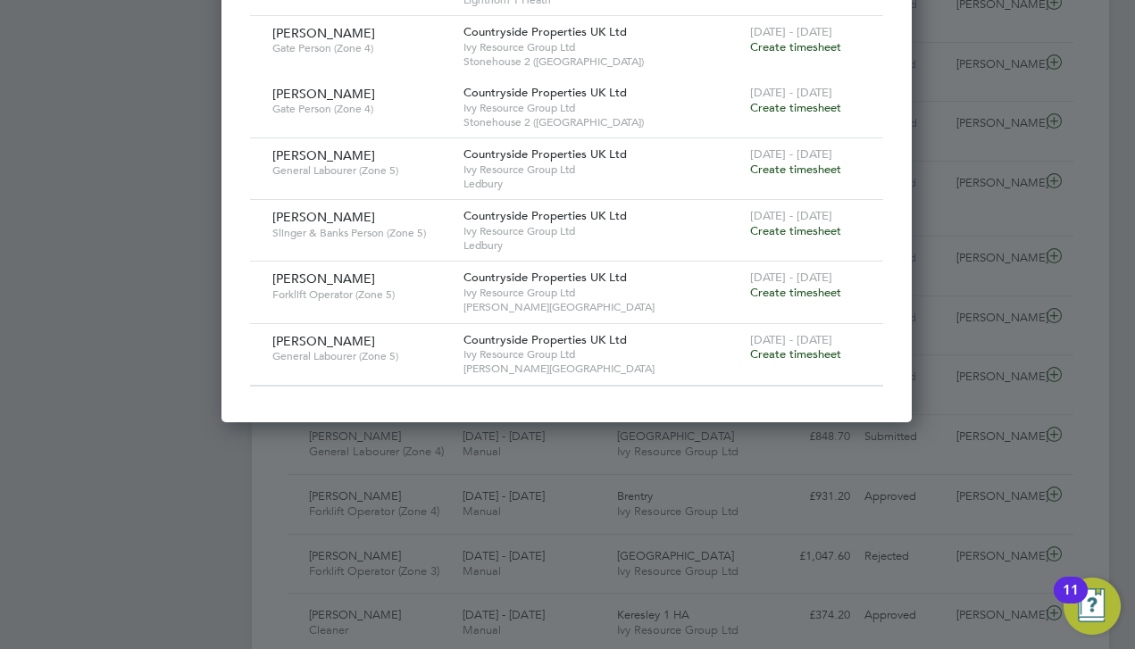
click at [791, 346] on span "Create timesheet" at bounding box center [795, 353] width 91 height 15
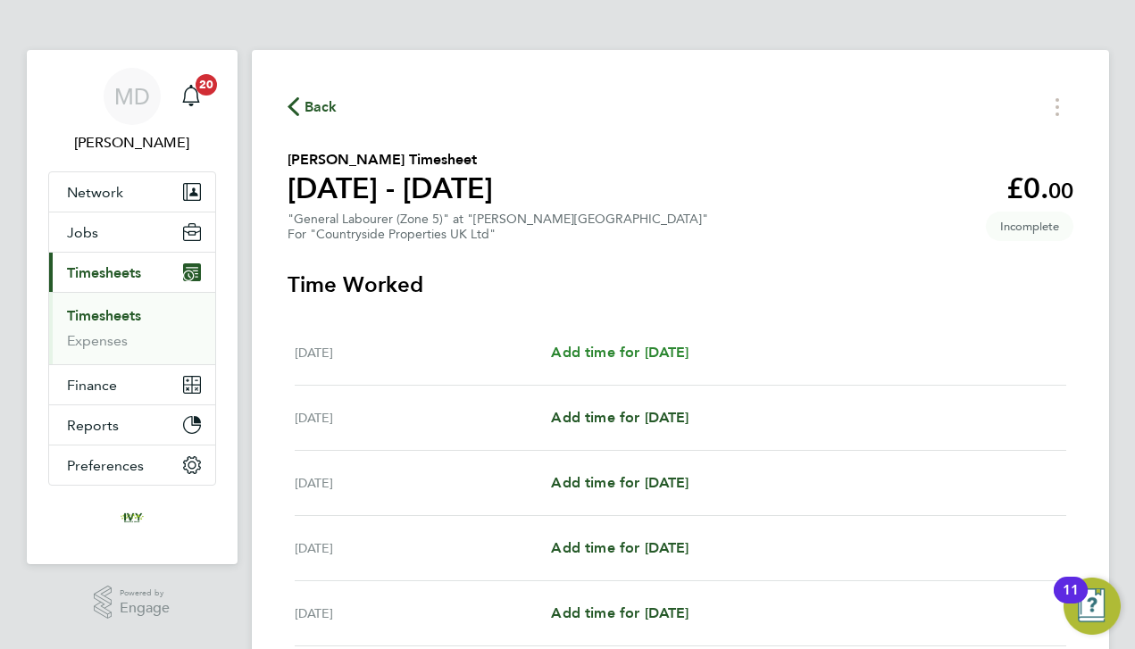
click at [622, 361] on link "Add time for [DATE]" at bounding box center [620, 352] width 138 height 21
select select "30"
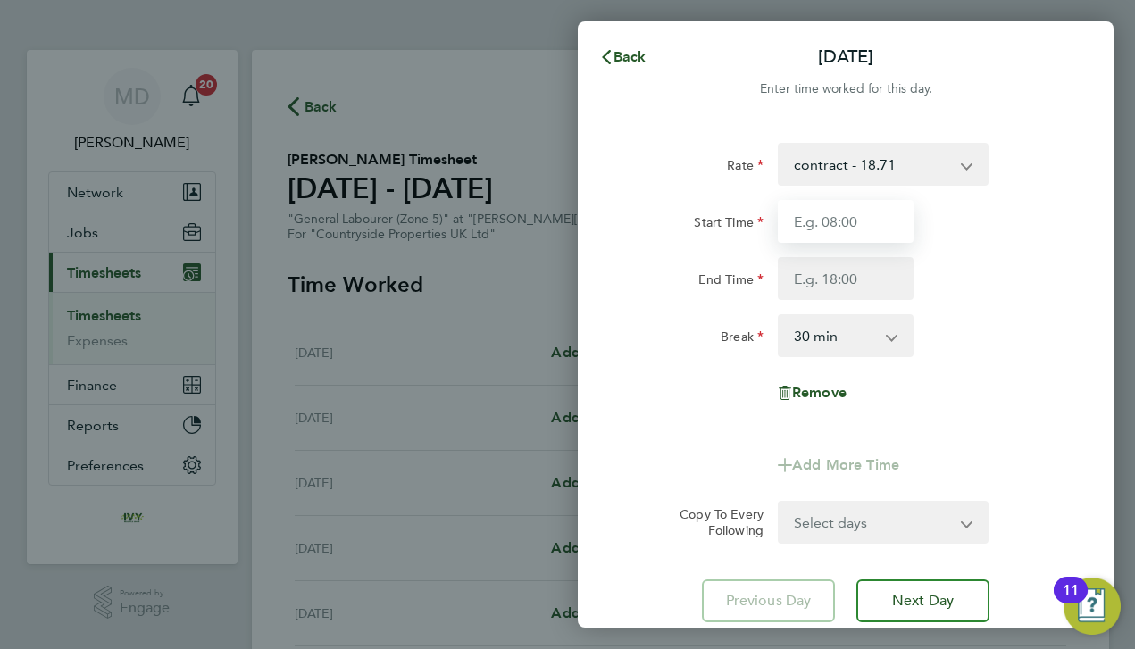
click at [869, 213] on input "Start Time" at bounding box center [846, 221] width 136 height 43
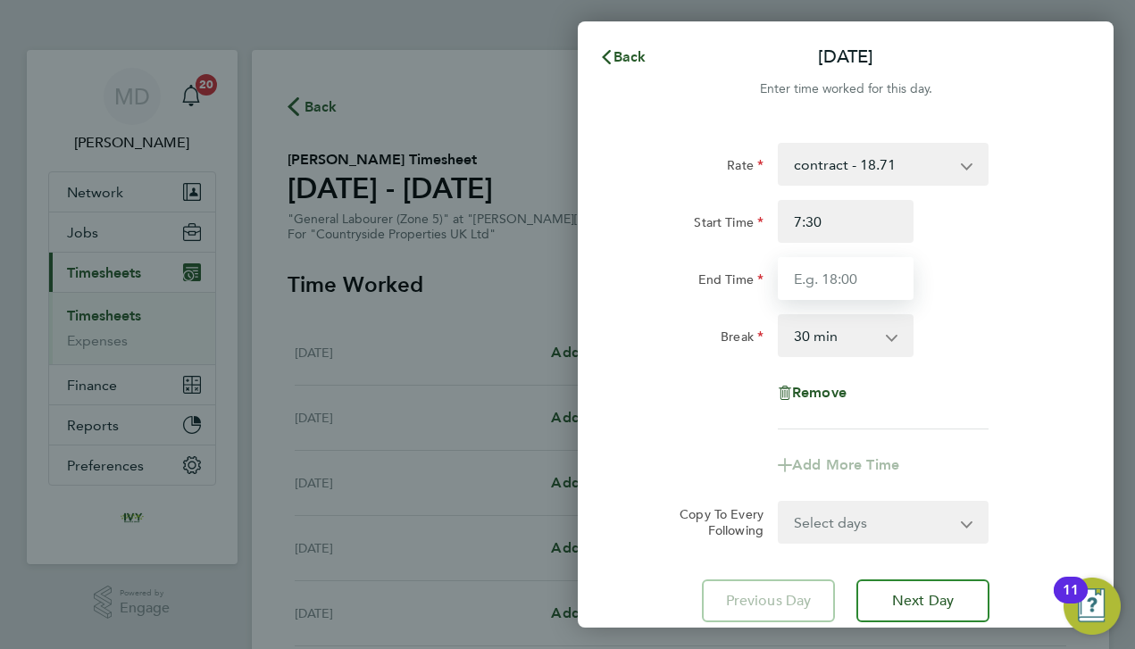
type input "07:30"
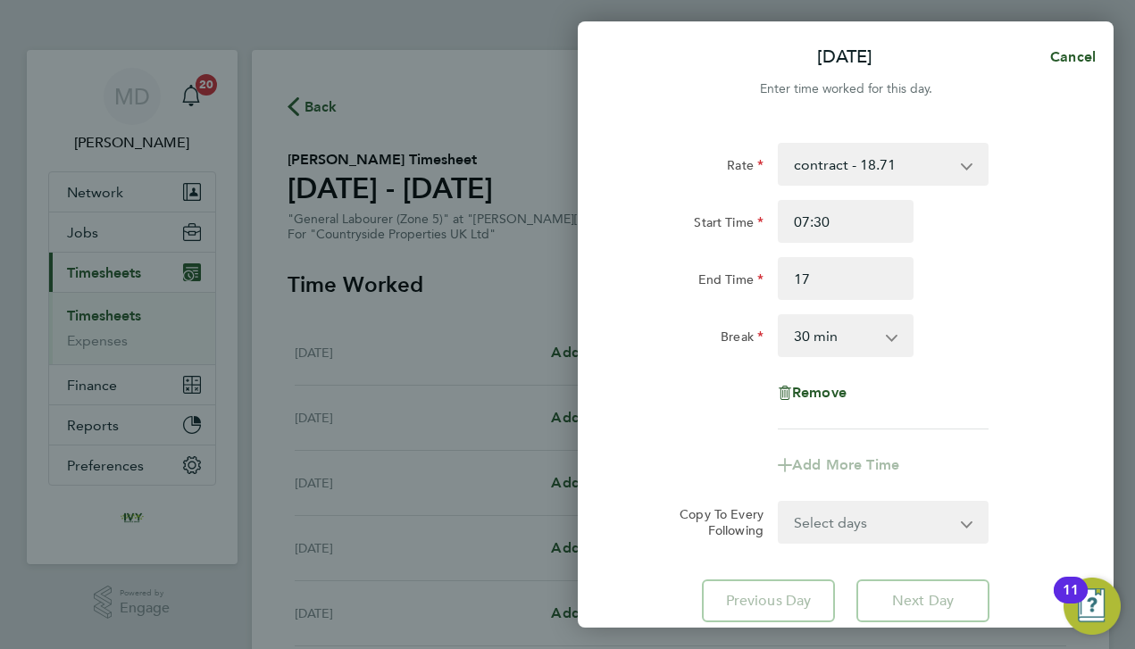
type input "17:00"
click at [768, 348] on div "Break" at bounding box center [696, 335] width 150 height 43
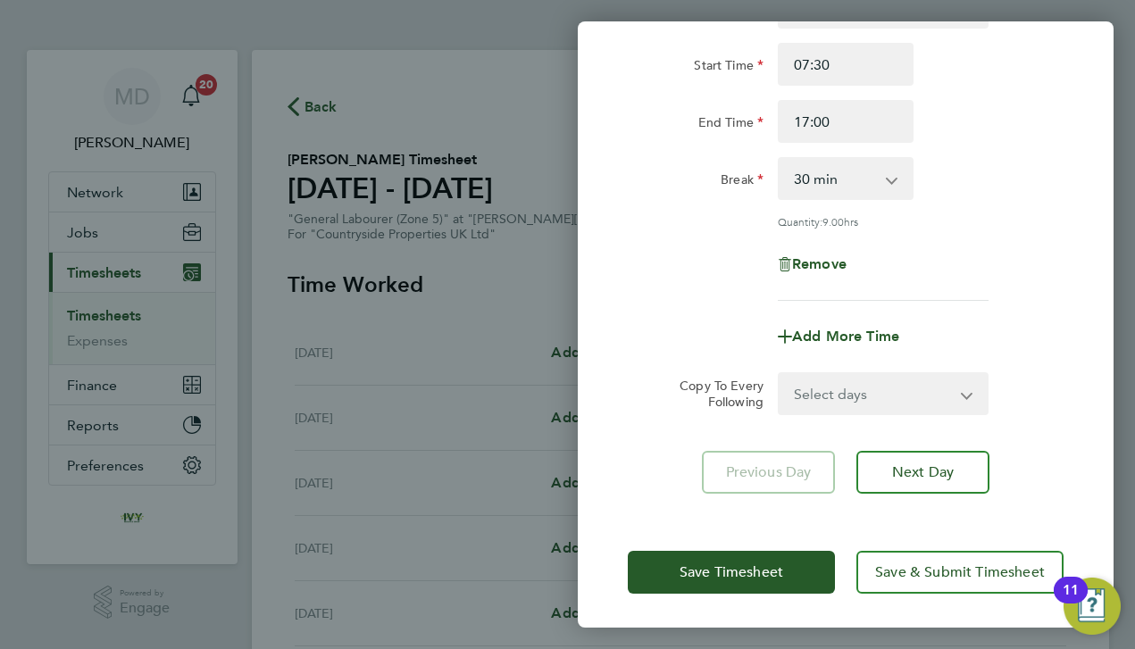
click at [819, 368] on form "Rate contract - 18.71 Start Time 07:30 End Time 17:00 Break 0 min 15 min 30 min…" at bounding box center [846, 200] width 436 height 429
select select "DAY"
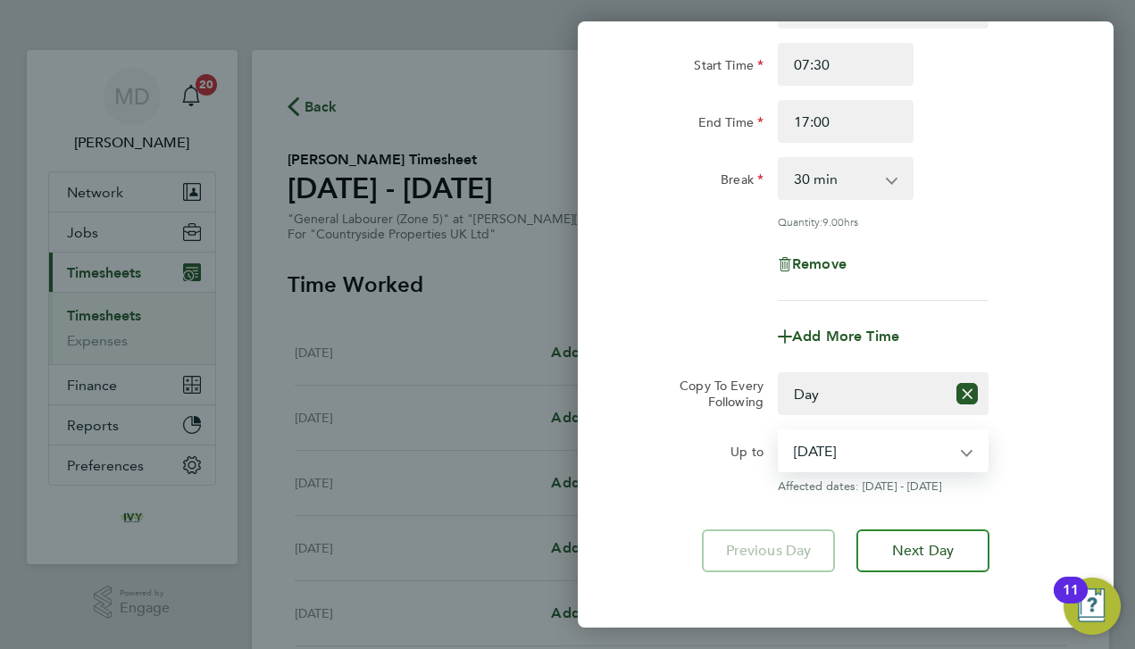
select select "[DATE]"
click at [696, 429] on div "Up to" at bounding box center [696, 447] width 136 height 36
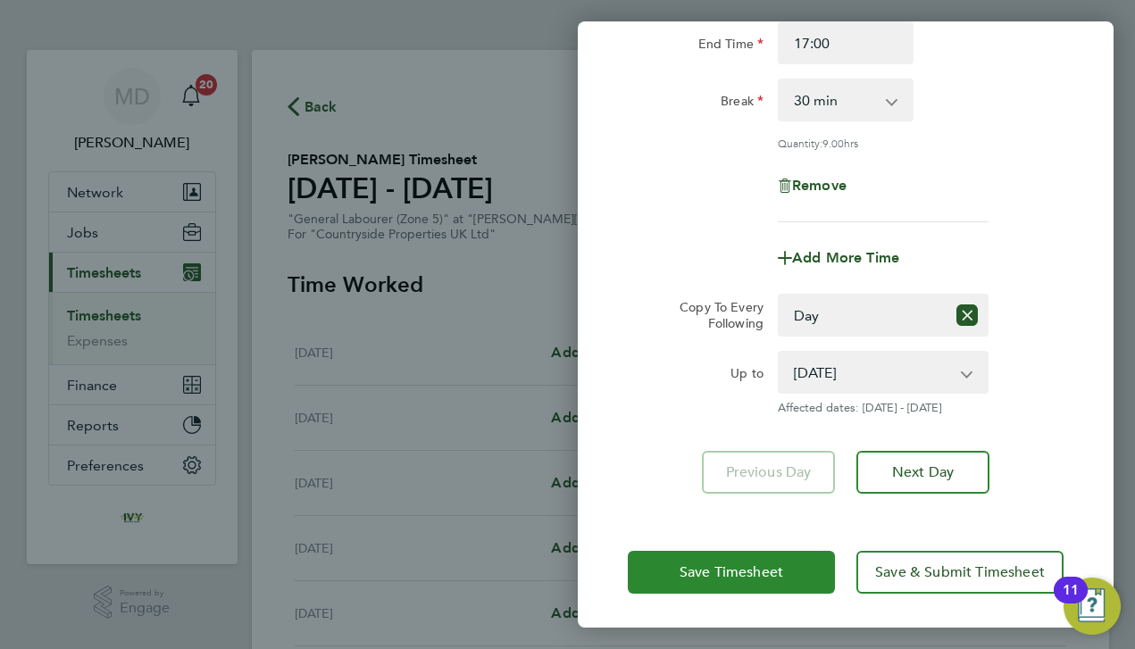
click at [711, 569] on span "Save Timesheet" at bounding box center [732, 572] width 104 height 18
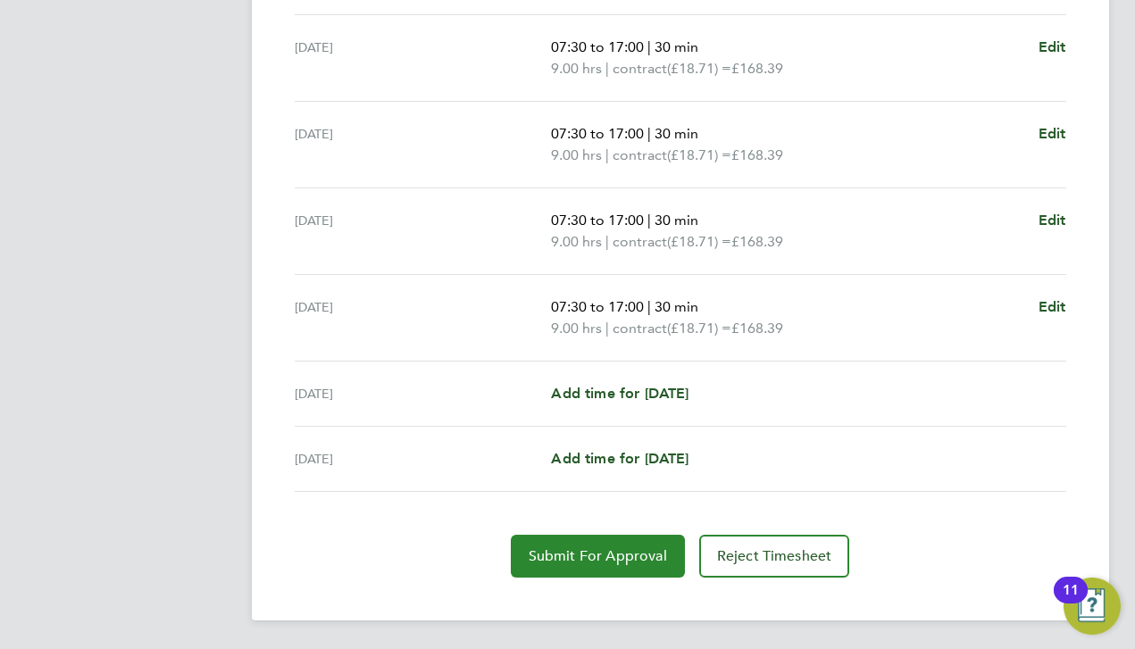
click at [592, 556] on span "Submit For Approval" at bounding box center [598, 556] width 138 height 18
